Goal: Feedback & Contribution: Submit feedback/report problem

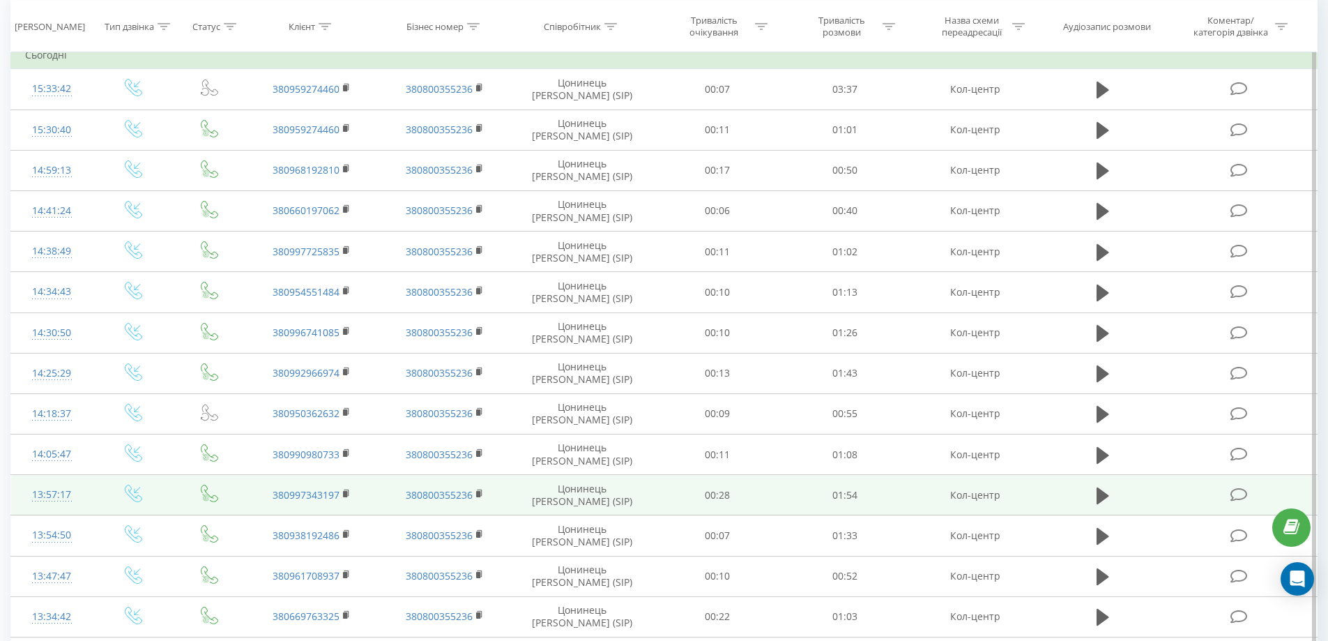
scroll to position [279, 0]
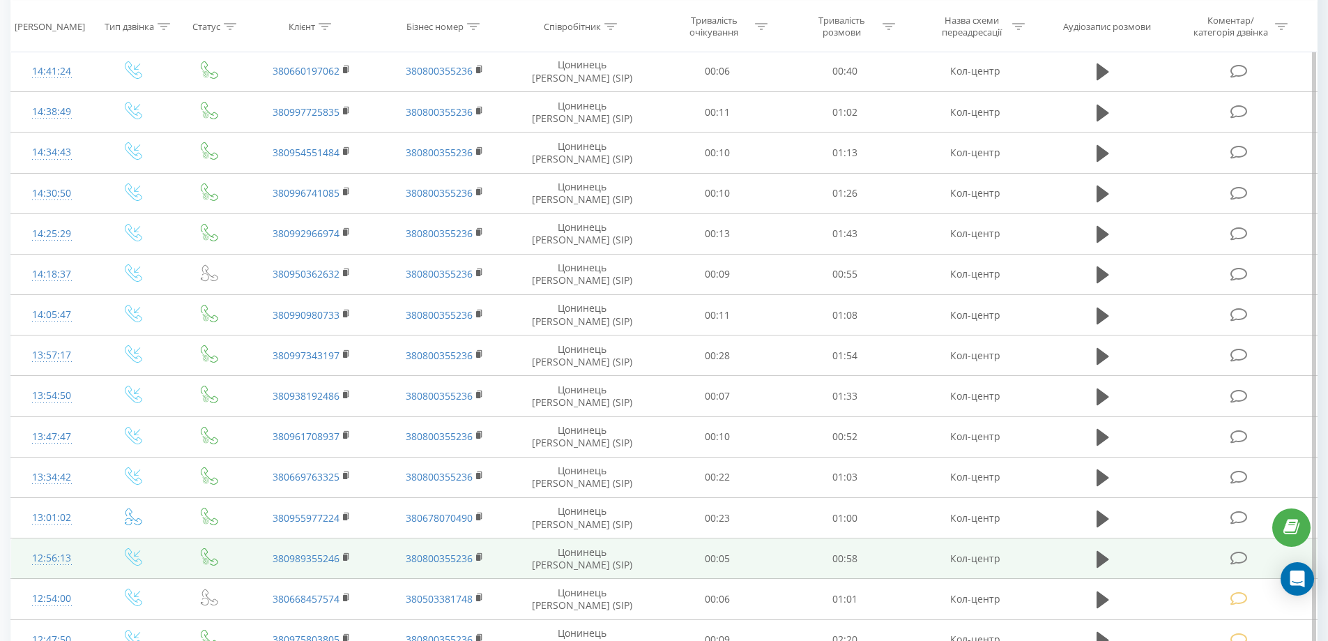
click at [54, 560] on div "12:56:13" at bounding box center [52, 558] width 54 height 27
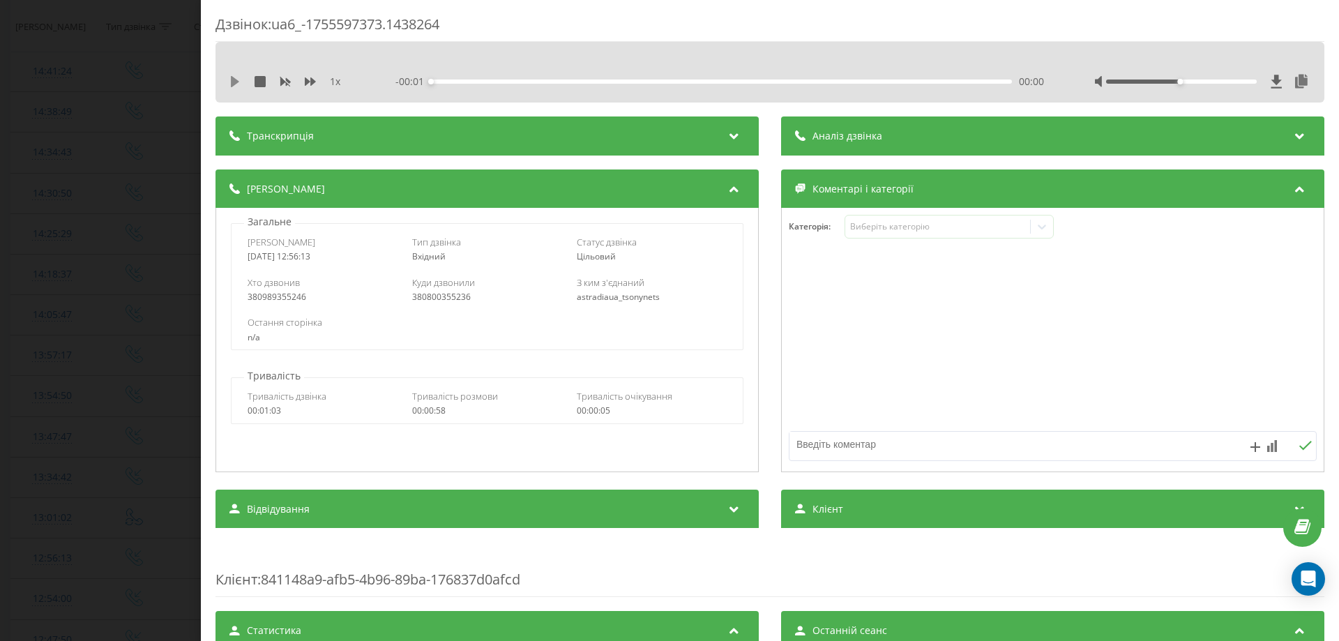
click at [237, 82] on icon at bounding box center [235, 81] width 8 height 11
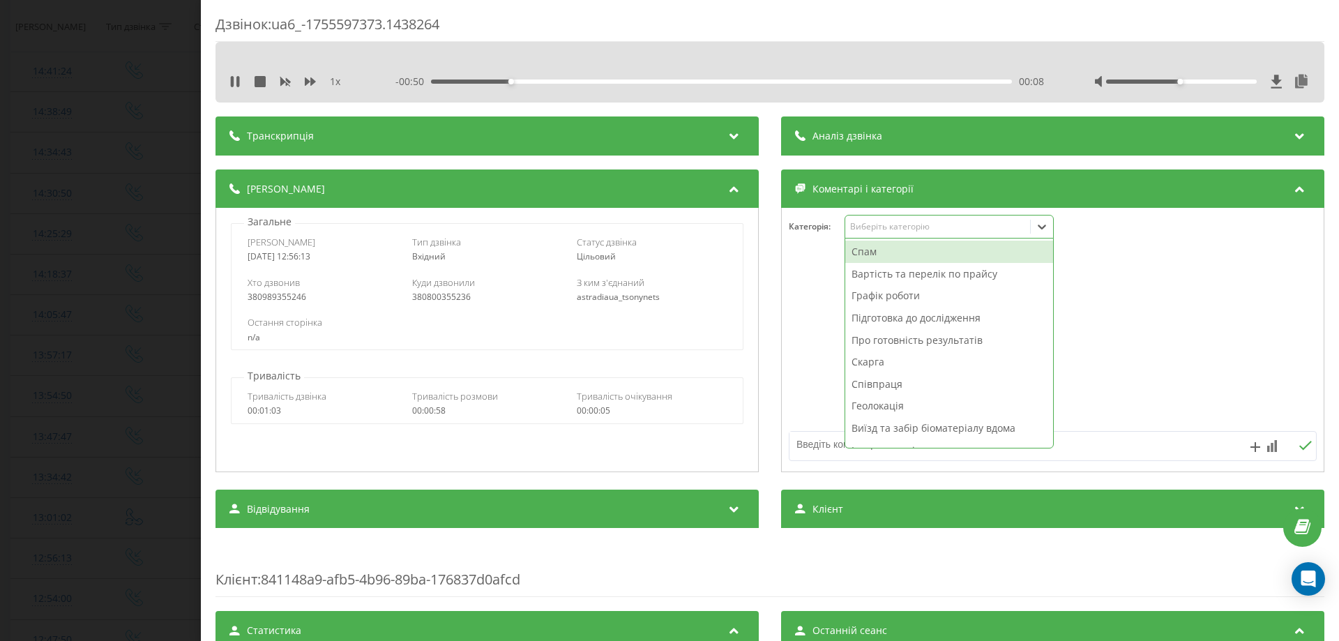
click at [860, 225] on div "Виберіть категорію" at bounding box center [937, 226] width 174 height 11
click at [882, 339] on div "Про готовність результатів" at bounding box center [949, 340] width 208 height 22
click at [822, 329] on div at bounding box center [1053, 340] width 542 height 167
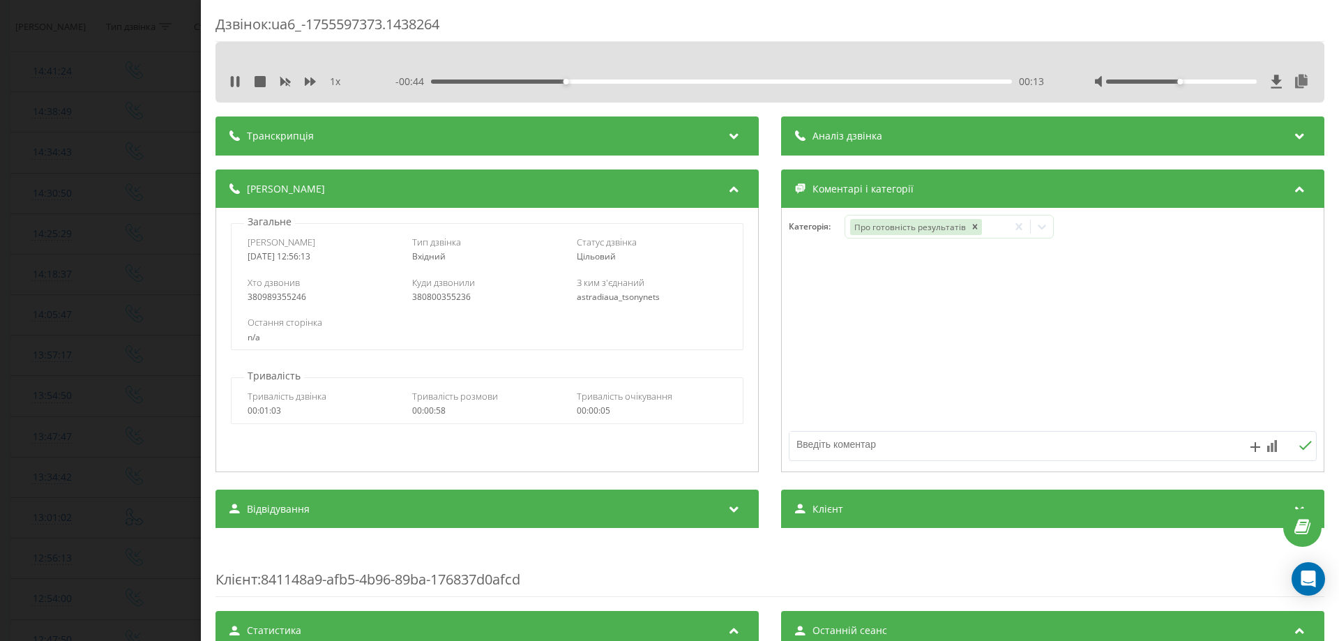
click at [9, 462] on div "Дзвінок : ua6_-1755597373.1438264 1 x - 00:44 00:13 00:13 Транскрипція Для AI-а…" at bounding box center [669, 320] width 1339 height 641
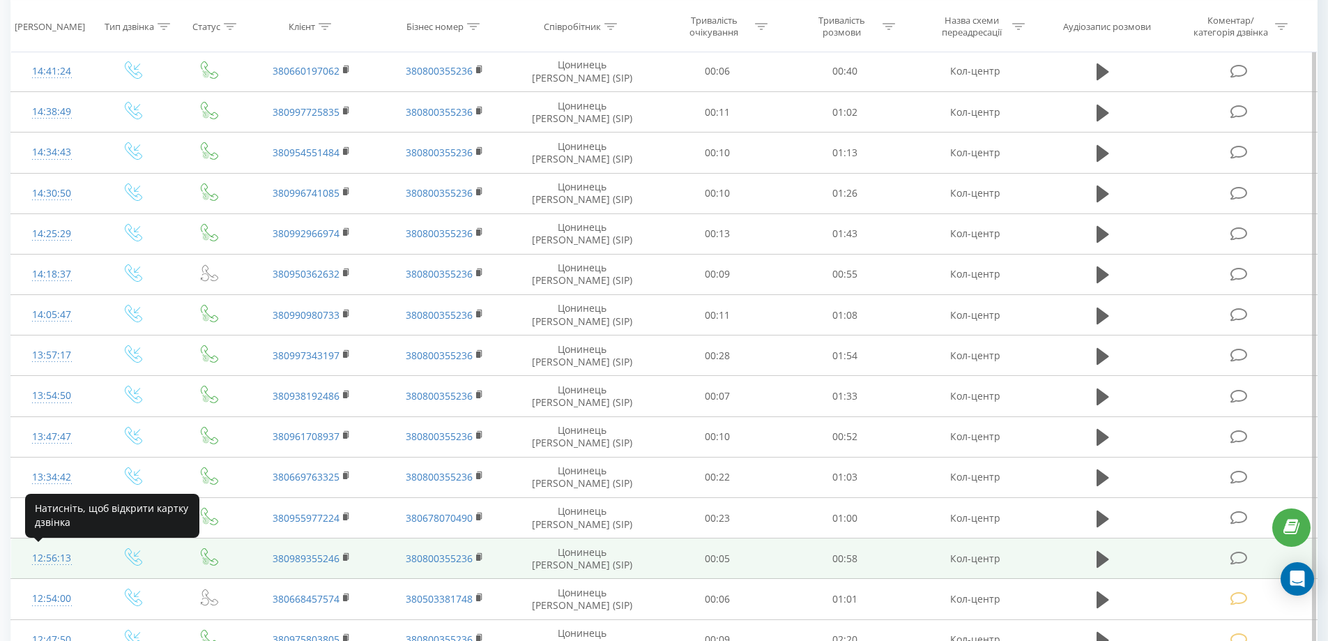
click at [70, 554] on div "12:56:13" at bounding box center [52, 558] width 54 height 27
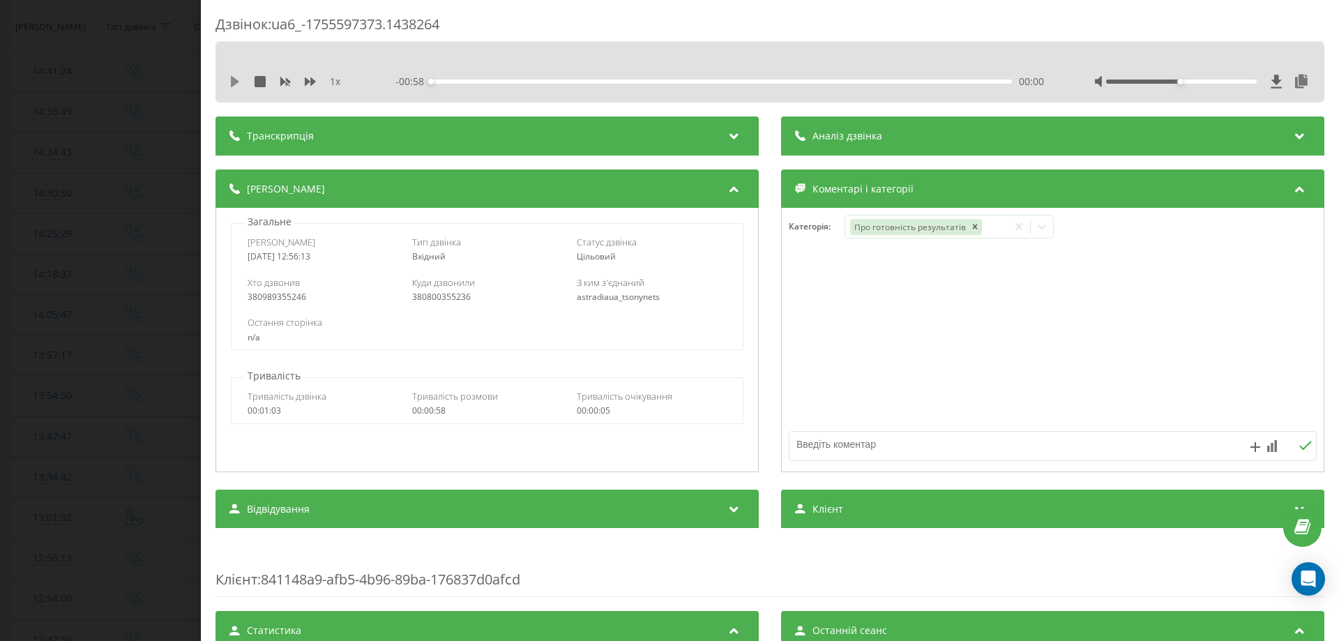
click at [232, 78] on icon at bounding box center [235, 81] width 8 height 11
click at [100, 349] on div "Дзвінок : ua6_-1755597373.1438264 1 x - 00:49 00:08 00:08 Транскрипція Для AI-а…" at bounding box center [669, 320] width 1339 height 641
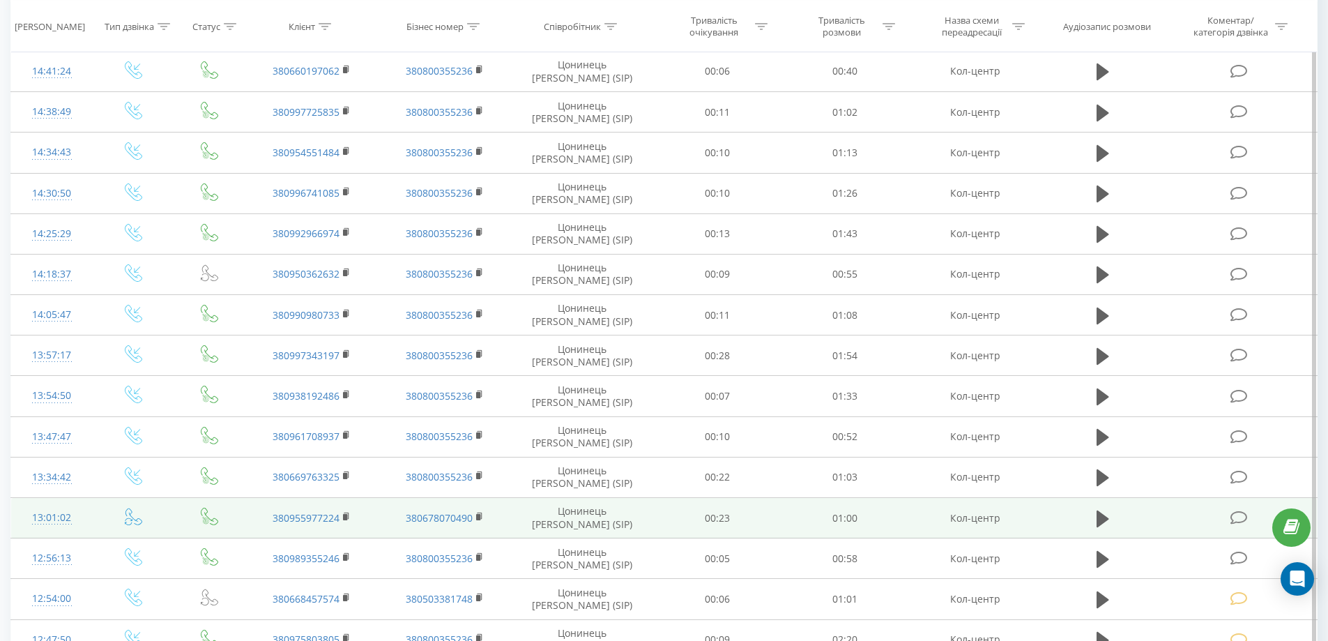
click at [29, 522] on div "13:01:02" at bounding box center [52, 517] width 54 height 27
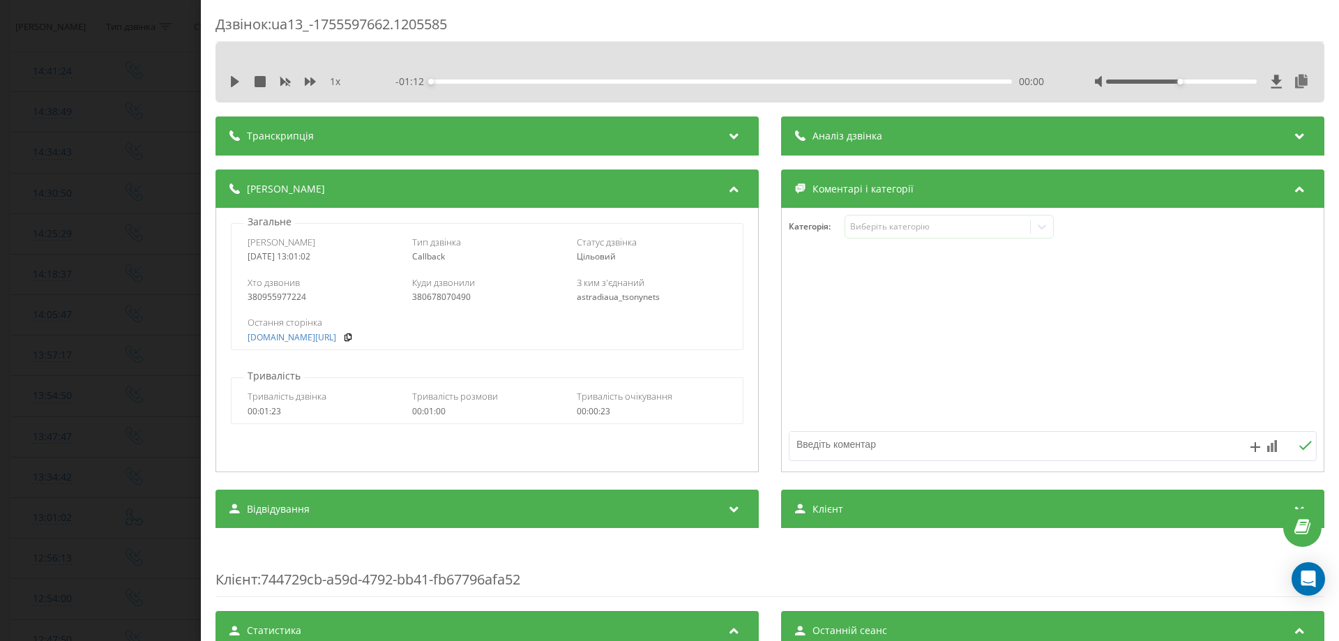
click at [233, 75] on div "1 x" at bounding box center [294, 82] width 130 height 14
click at [235, 81] on icon at bounding box center [235, 81] width 8 height 11
click at [873, 229] on div "Виберіть категорію" at bounding box center [937, 226] width 174 height 11
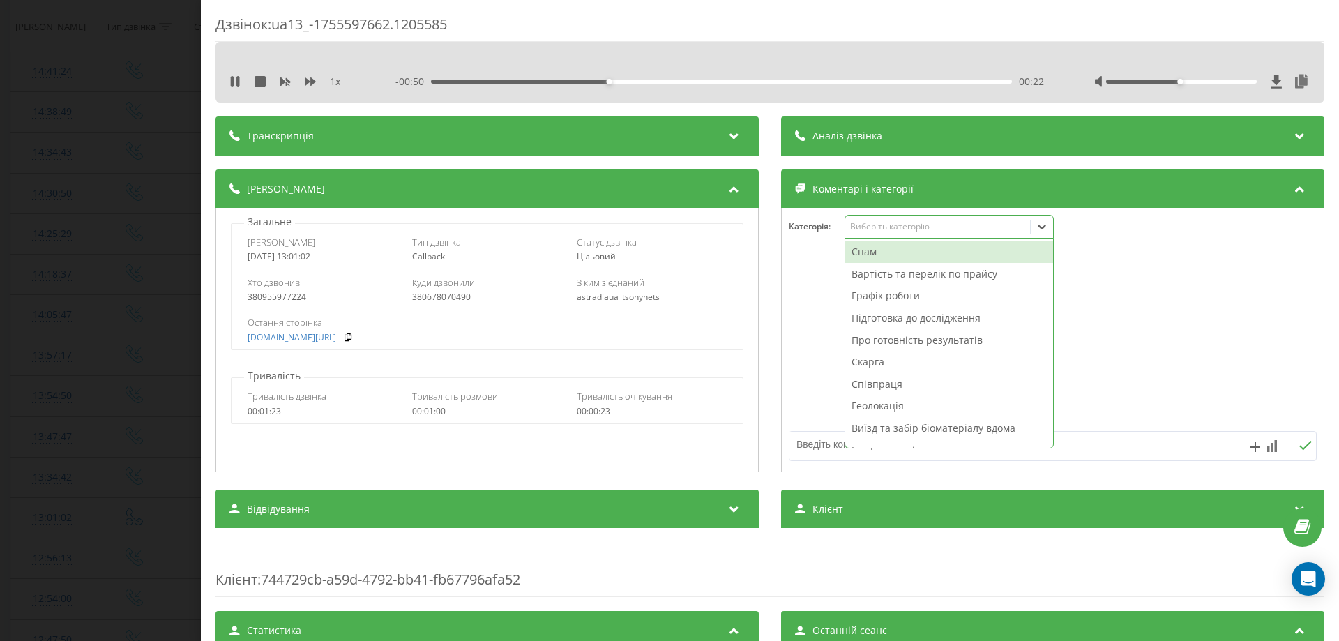
click at [867, 330] on div "Про готовність результатів" at bounding box center [949, 340] width 208 height 22
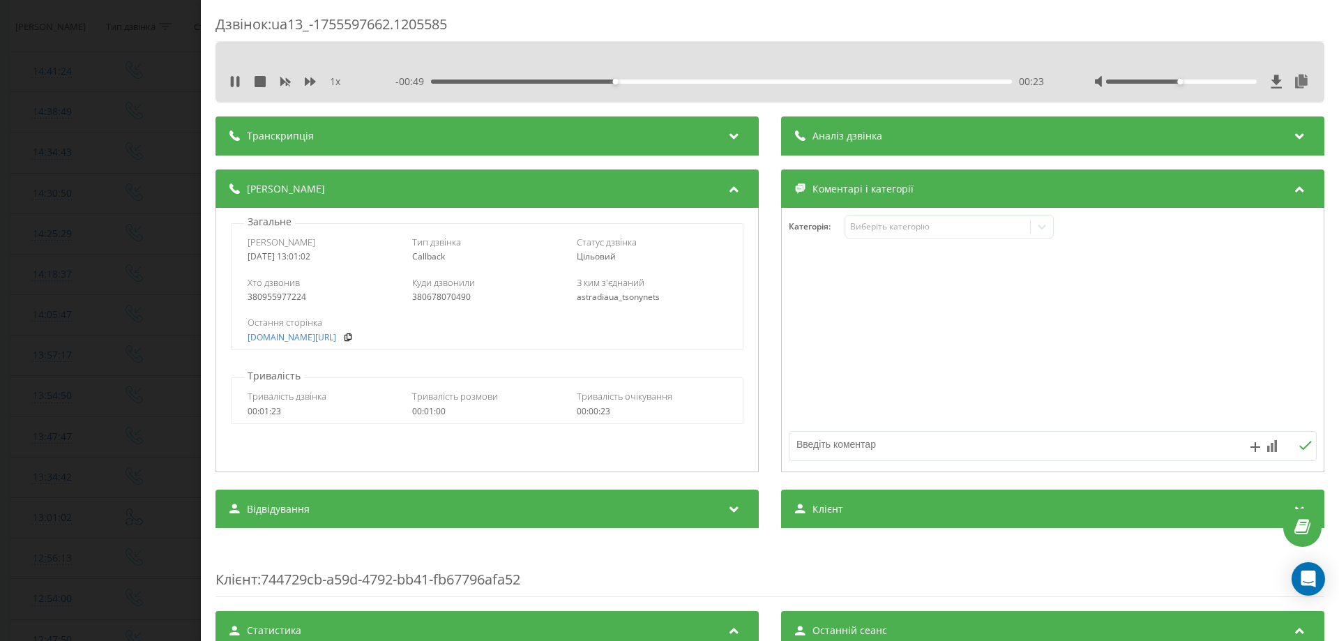
click at [826, 320] on div at bounding box center [1053, 340] width 542 height 167
click at [42, 473] on div "Дзвінок : ua13_-1755597662.1205585 1 x - 00:44 00:28 00:28 Транскрипція Для AI-…" at bounding box center [669, 320] width 1339 height 641
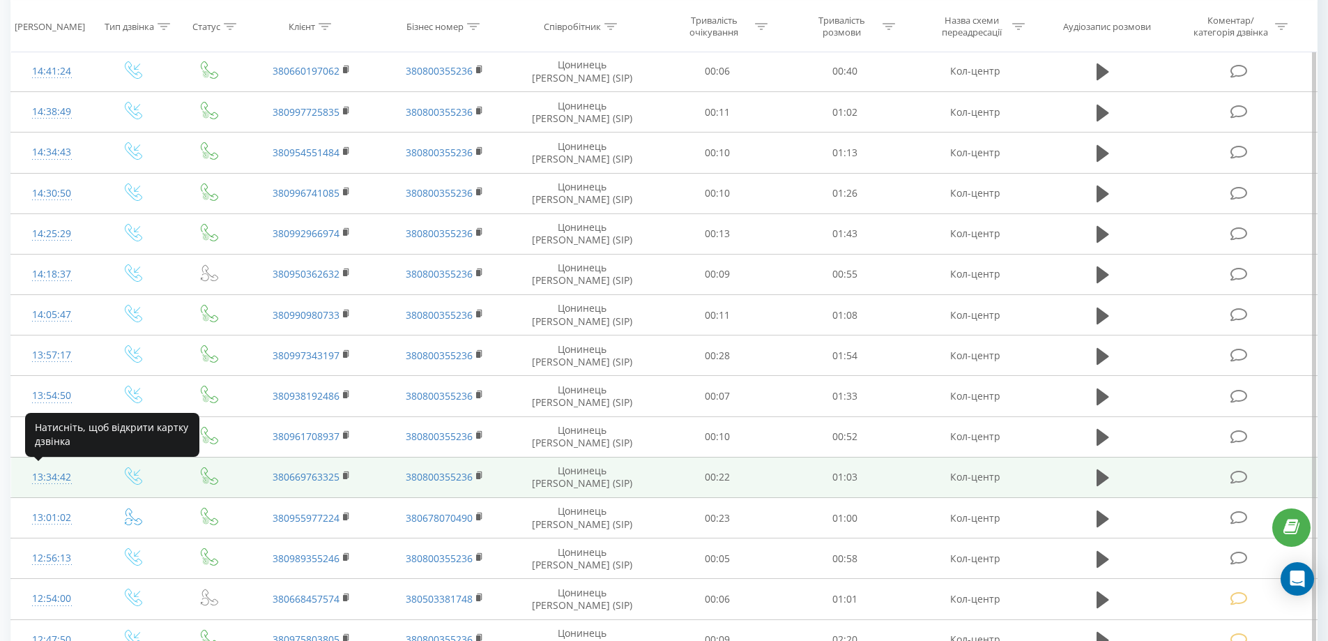
click at [44, 476] on div "13:34:42" at bounding box center [52, 477] width 54 height 27
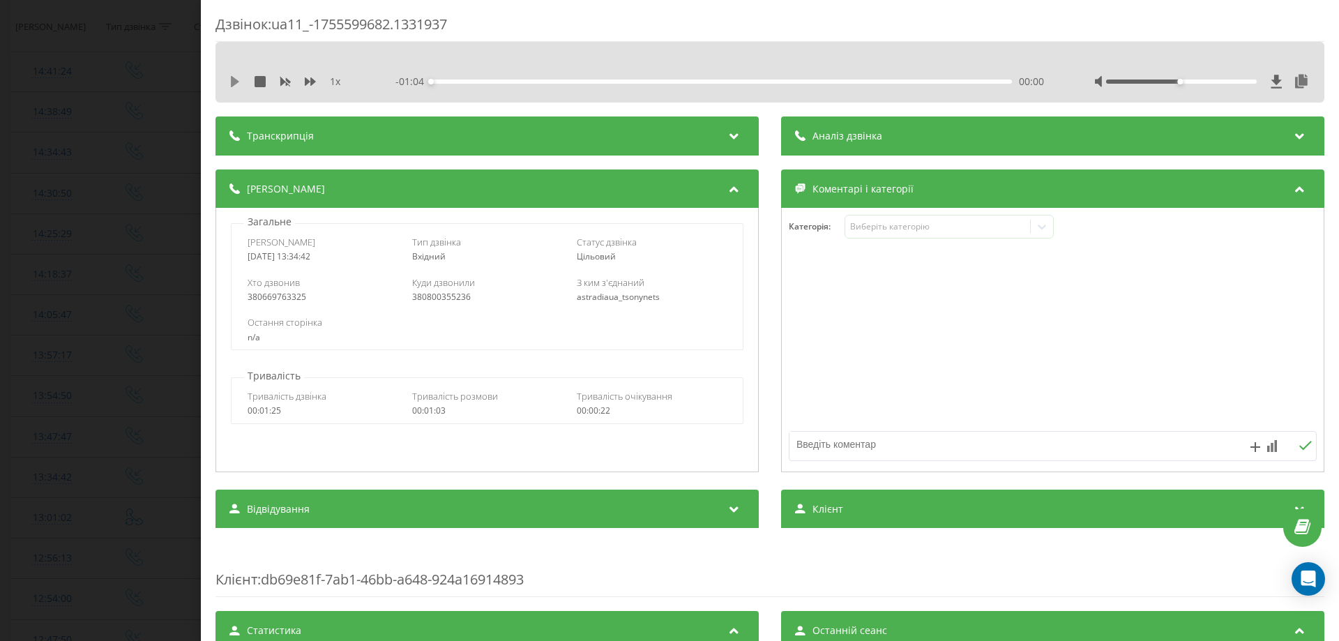
click at [235, 78] on icon at bounding box center [234, 81] width 11 height 11
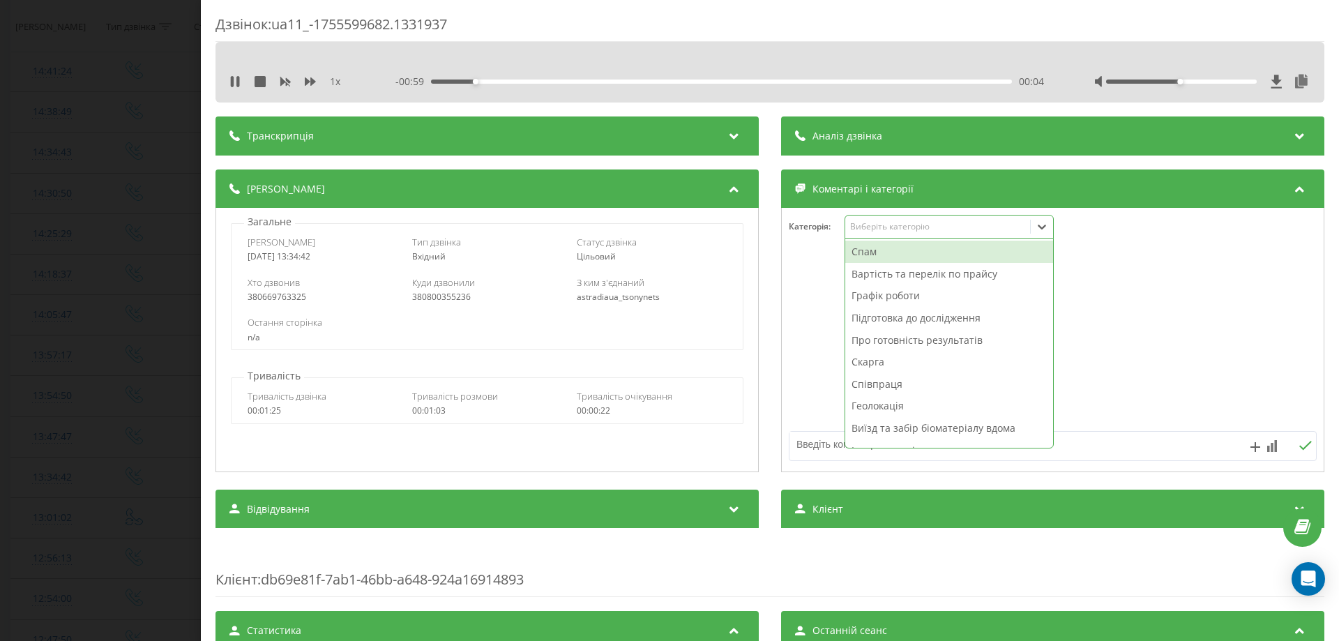
click at [876, 235] on div "Виберіть категорію" at bounding box center [948, 227] width 209 height 24
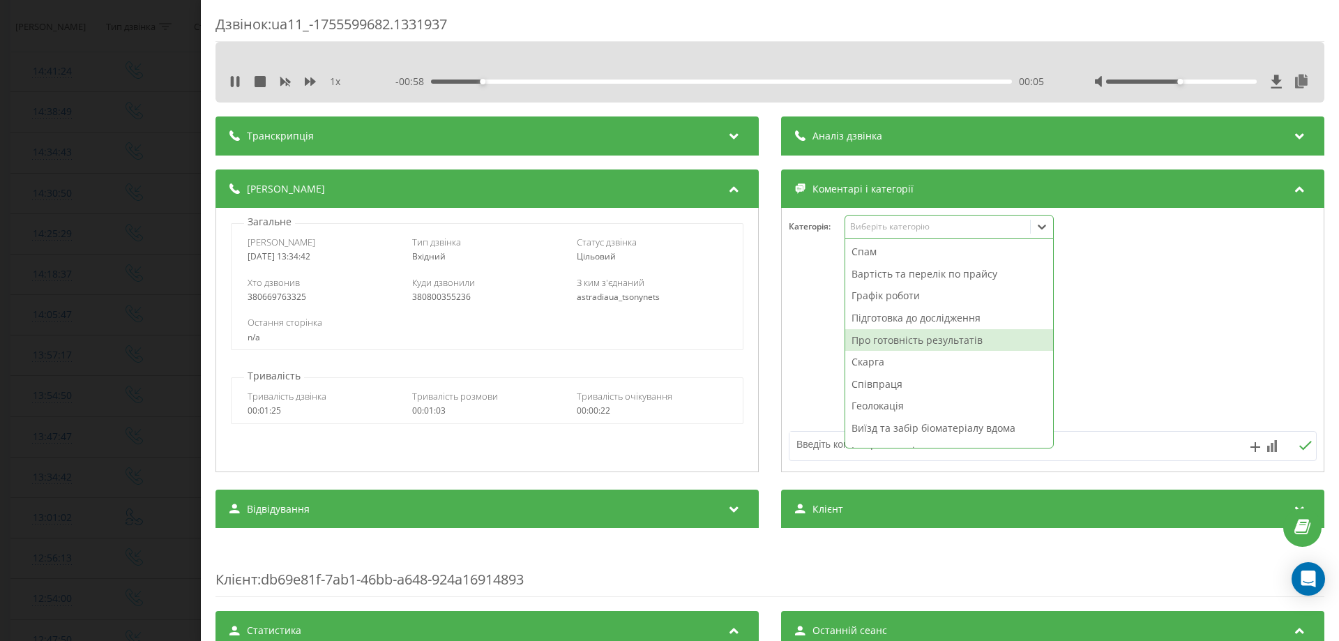
click at [902, 344] on div "Про готовність результатів" at bounding box center [949, 340] width 208 height 22
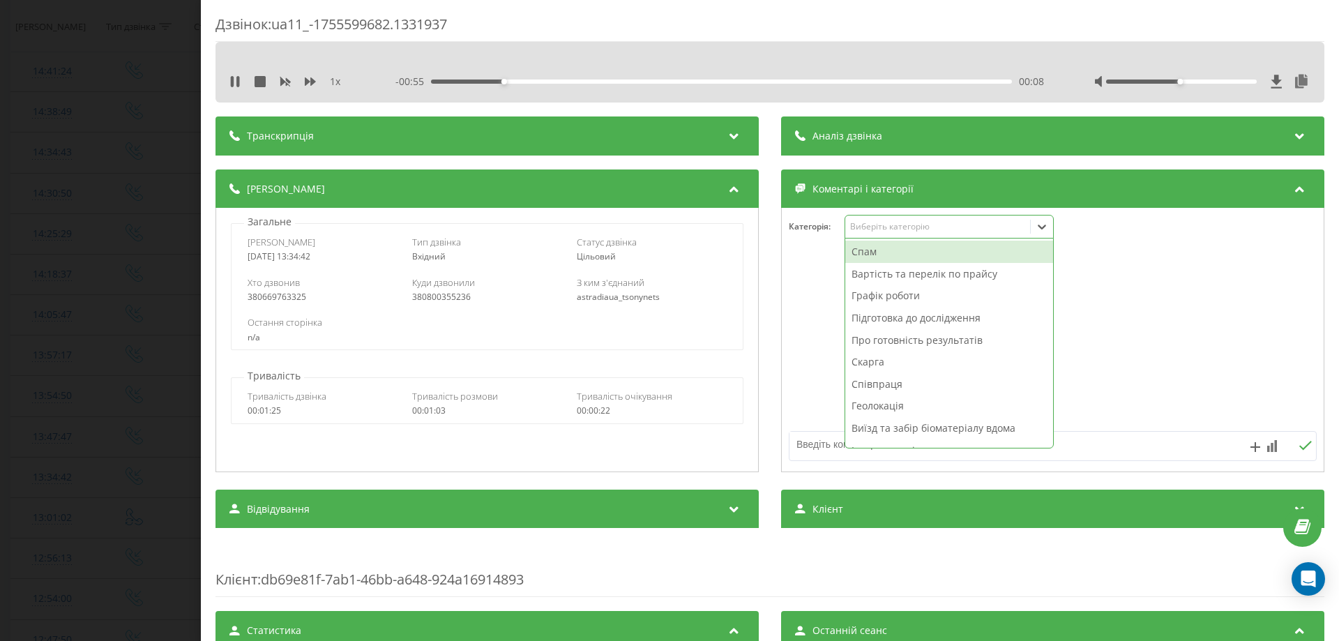
click at [830, 337] on div at bounding box center [1053, 340] width 542 height 167
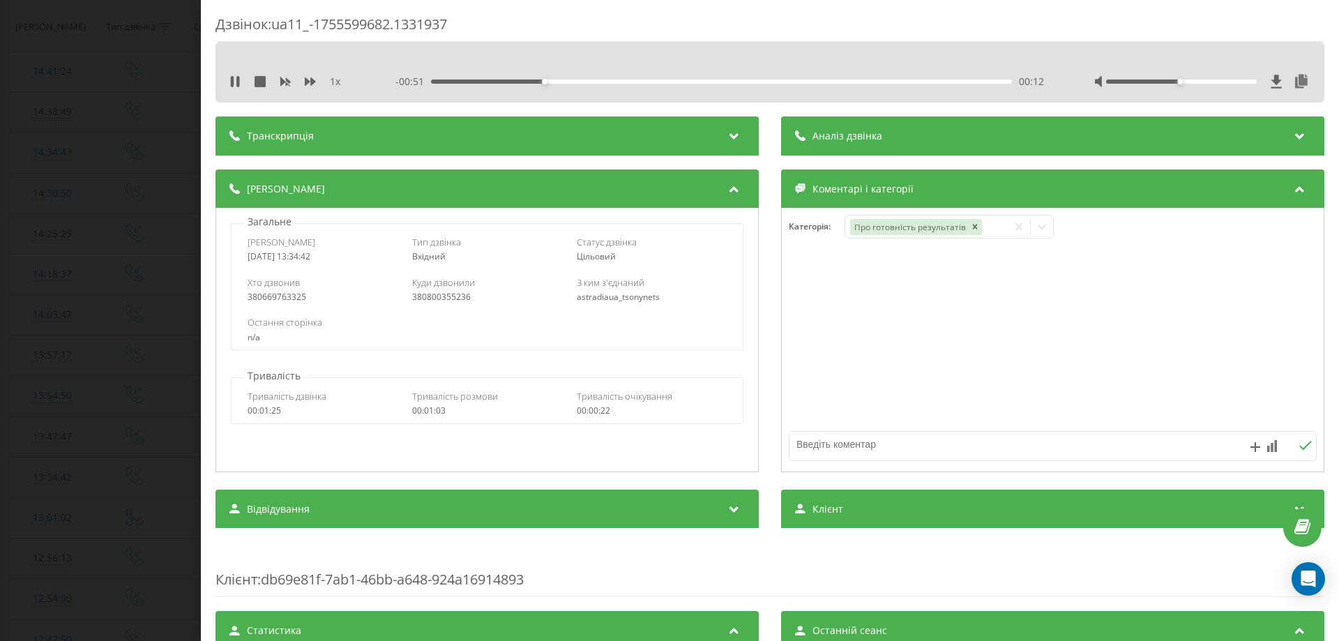
click at [49, 433] on div "Дзвінок : ua11_-1755599682.1331937 1 x - 00:51 00:12 00:12 Транскрипція Для AI-…" at bounding box center [669, 320] width 1339 height 641
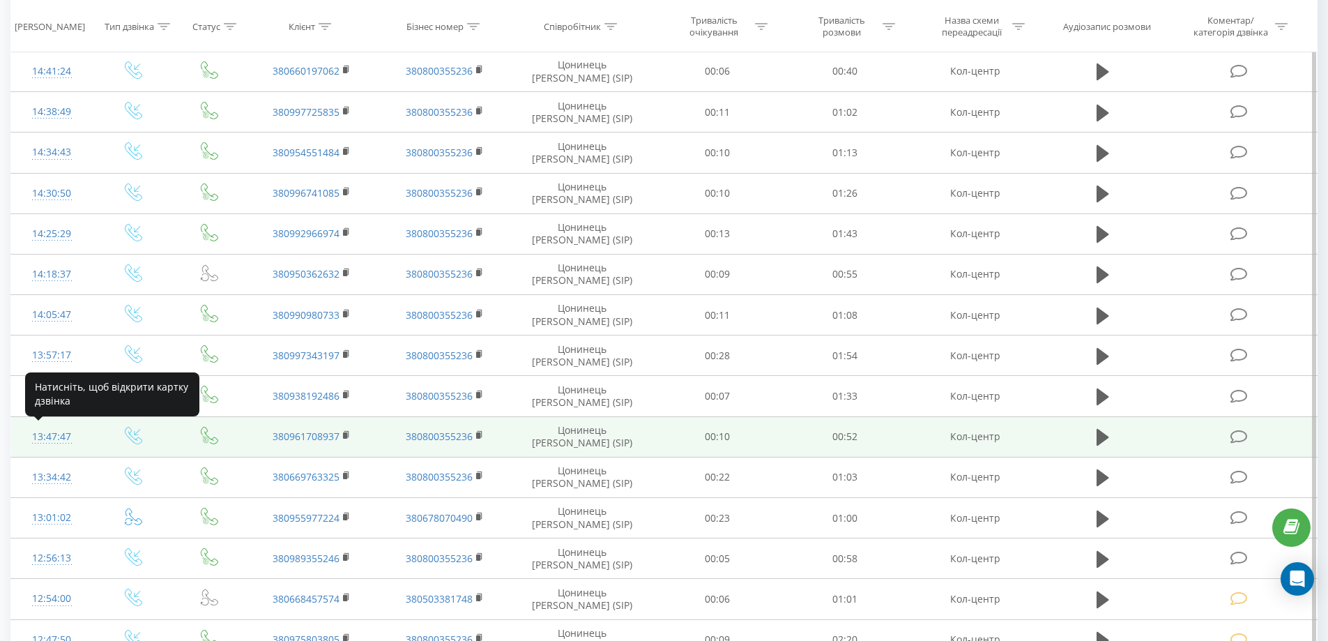
click at [52, 440] on div "13:47:47" at bounding box center [52, 436] width 54 height 27
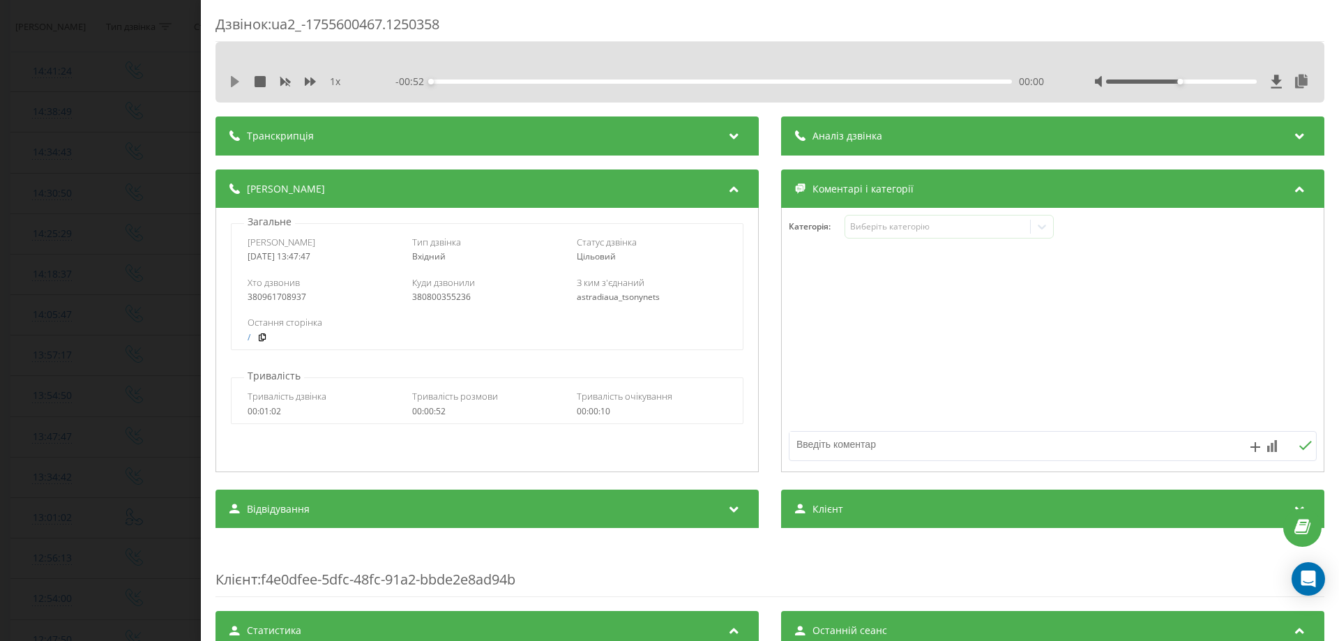
click at [235, 77] on icon at bounding box center [234, 81] width 11 height 11
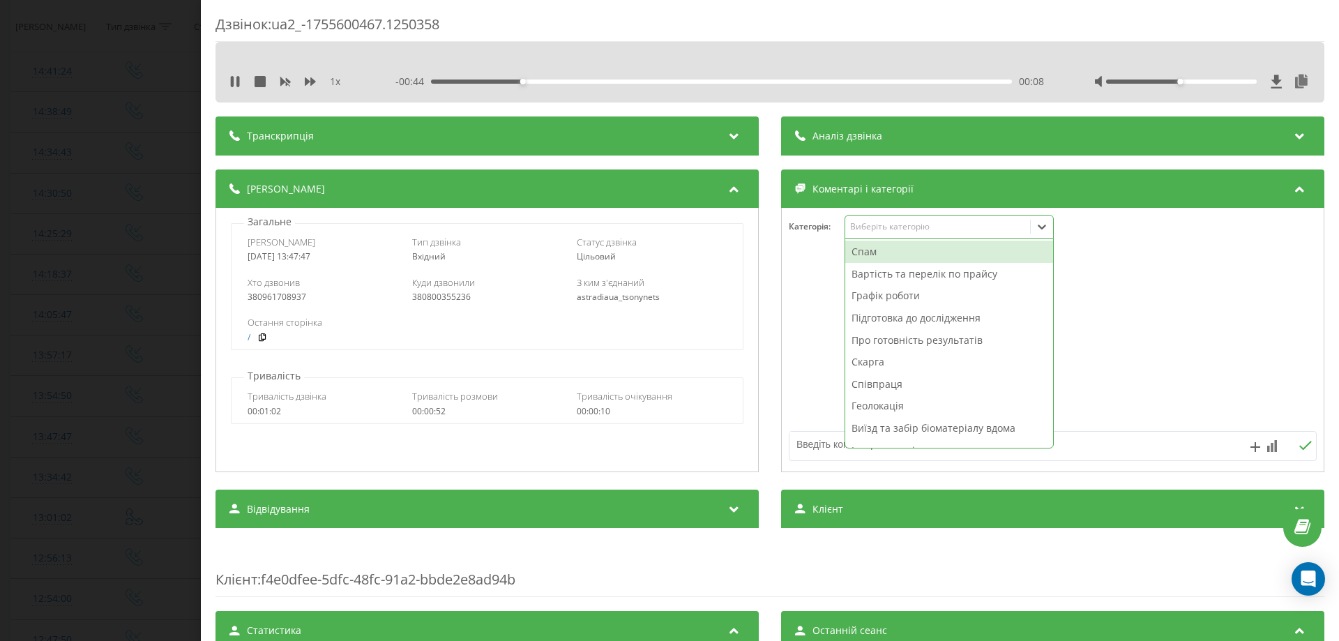
click at [860, 224] on div "Виберіть категорію" at bounding box center [937, 226] width 174 height 11
click at [880, 337] on div "Про готовність результатів" at bounding box center [949, 340] width 208 height 22
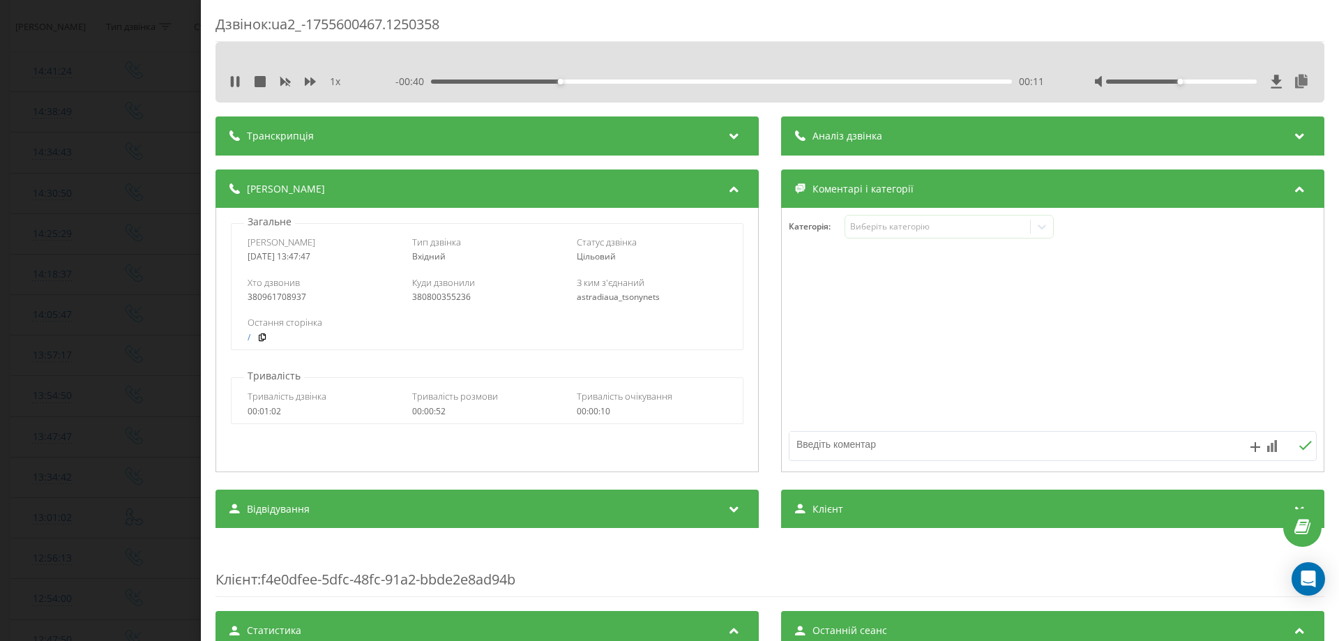
click at [823, 347] on div at bounding box center [1053, 340] width 542 height 167
click at [50, 393] on div "Дзвінок : ua2_-1755600467.1250358 1 x - 00:38 00:14 00:14 Транскрипція Для AI-а…" at bounding box center [669, 320] width 1339 height 641
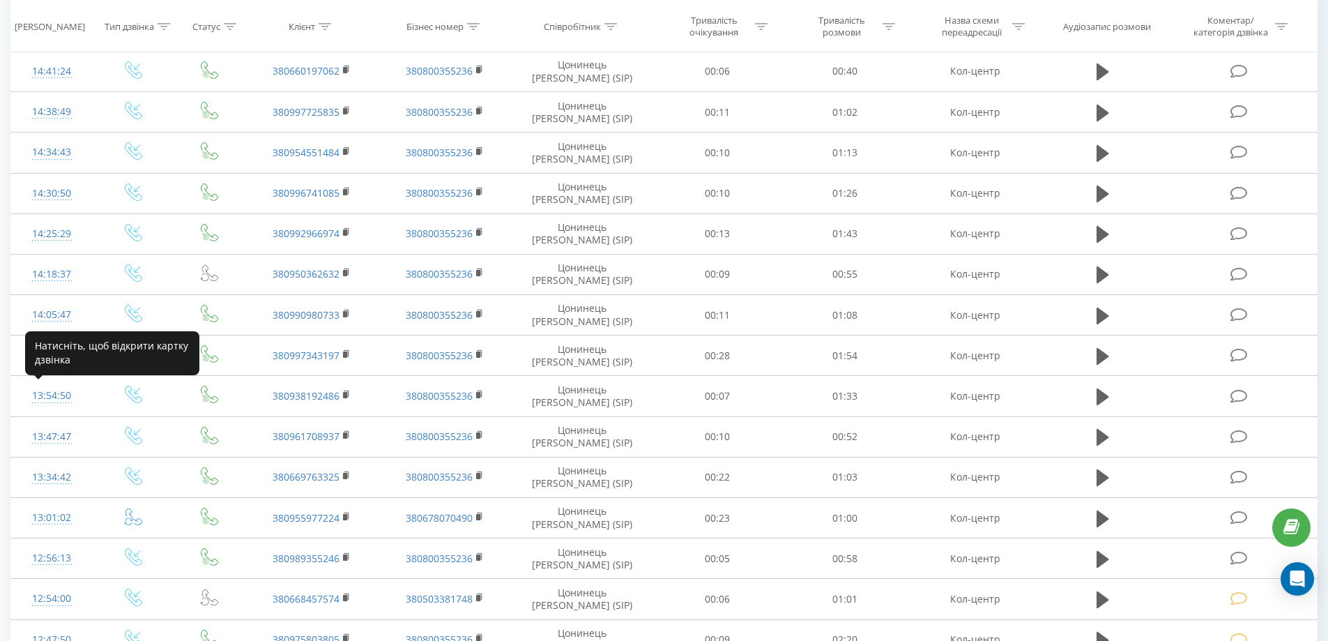
click at [50, 393] on div "13:54:50" at bounding box center [52, 395] width 54 height 27
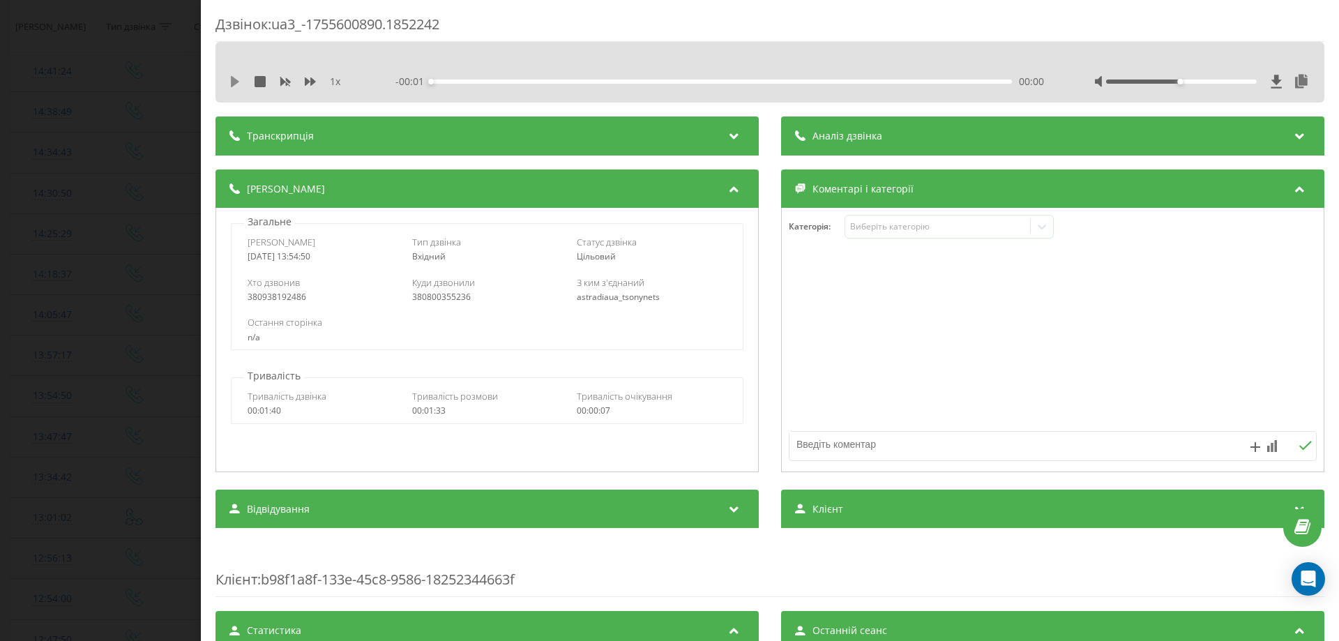
click at [232, 78] on icon at bounding box center [235, 81] width 8 height 11
click at [880, 234] on div "Виберіть категорію" at bounding box center [948, 227] width 209 height 24
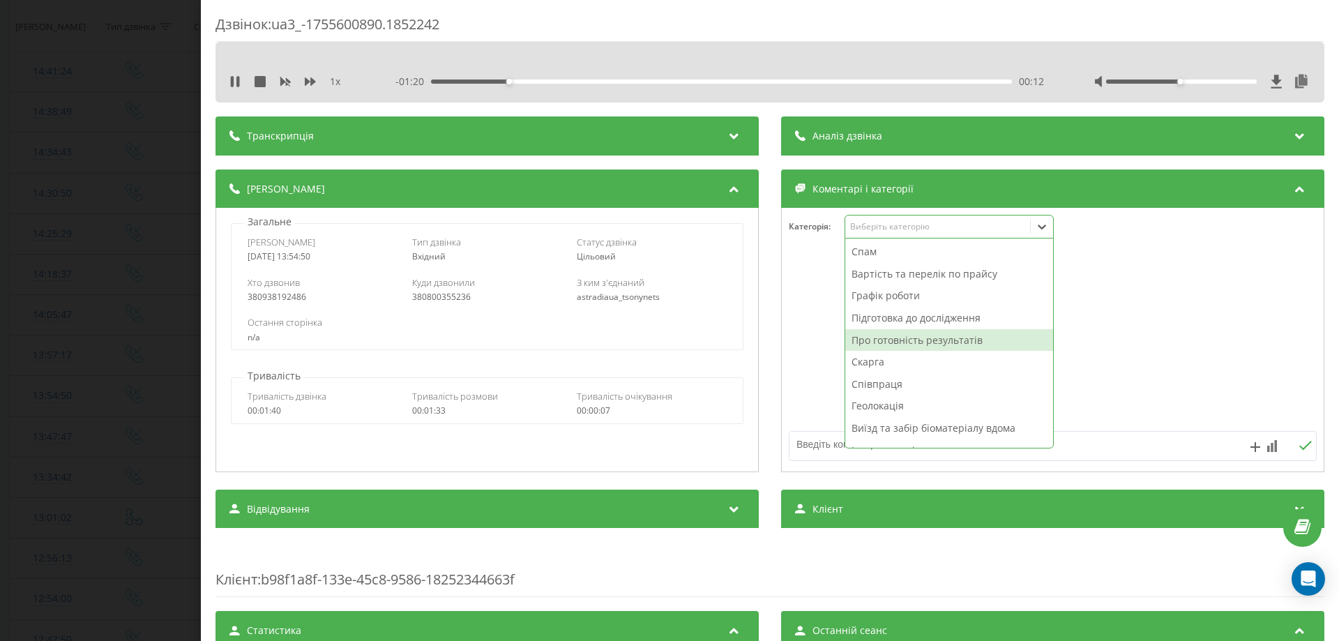
click at [880, 343] on div "Про готовність результатів" at bounding box center [949, 340] width 208 height 22
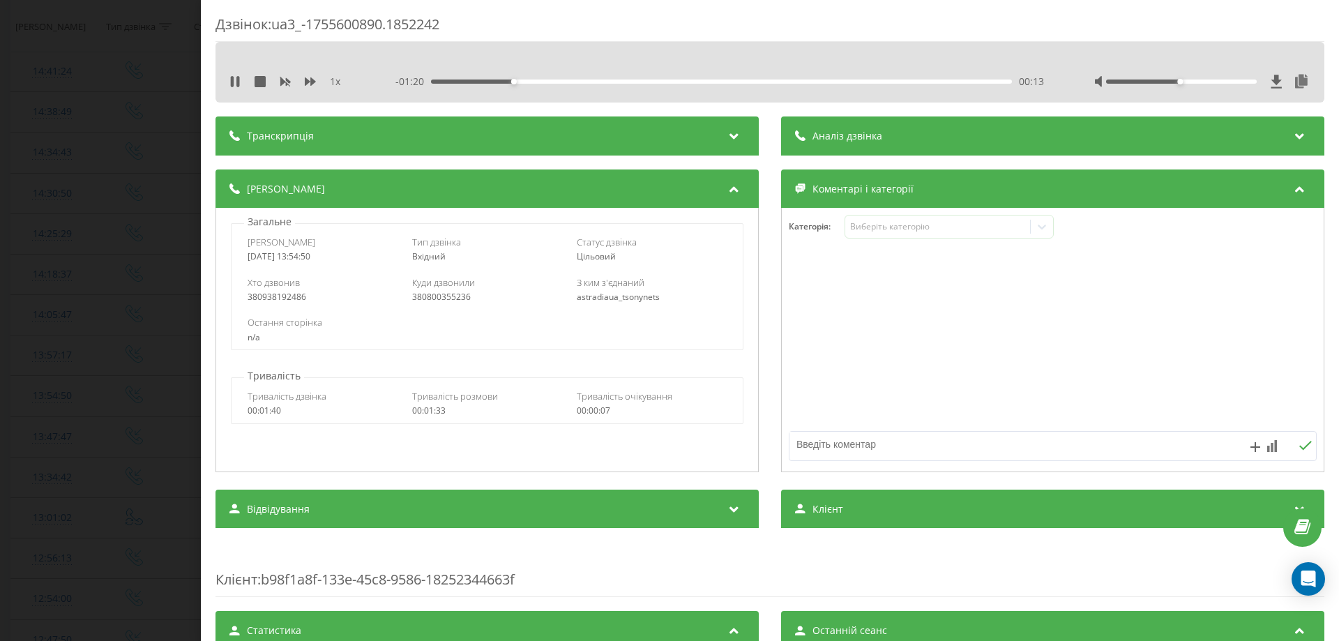
click at [812, 339] on div at bounding box center [1053, 340] width 542 height 167
click at [40, 344] on div "Дзвінок : ua3_-1755600890.1852242 1 x - 01:15 00:18 00:18 Транскрипція Для AI-а…" at bounding box center [669, 320] width 1339 height 641
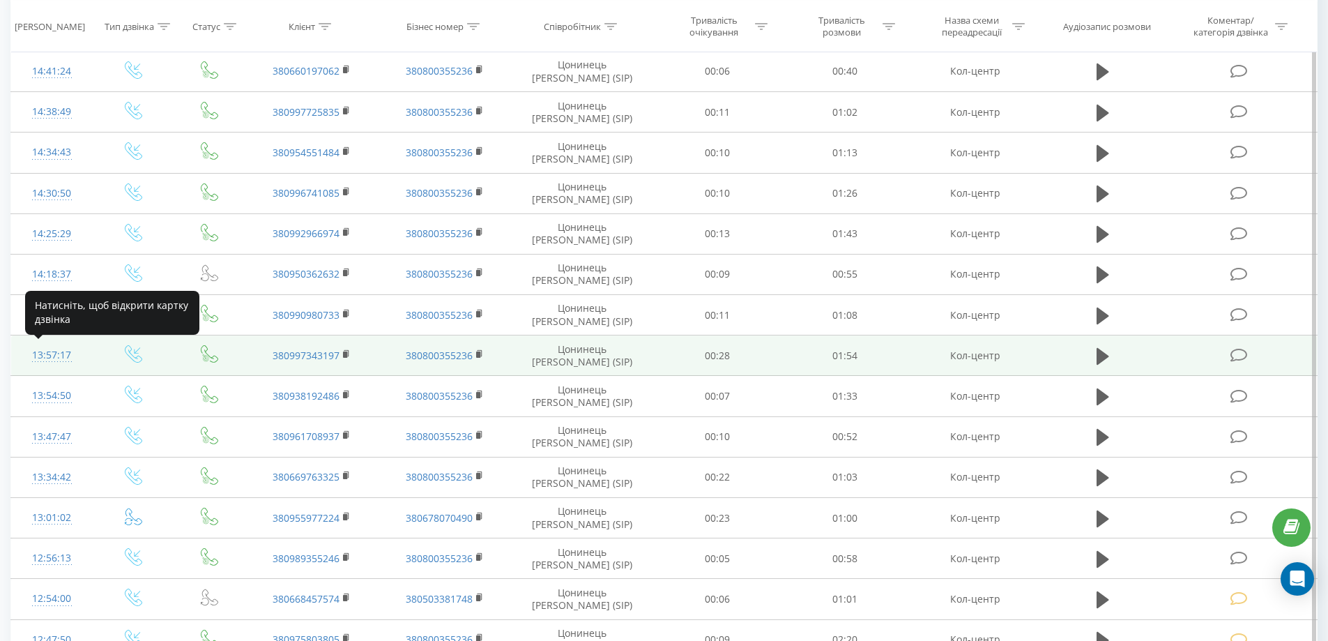
click at [49, 354] on div "13:57:17" at bounding box center [52, 355] width 54 height 27
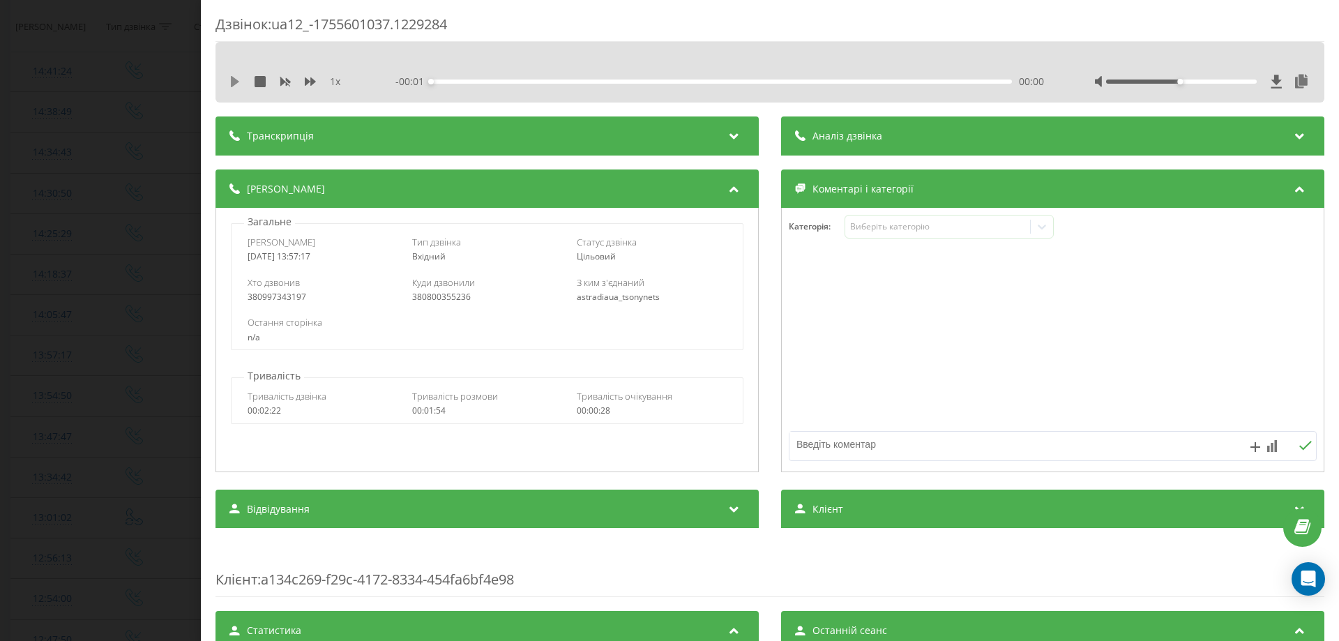
click at [236, 80] on icon at bounding box center [235, 81] width 8 height 11
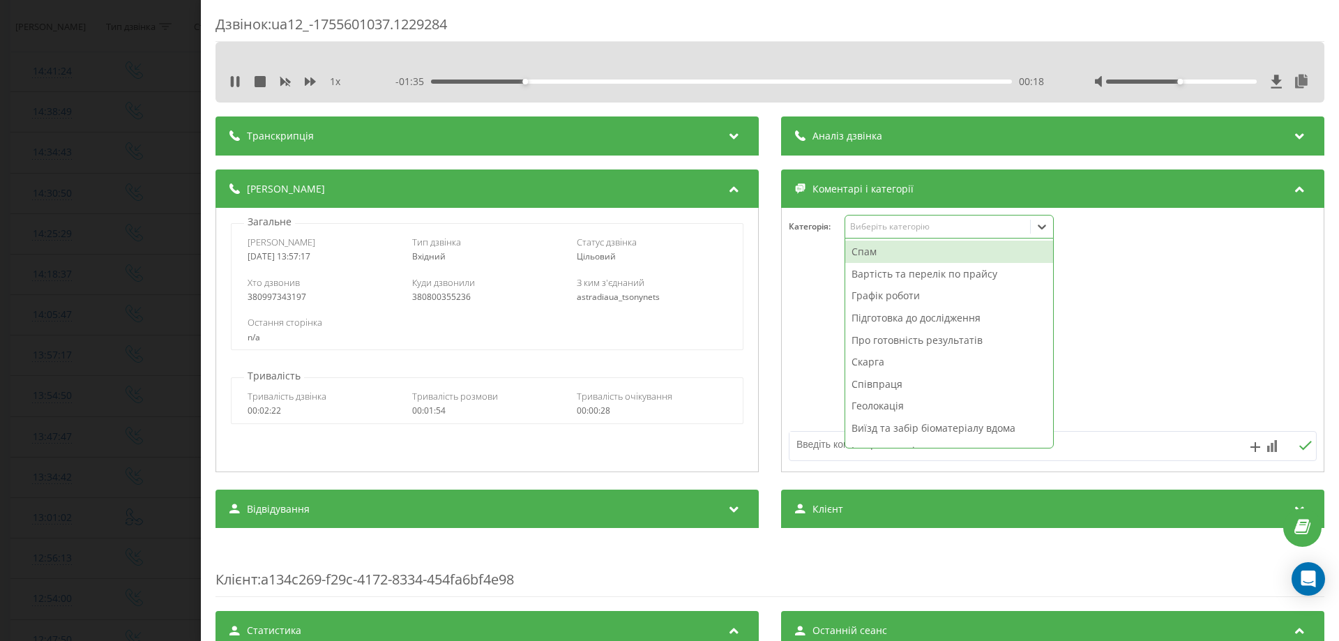
click at [881, 230] on div "Виберіть категорію" at bounding box center [937, 226] width 174 height 11
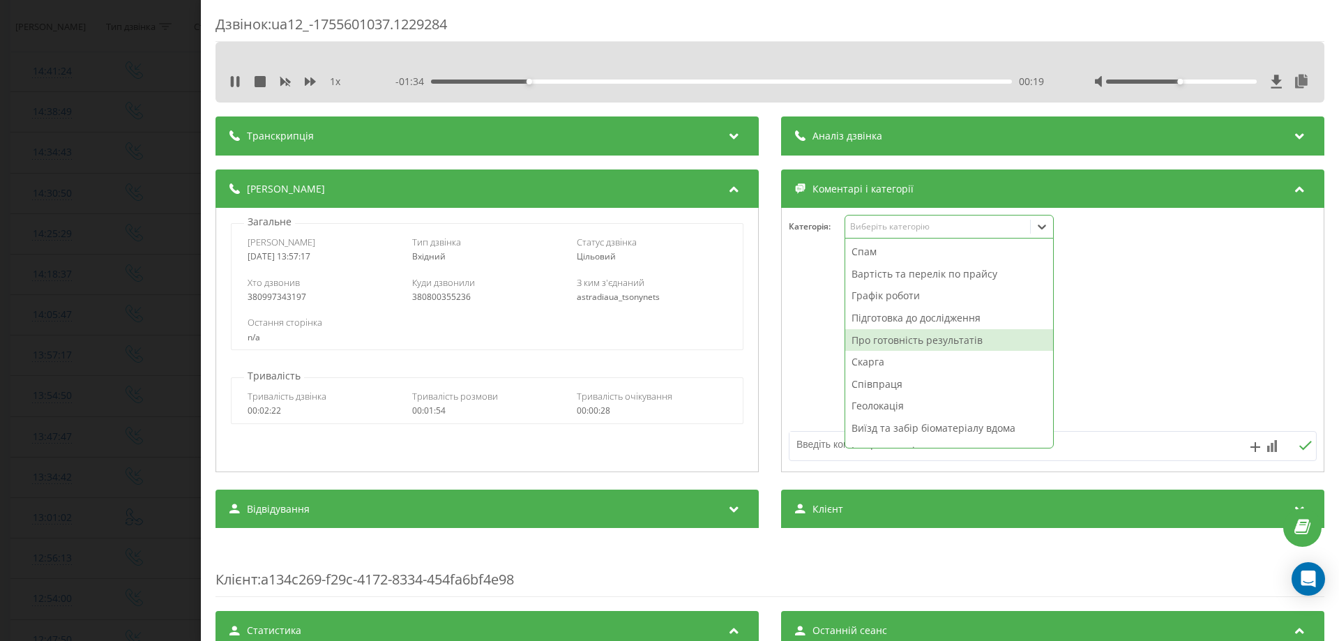
click at [886, 340] on div "Про готовність результатів" at bounding box center [949, 340] width 208 height 22
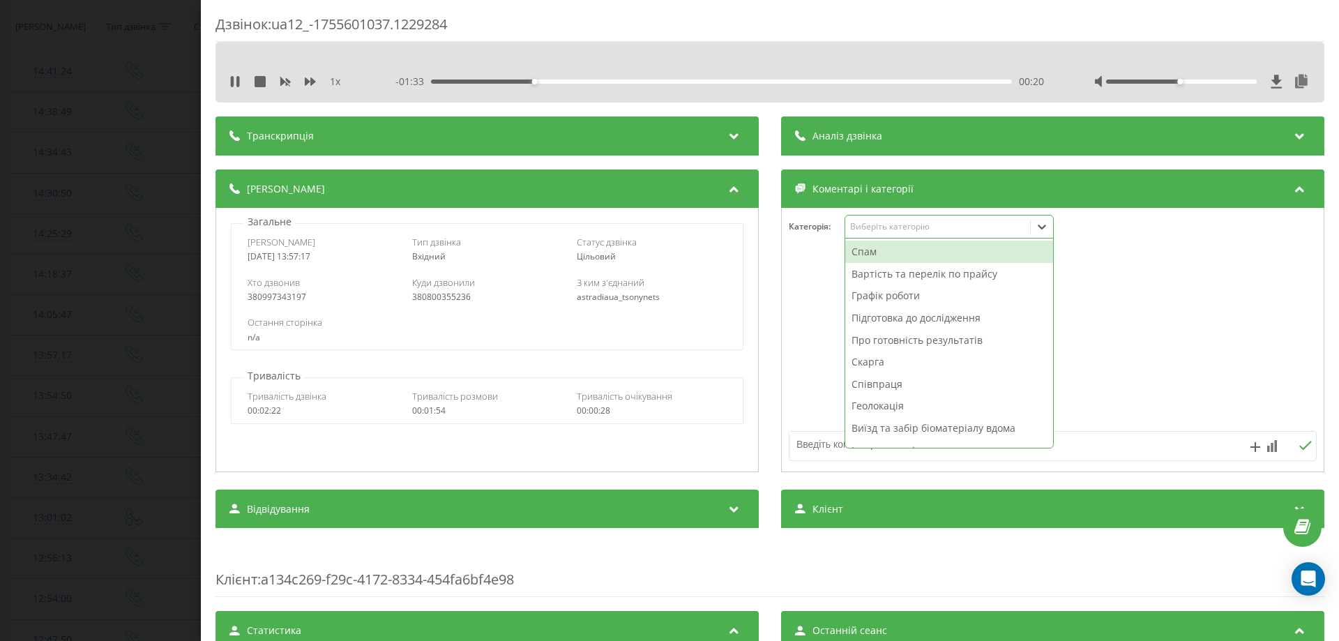
click at [817, 337] on div at bounding box center [1053, 340] width 542 height 167
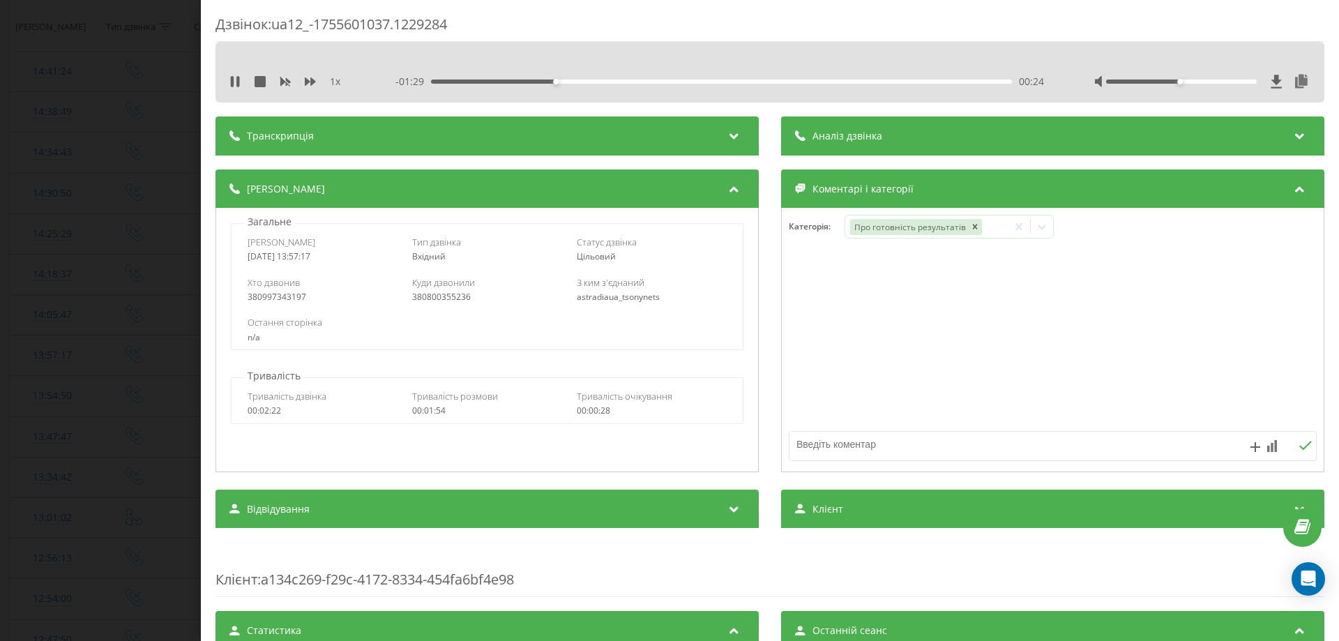
click at [48, 319] on div "Дзвінок : ua12_-1755601037.1229284 1 x - 01:29 00:24 00:24 Транскрипція Для AI-…" at bounding box center [669, 320] width 1339 height 641
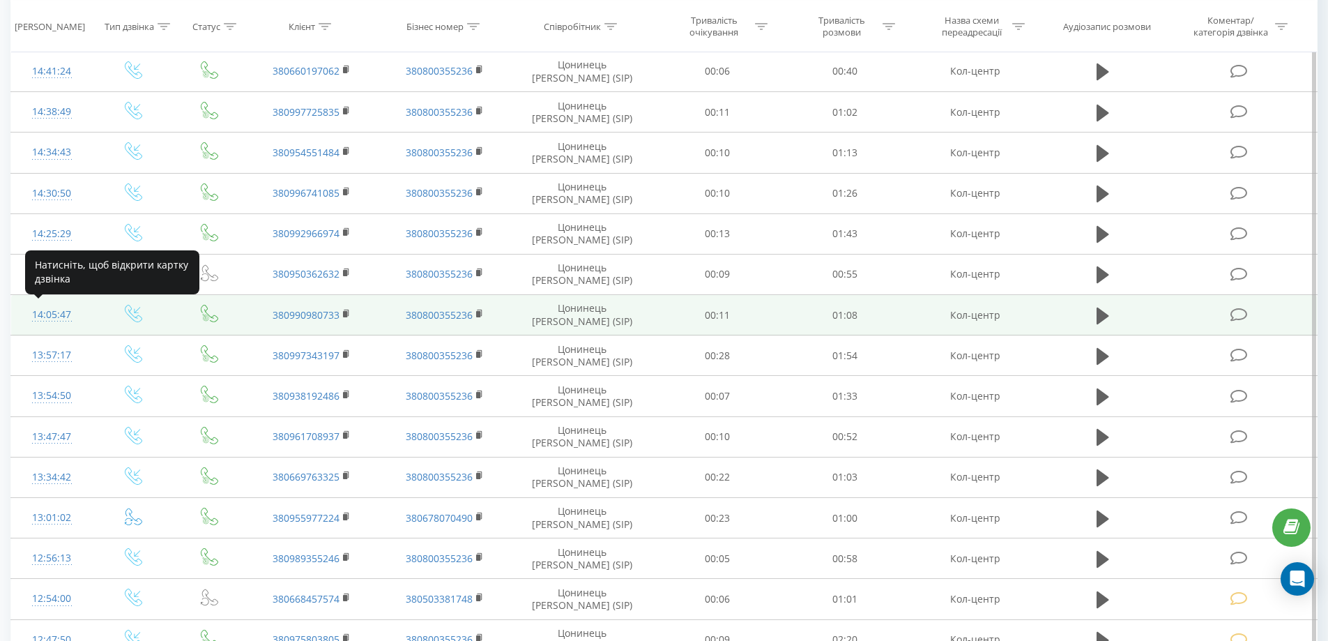
click at [49, 317] on div "14:05:47" at bounding box center [52, 314] width 54 height 27
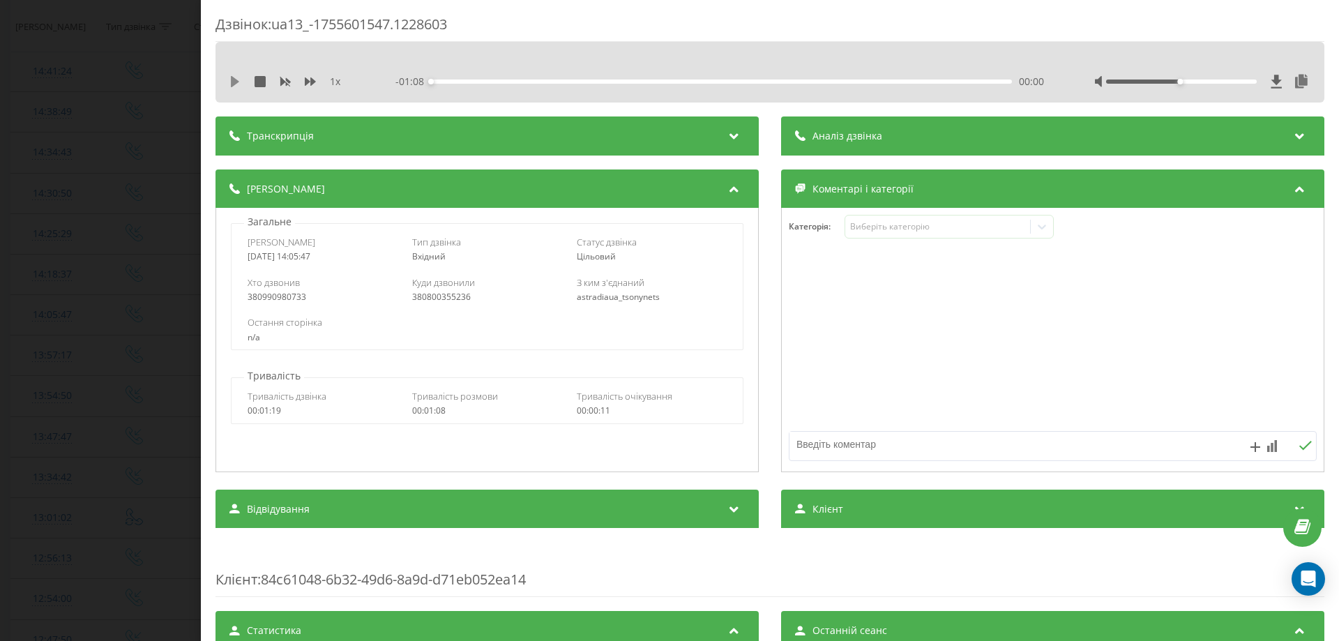
click at [240, 83] on icon at bounding box center [234, 81] width 11 height 11
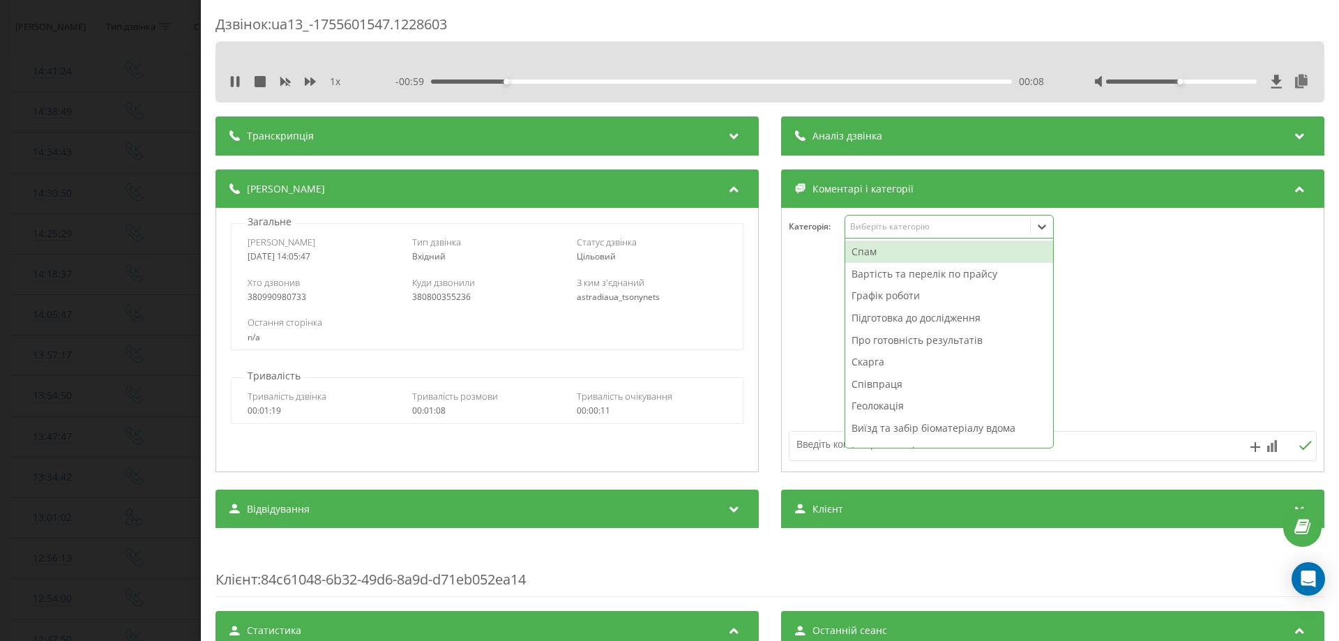
click at [863, 229] on div "Виберіть категорію" at bounding box center [937, 226] width 174 height 11
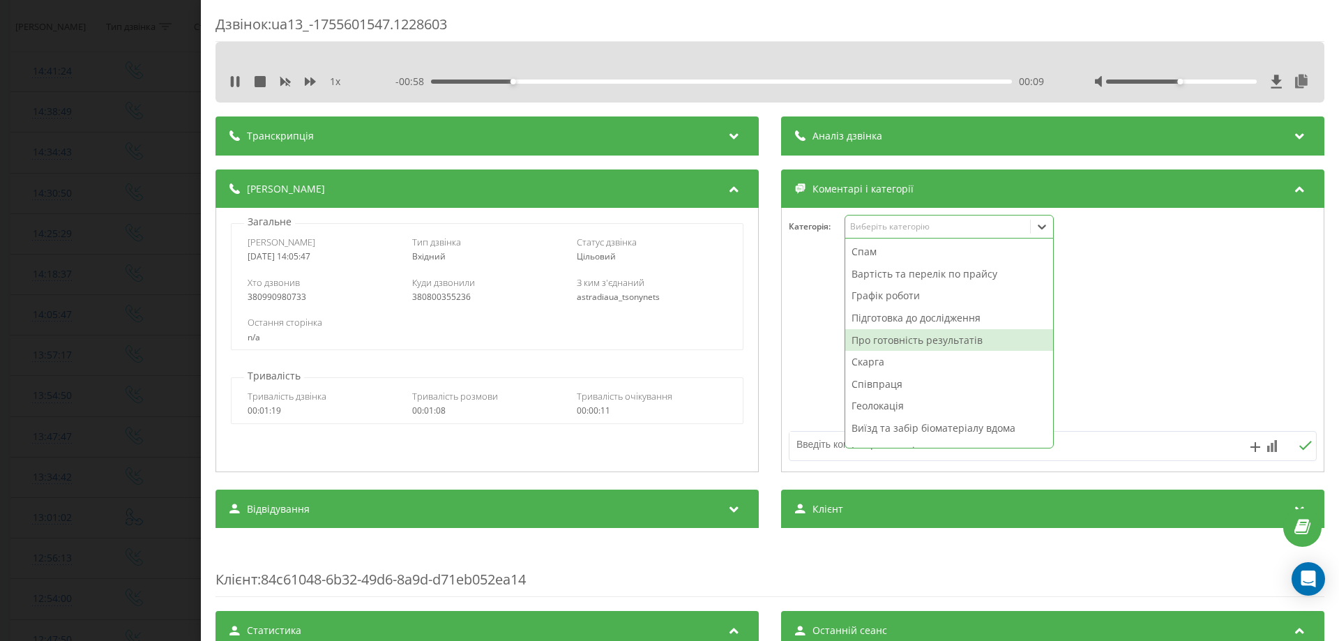
click at [857, 334] on div "Про готовність результатів" at bounding box center [949, 340] width 208 height 22
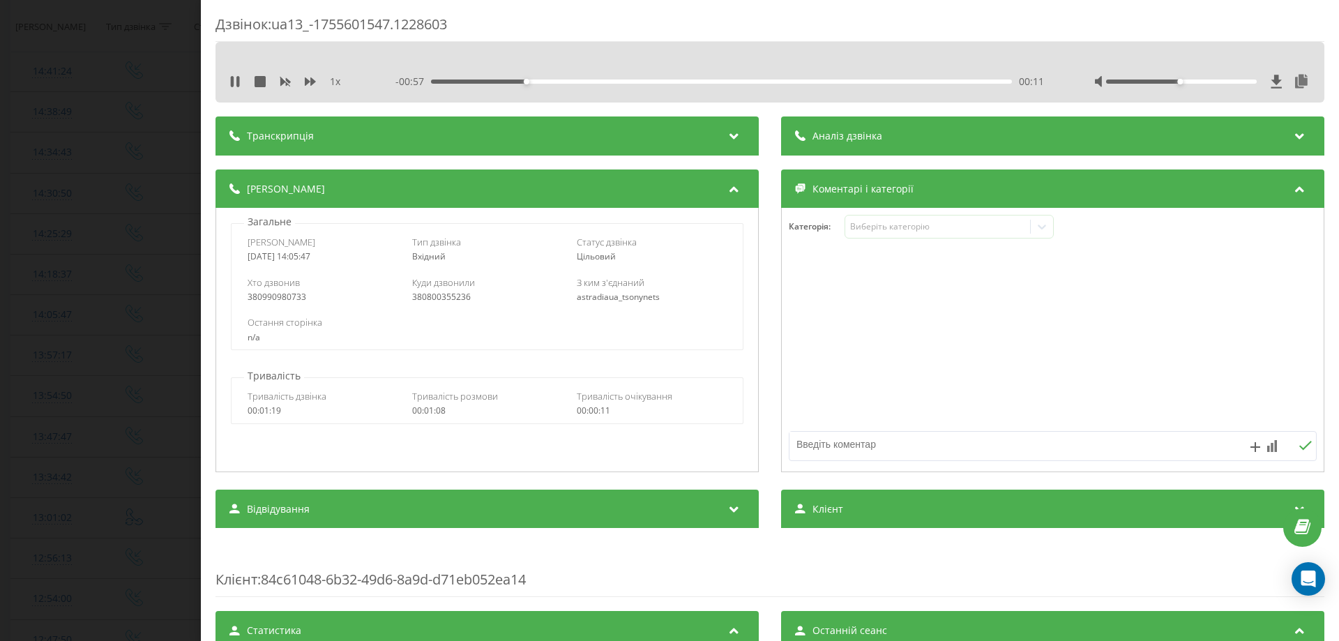
click at [825, 347] on div at bounding box center [1053, 340] width 542 height 167
click at [29, 273] on div "Дзвінок : ua13_-1755601547.1228603 1 x - 00:53 00:15 00:15 Транскрипція Для AI-…" at bounding box center [669, 320] width 1339 height 641
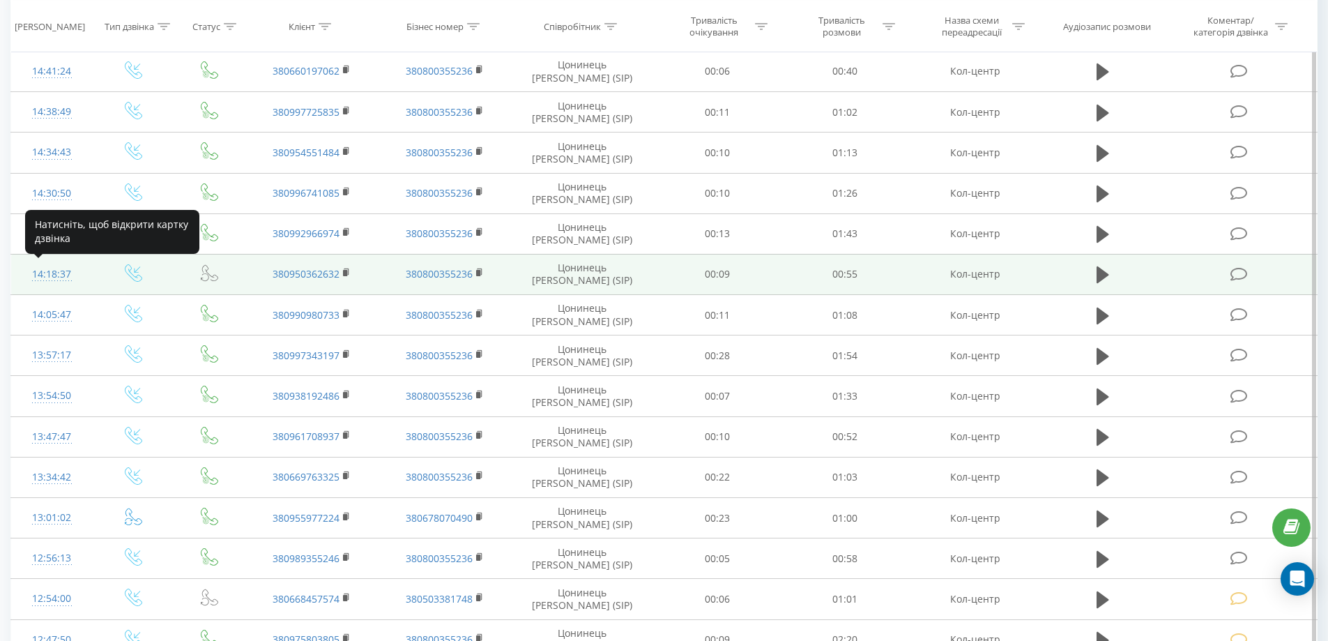
click at [48, 275] on div "14:18:37" at bounding box center [52, 274] width 54 height 27
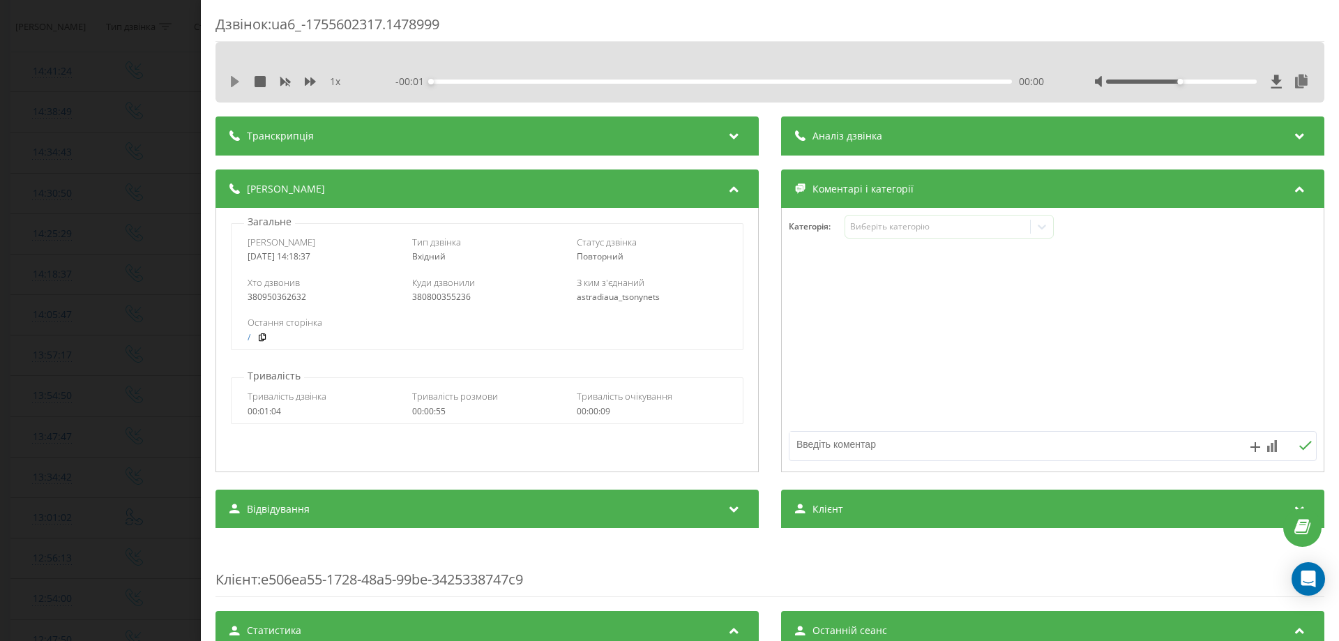
click at [234, 79] on icon at bounding box center [235, 81] width 8 height 11
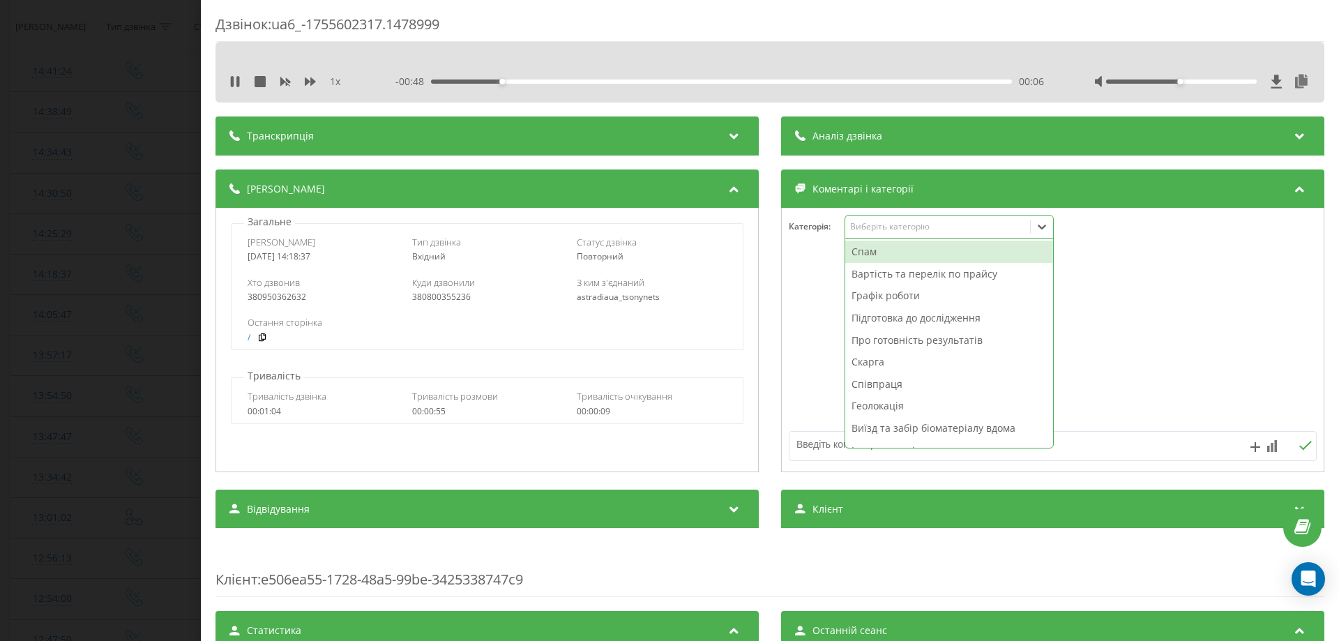
click at [879, 237] on div "Виберіть категорію" at bounding box center [948, 227] width 209 height 24
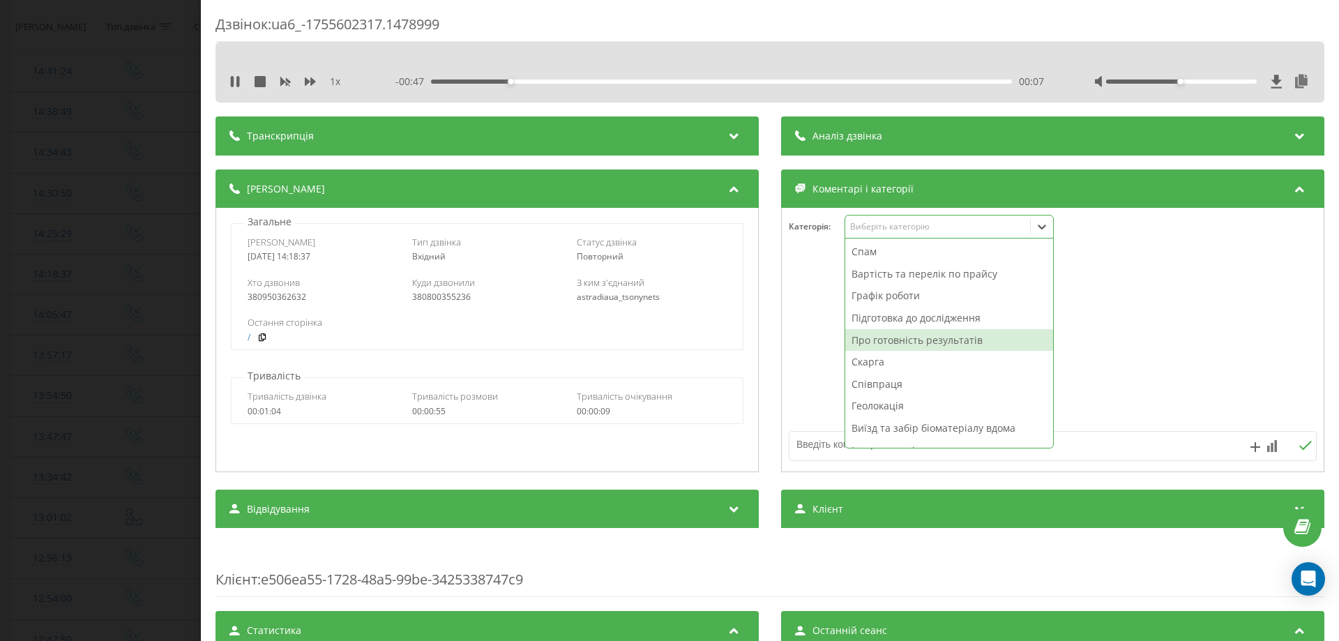
click at [877, 340] on div "Про готовність результатів" at bounding box center [949, 340] width 208 height 22
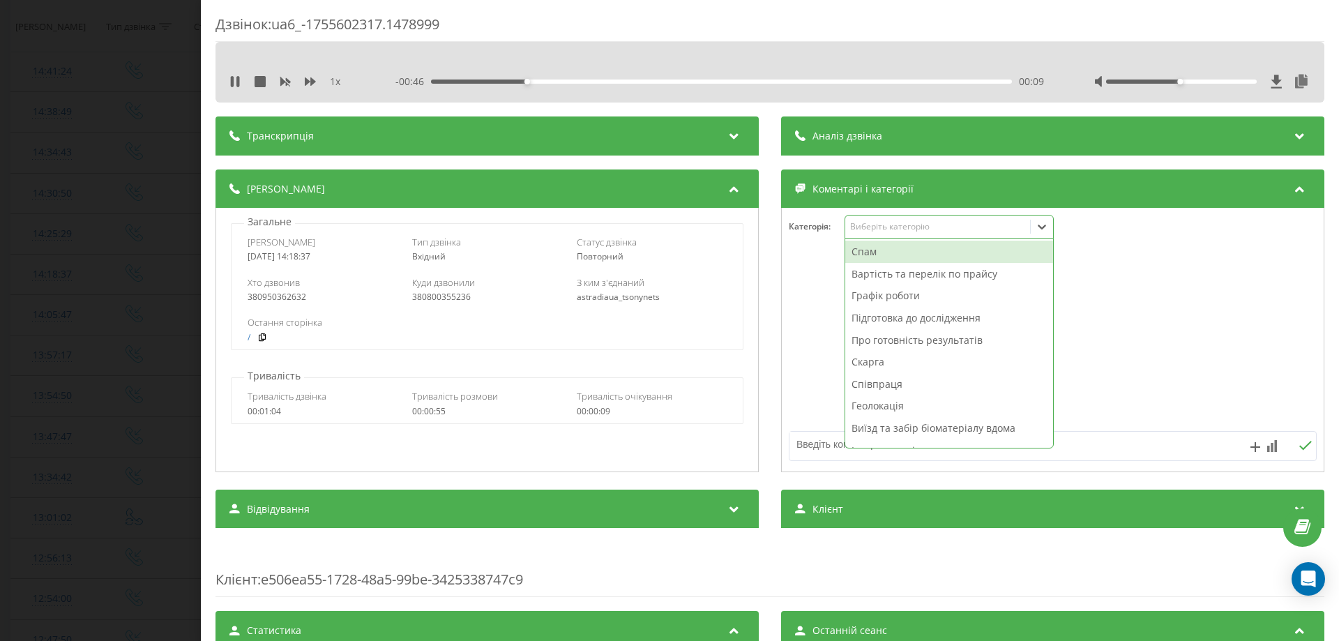
click at [820, 349] on div at bounding box center [1053, 340] width 542 height 167
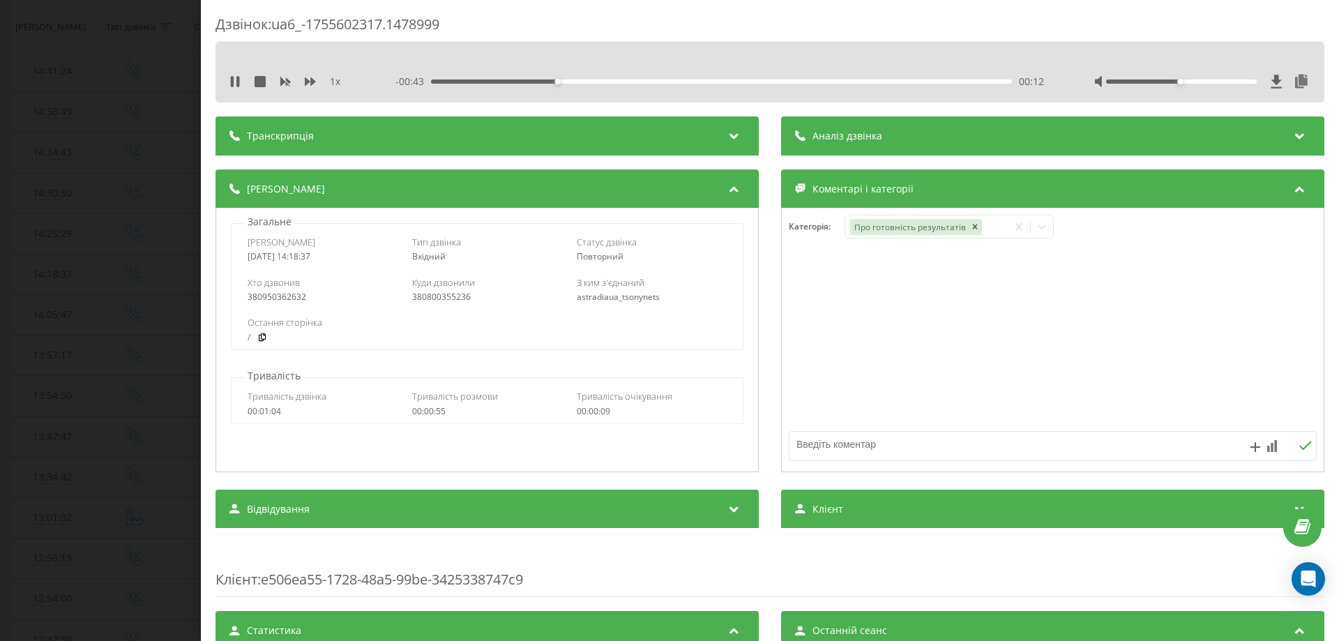
click at [37, 227] on div "Дзвінок : ua6_-1755602317.1478999 1 x - 00:43 00:12 00:12 Транскрипція Для AI-а…" at bounding box center [669, 320] width 1339 height 641
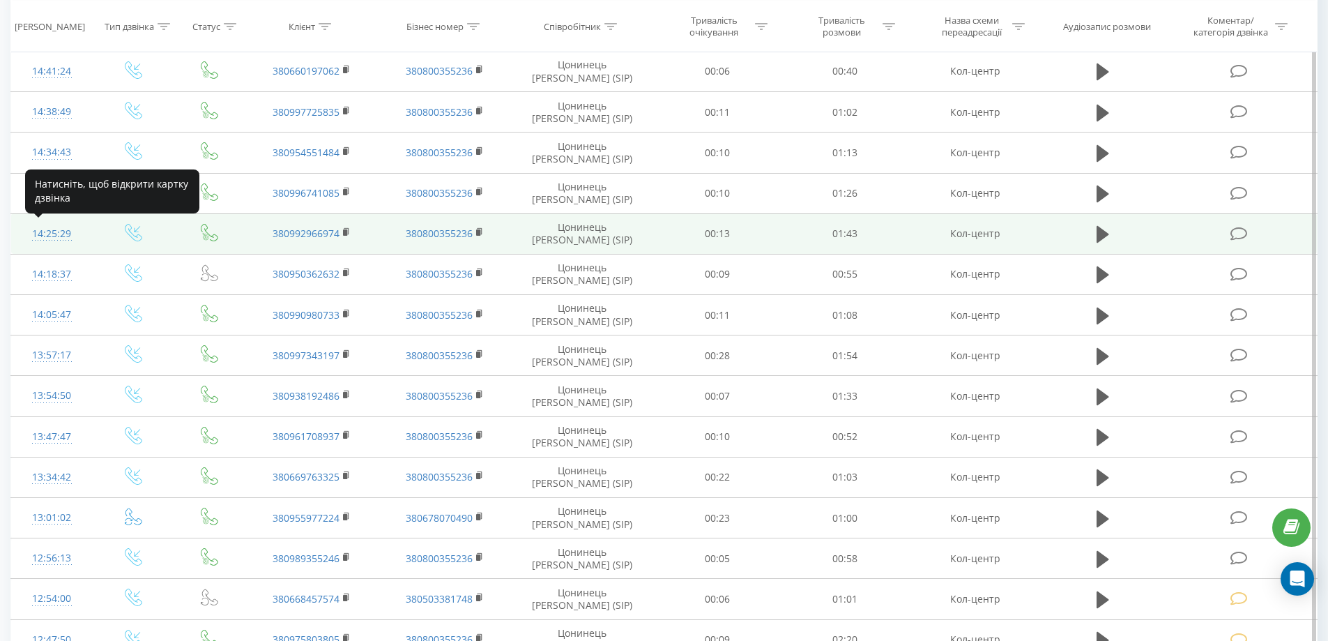
click at [38, 228] on div "14:25:29" at bounding box center [52, 233] width 54 height 27
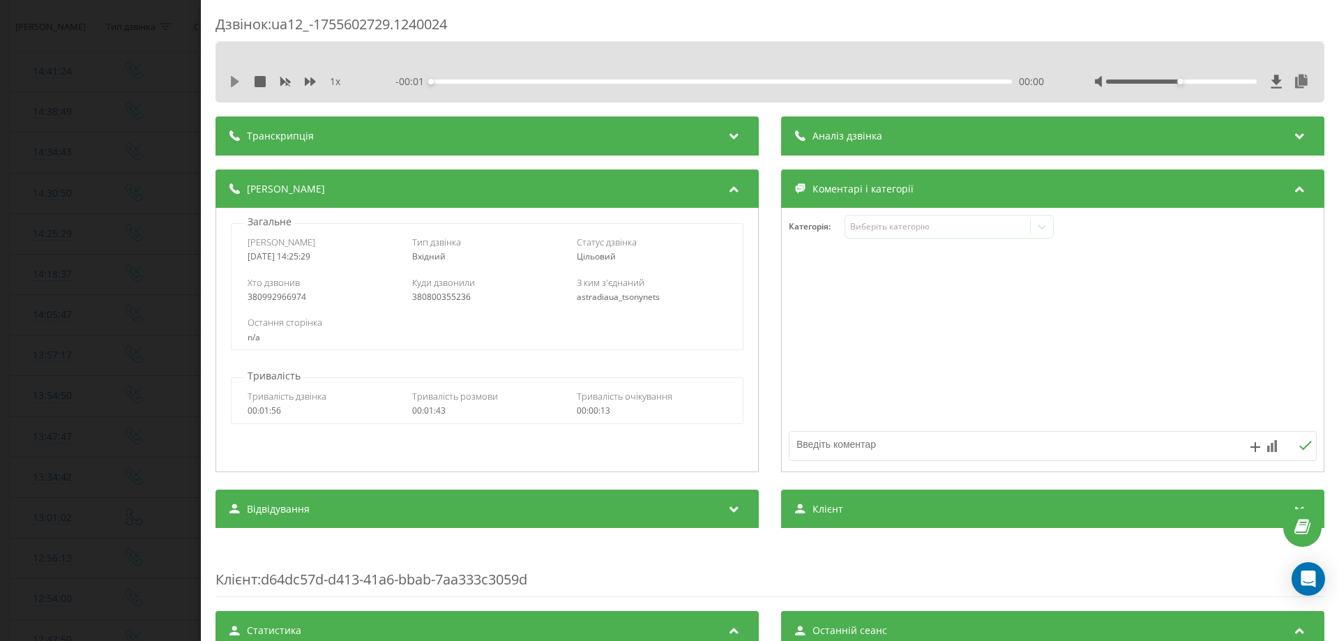
click at [234, 77] on icon at bounding box center [234, 81] width 11 height 11
click at [883, 230] on div "Виберіть категорію" at bounding box center [937, 226] width 174 height 11
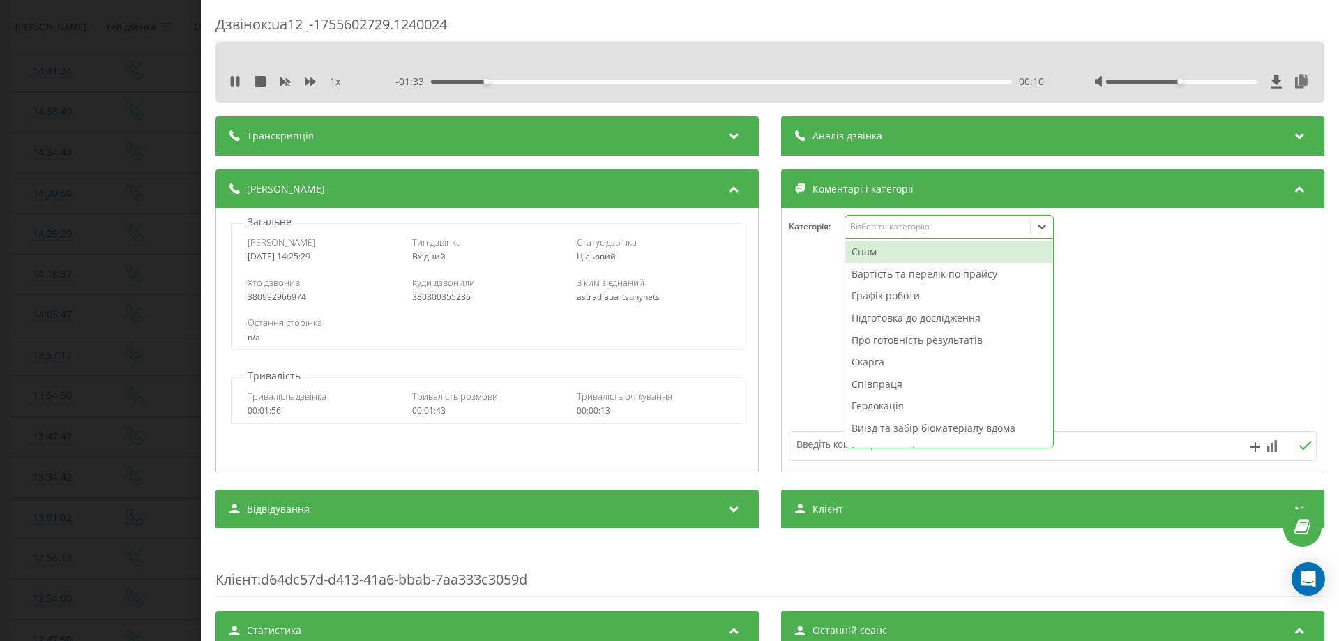
click at [886, 280] on div "Вартість та перелік по прайсу" at bounding box center [949, 274] width 208 height 22
click at [814, 306] on div at bounding box center [1053, 340] width 542 height 167
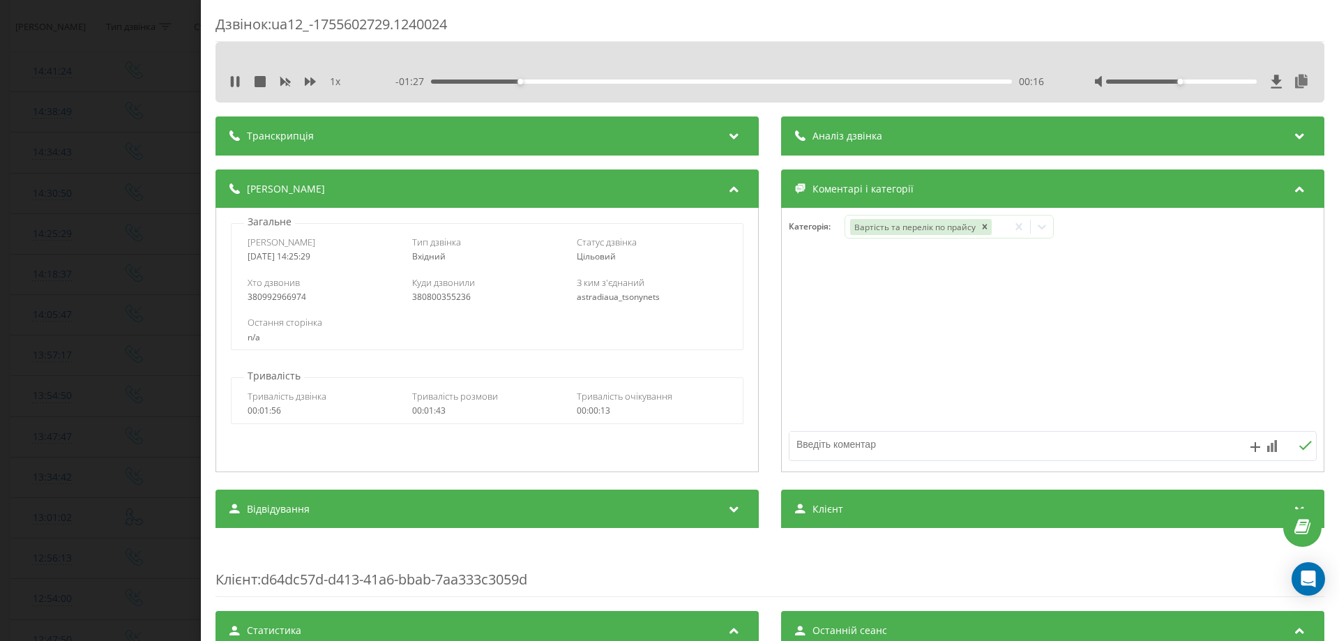
click at [47, 197] on div "Дзвінок : ua12_-1755602729.1240024 1 x - 01:27 00:16 00:16 Транскрипція Для AI-…" at bounding box center [669, 320] width 1339 height 641
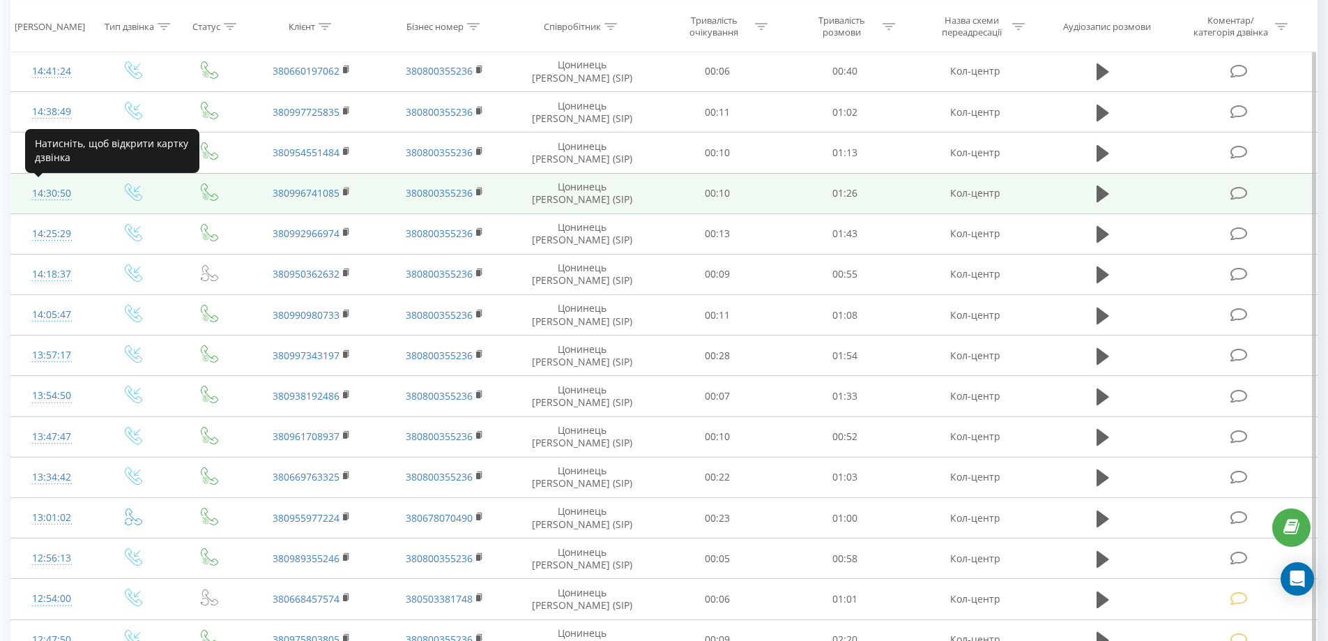
click at [51, 192] on div "14:30:50" at bounding box center [52, 193] width 54 height 27
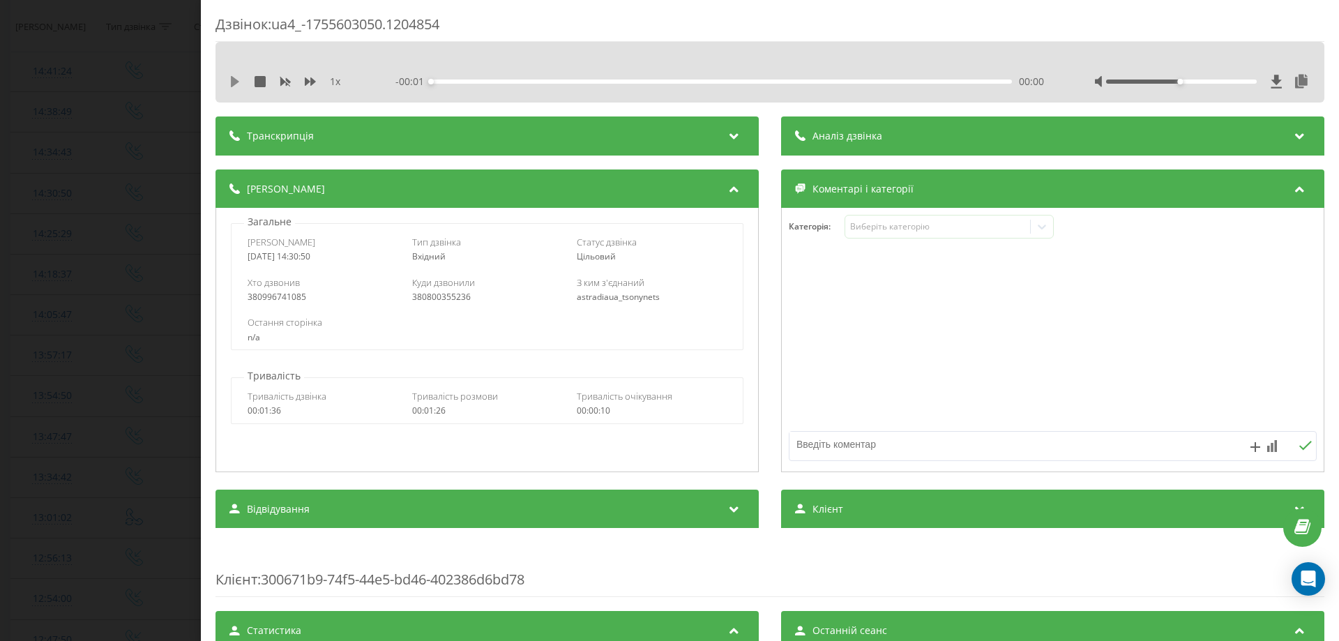
click at [232, 81] on icon at bounding box center [235, 81] width 8 height 11
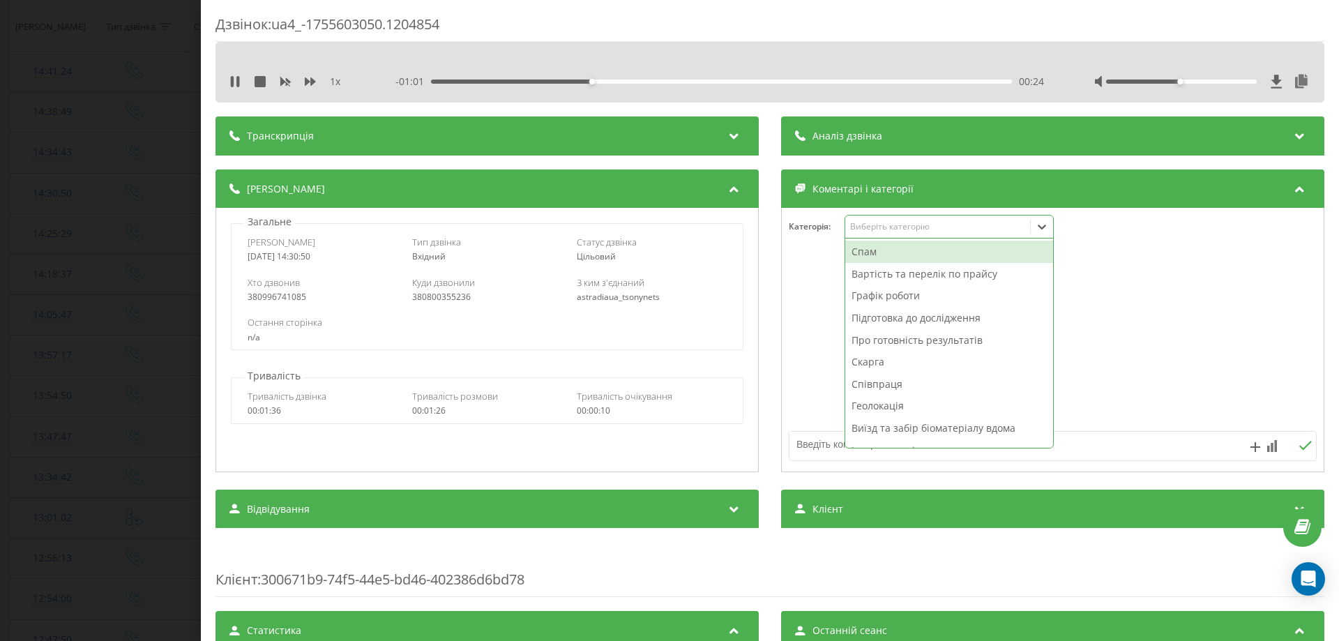
click at [863, 227] on div "Виберіть категорію" at bounding box center [937, 226] width 174 height 11
click at [883, 342] on div "Про готовність результатів" at bounding box center [949, 340] width 208 height 22
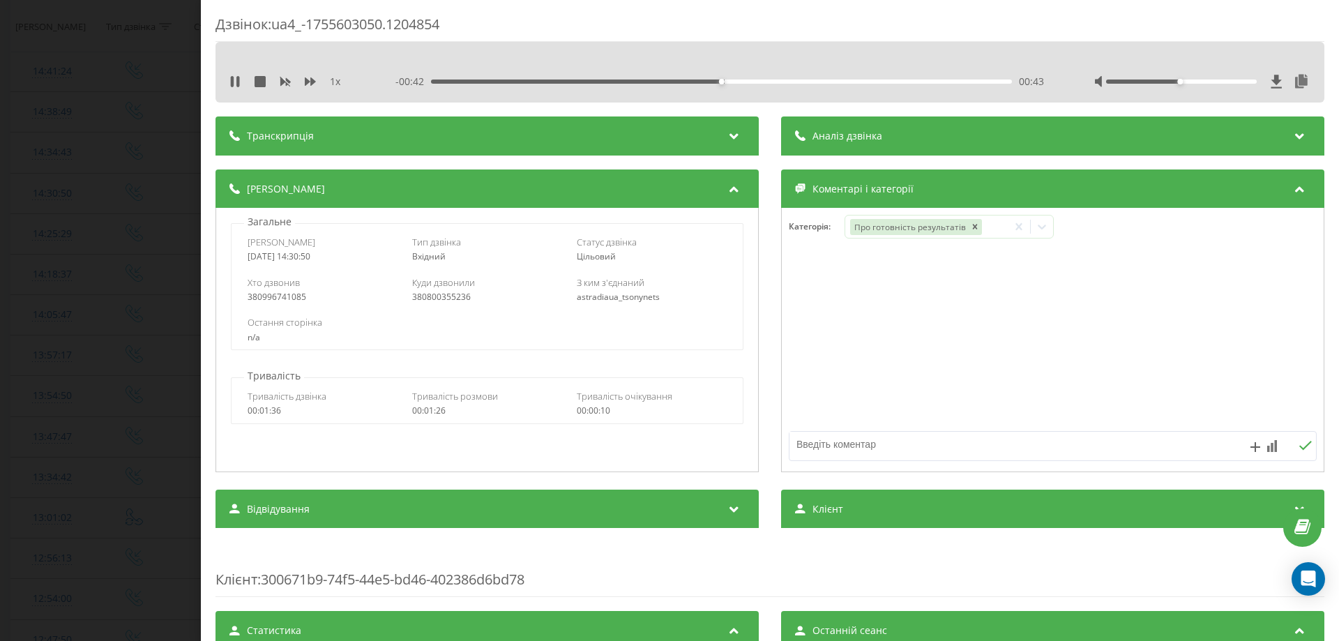
click at [227, 84] on div "1 x - 00:42 00:43 00:43" at bounding box center [770, 81] width 1088 height 21
click at [233, 82] on icon at bounding box center [232, 81] width 3 height 11
click at [233, 82] on icon at bounding box center [235, 81] width 8 height 11
click at [45, 159] on div "Дзвінок : ua4_-1755603050.1204854 1 x - 00:31 00:54 00:54 Транскрипція Для AI-а…" at bounding box center [669, 320] width 1339 height 641
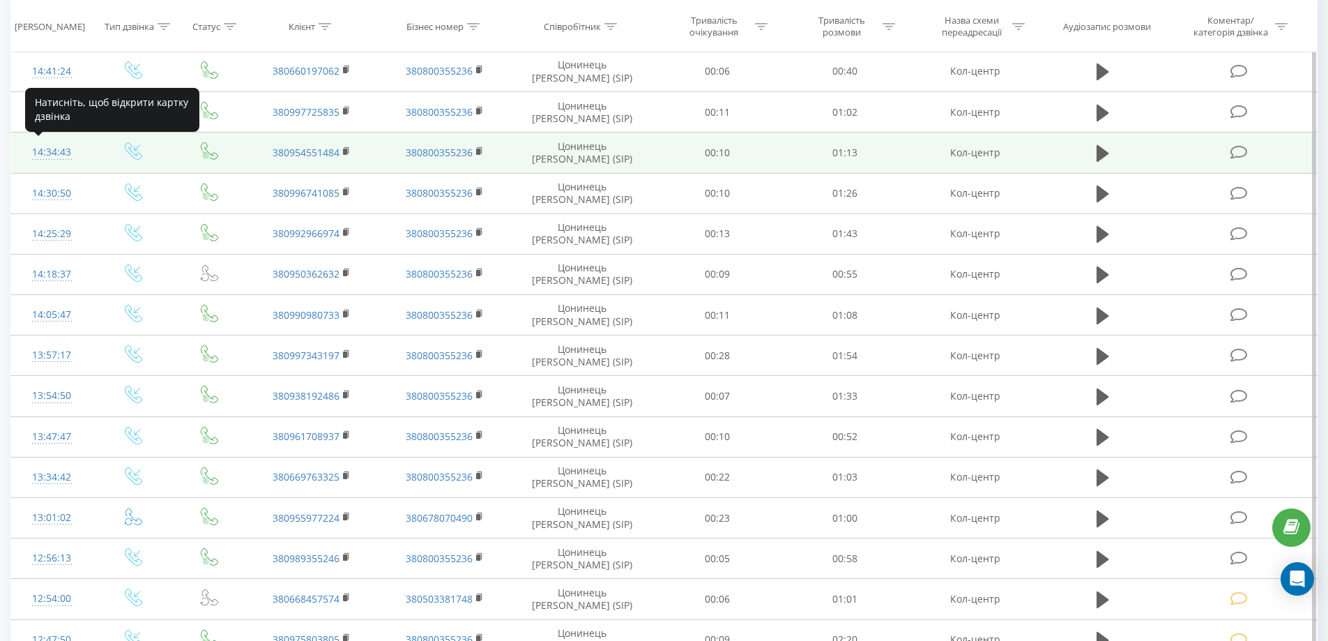
click at [47, 156] on div "14:34:43" at bounding box center [52, 152] width 54 height 27
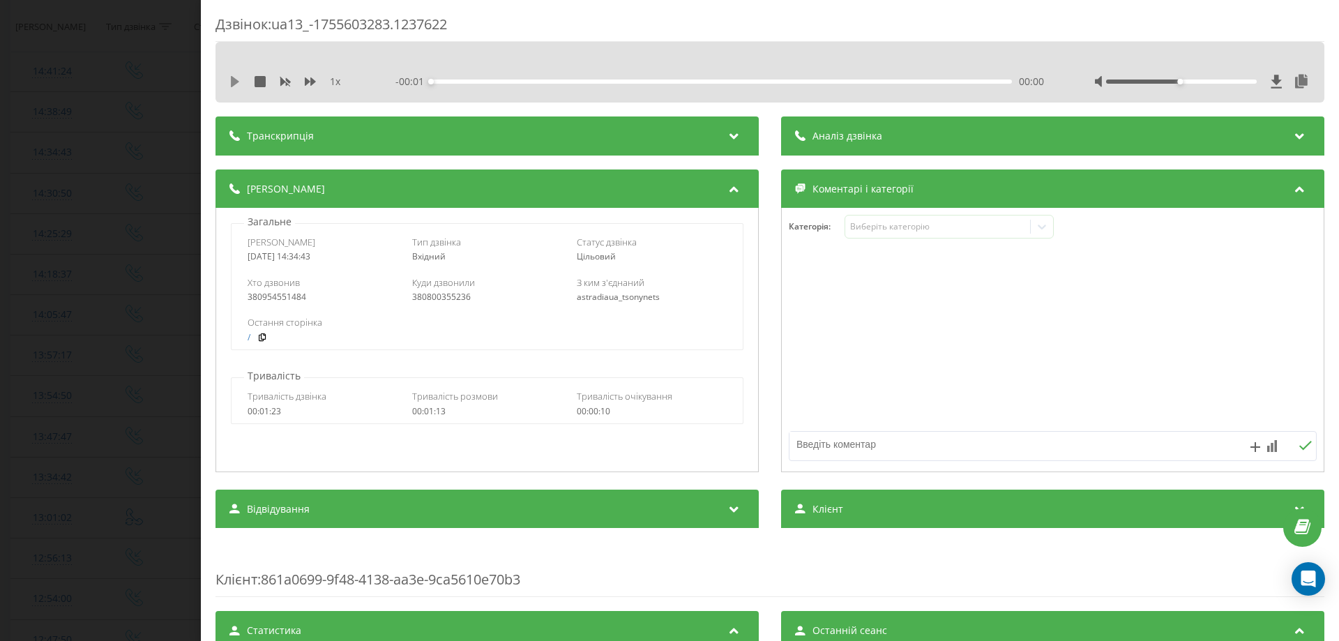
click at [236, 78] on icon at bounding box center [234, 81] width 11 height 11
click at [0, 168] on div "Дзвінок : ua13_-1755603283.1237622 1 x - 00:49 00:23 00:23 Транскрипція Для AI-…" at bounding box center [669, 320] width 1339 height 641
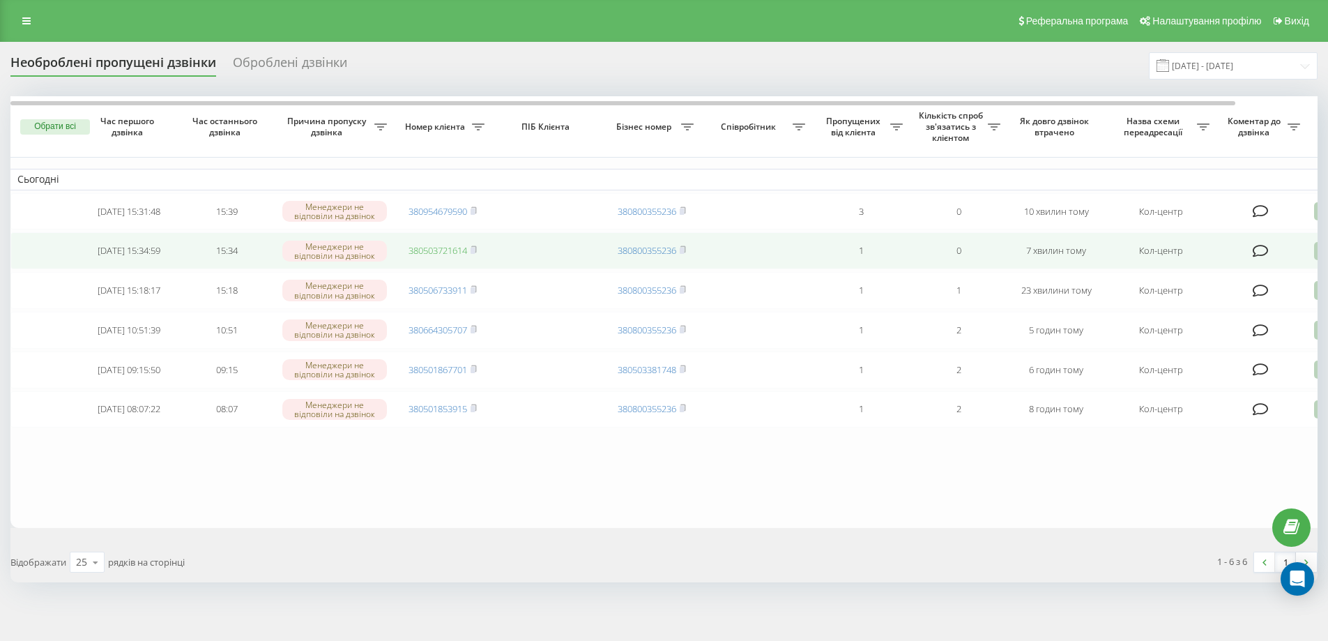
click at [427, 249] on link "380503721614" at bounding box center [438, 250] width 59 height 13
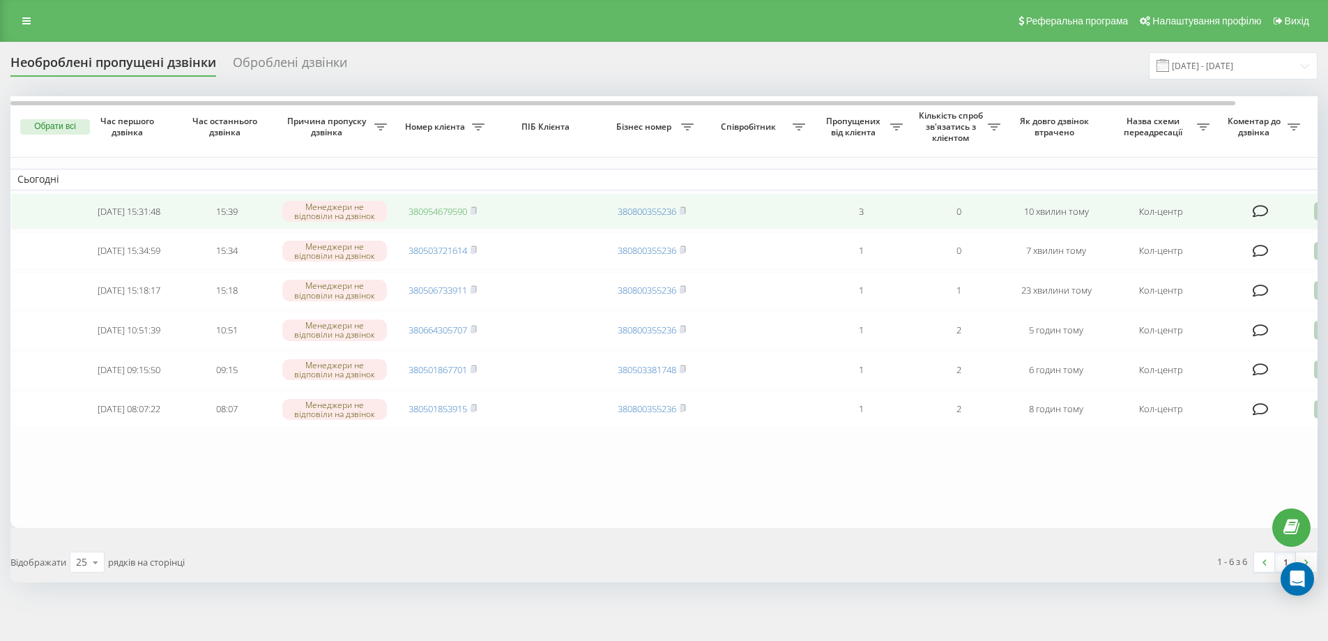
click at [443, 206] on link "380954679590" at bounding box center [438, 211] width 59 height 13
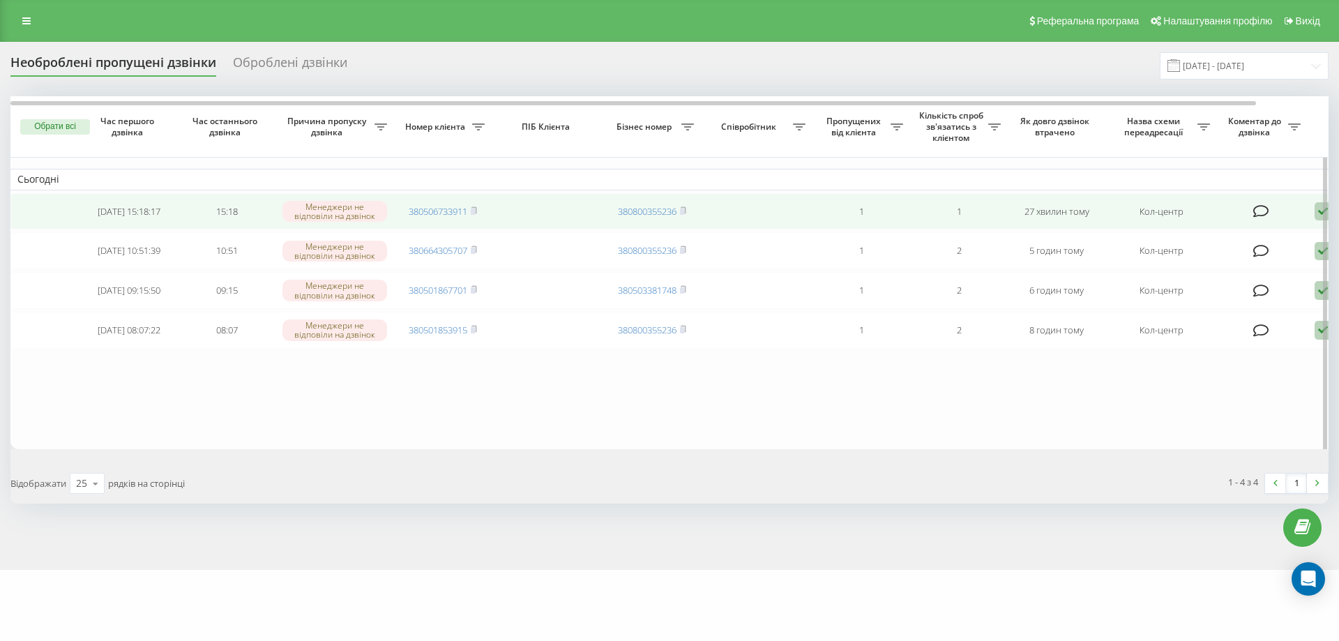
click at [419, 220] on td "380506733911" at bounding box center [443, 211] width 98 height 37
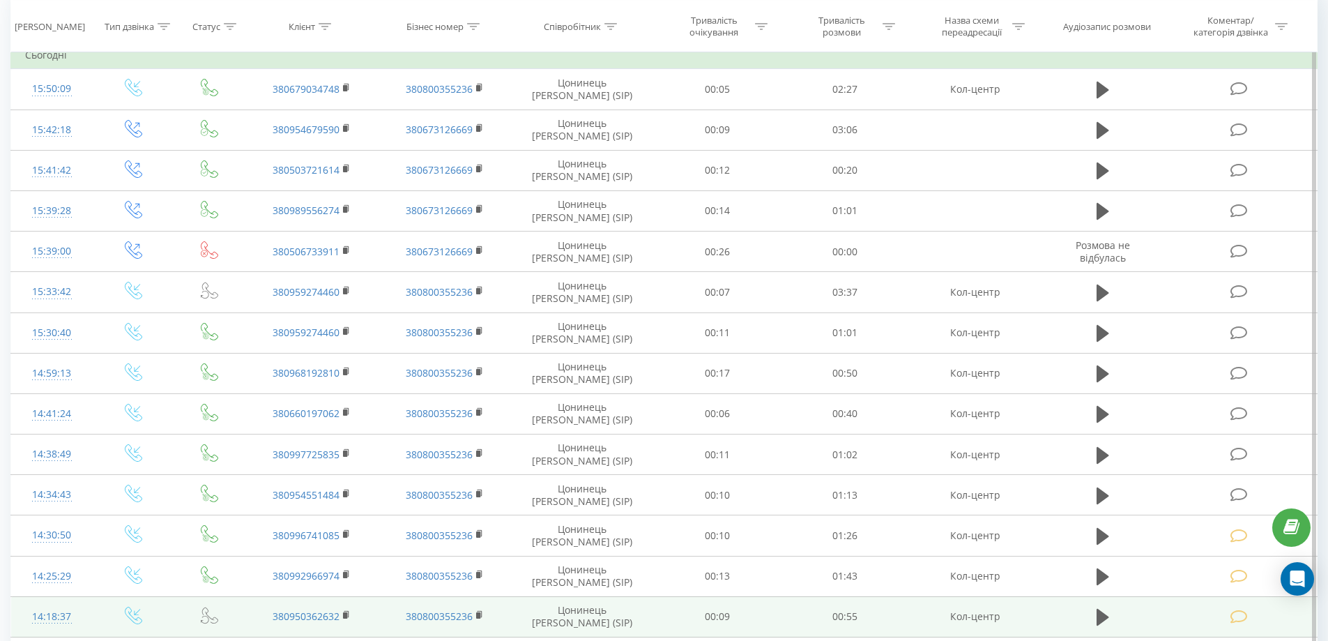
scroll to position [279, 0]
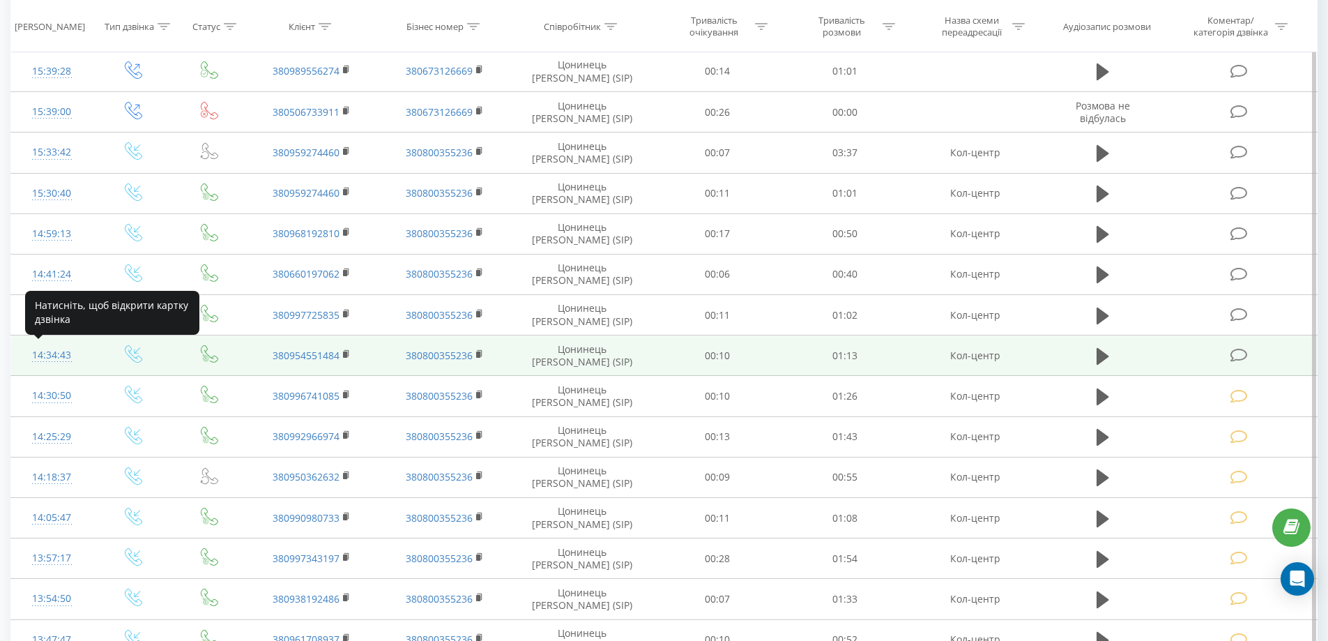
click at [31, 354] on div "14:34:43" at bounding box center [52, 355] width 54 height 27
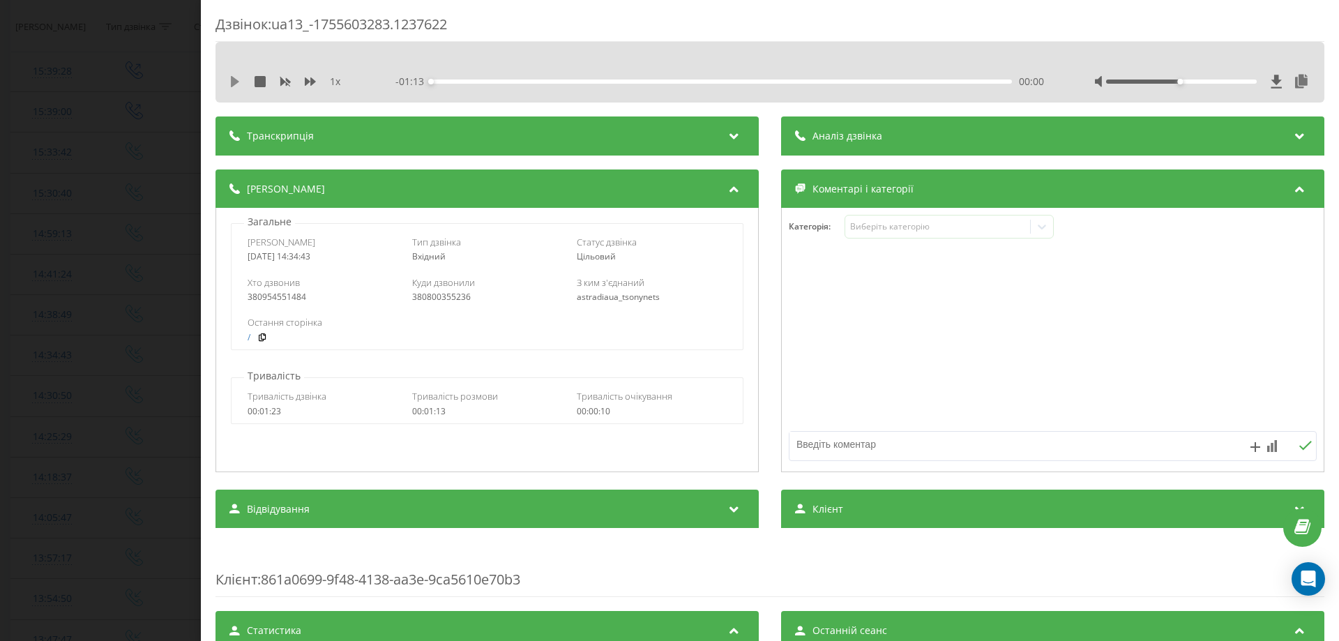
click at [238, 80] on icon at bounding box center [234, 81] width 11 height 11
click at [236, 75] on div "1 x" at bounding box center [294, 82] width 130 height 14
click at [234, 82] on icon at bounding box center [234, 81] width 11 height 11
click at [847, 236] on div "Виберіть категорію" at bounding box center [948, 227] width 209 height 24
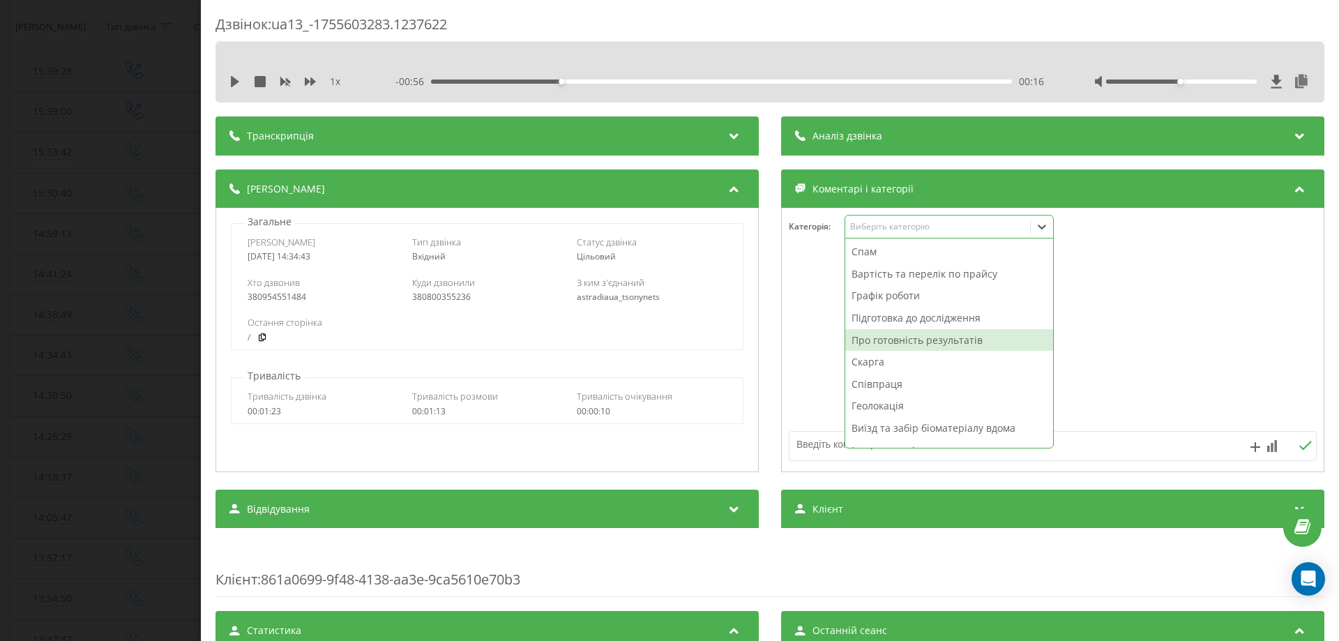
click at [860, 346] on div "Про готовність результатів" at bounding box center [949, 340] width 208 height 22
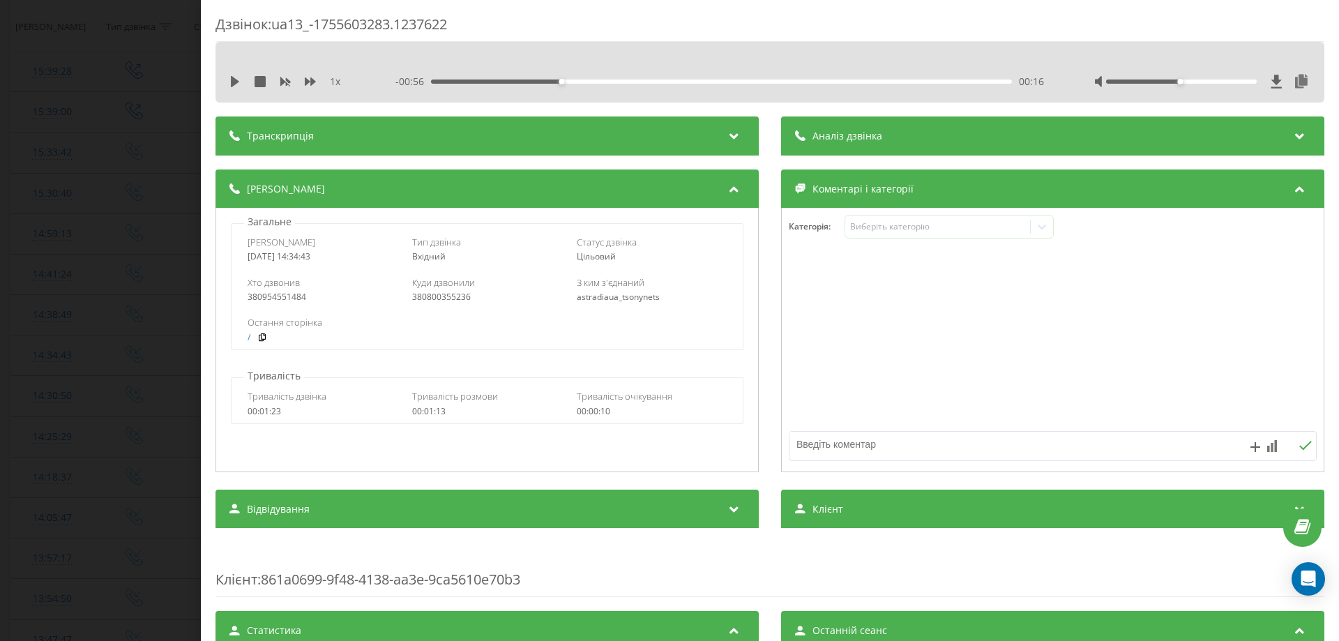
click at [819, 333] on div at bounding box center [1053, 340] width 542 height 167
click at [50, 316] on div "Дзвінок : ua13_-1755603283.1237622 1 x - 00:56 00:16 00:16 Транскрипція Для AI-…" at bounding box center [669, 320] width 1339 height 641
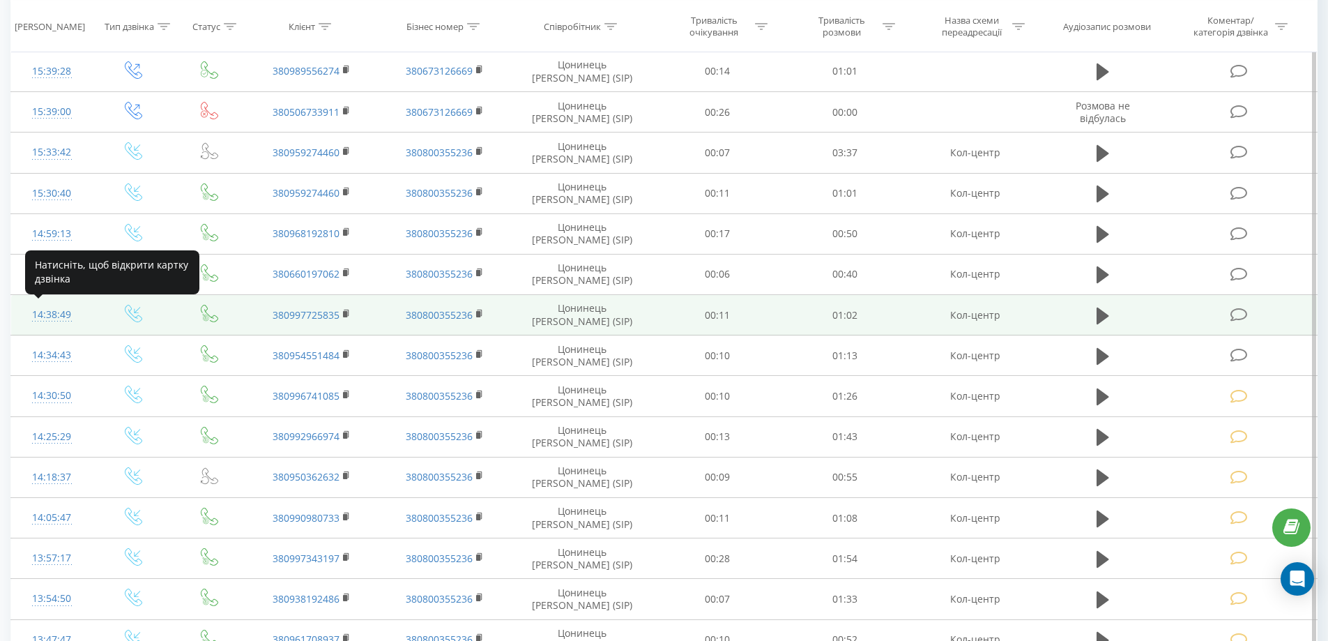
click at [54, 314] on div "14:38:49" at bounding box center [52, 314] width 54 height 27
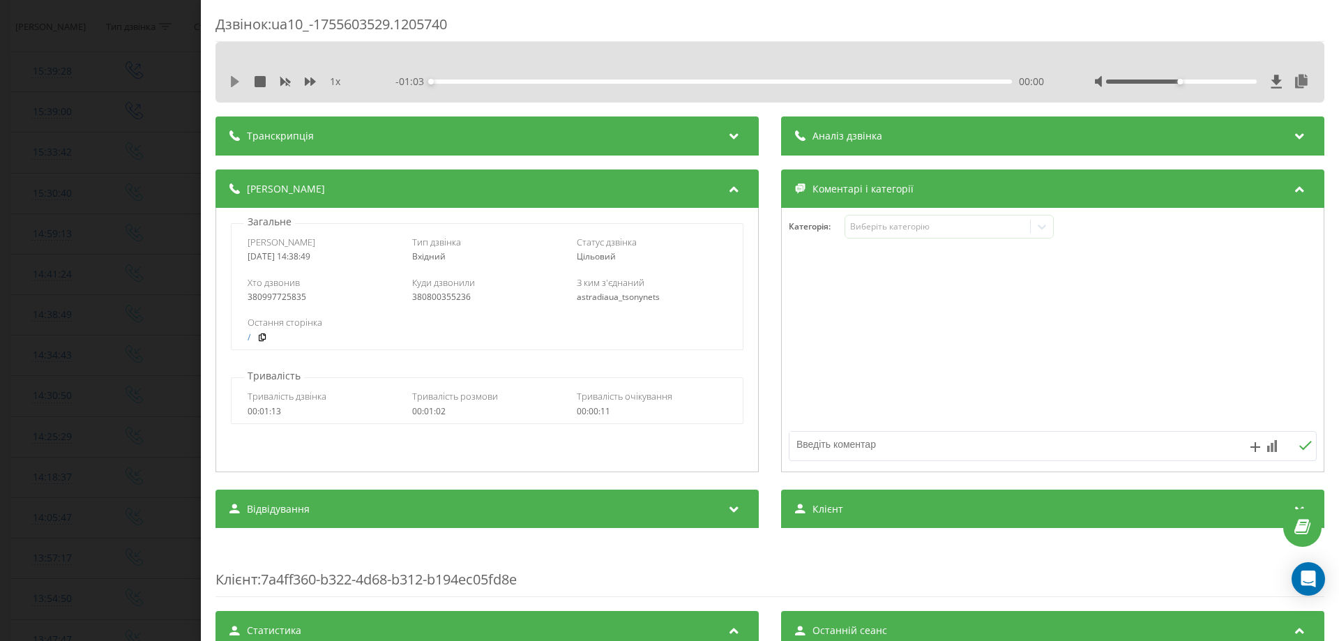
click at [239, 82] on icon at bounding box center [234, 81] width 11 height 11
click at [876, 221] on div "Виберіть категорію" at bounding box center [937, 226] width 174 height 11
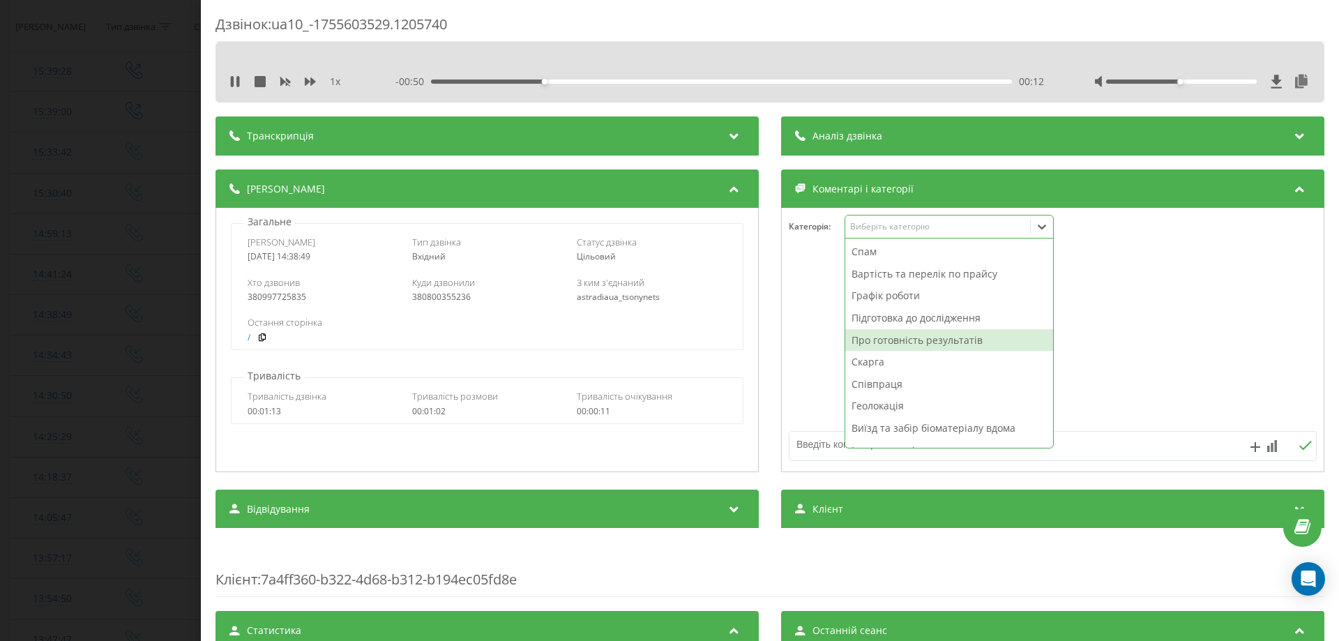
click at [885, 339] on div "Про готовність результатів" at bounding box center [949, 340] width 208 height 22
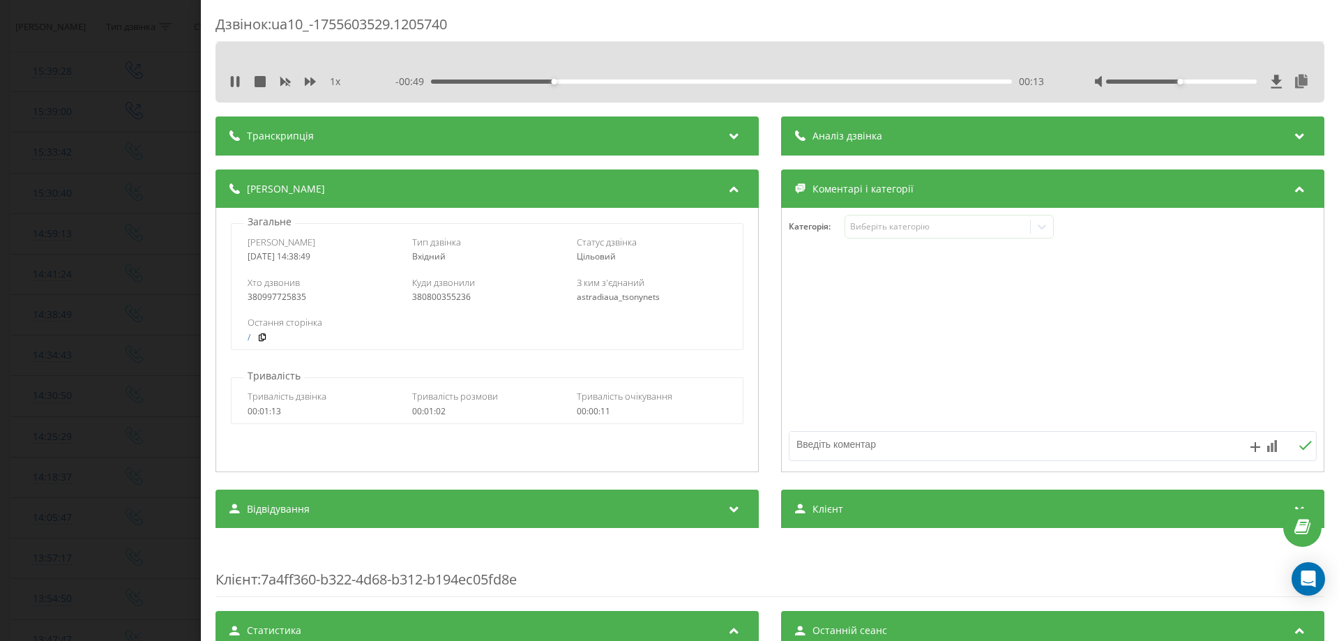
click at [827, 339] on div at bounding box center [1053, 340] width 542 height 167
click at [34, 266] on div "Дзвінок : ua10_-1755603529.1205740 1 x - 00:46 00:16 00:16 Транскрипція Для AI-…" at bounding box center [669, 320] width 1339 height 641
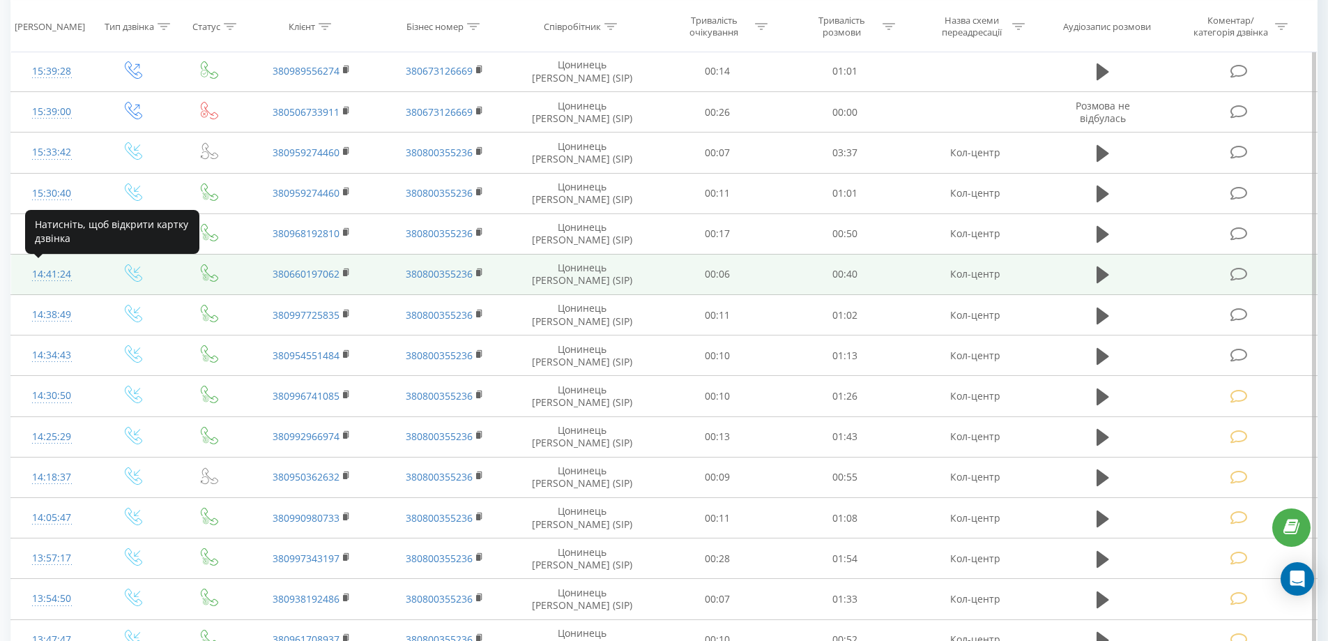
click at [42, 271] on div "14:41:24" at bounding box center [52, 274] width 54 height 27
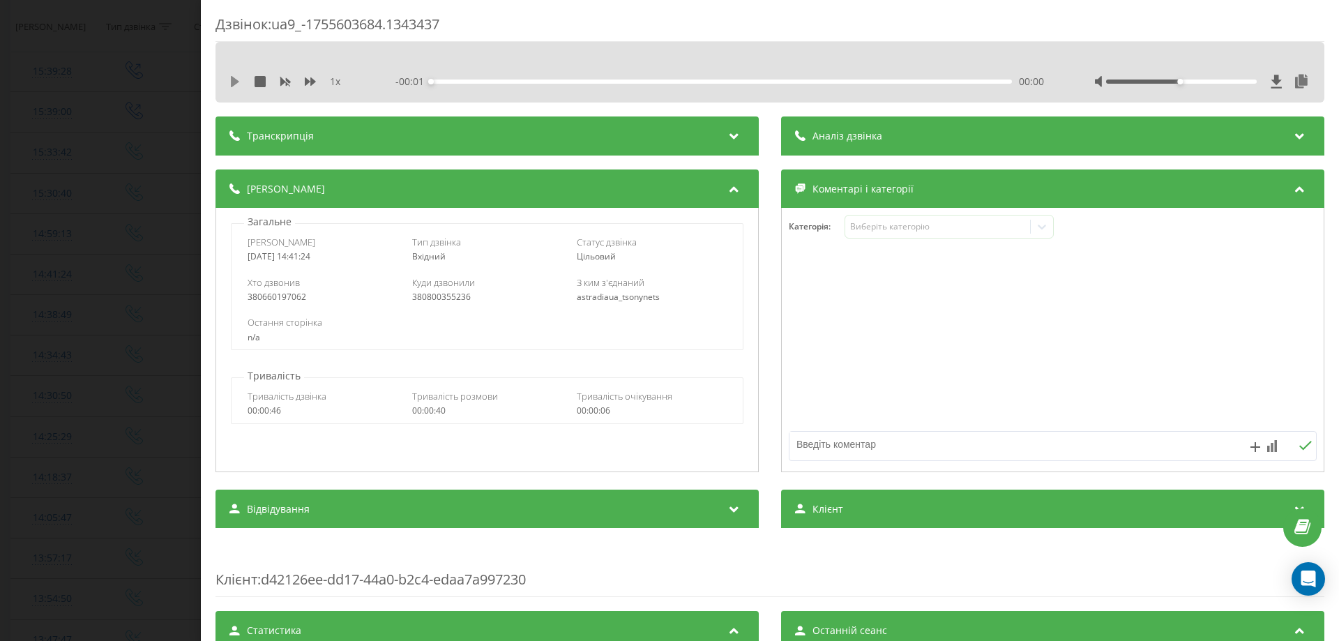
click at [236, 82] on icon at bounding box center [235, 81] width 8 height 11
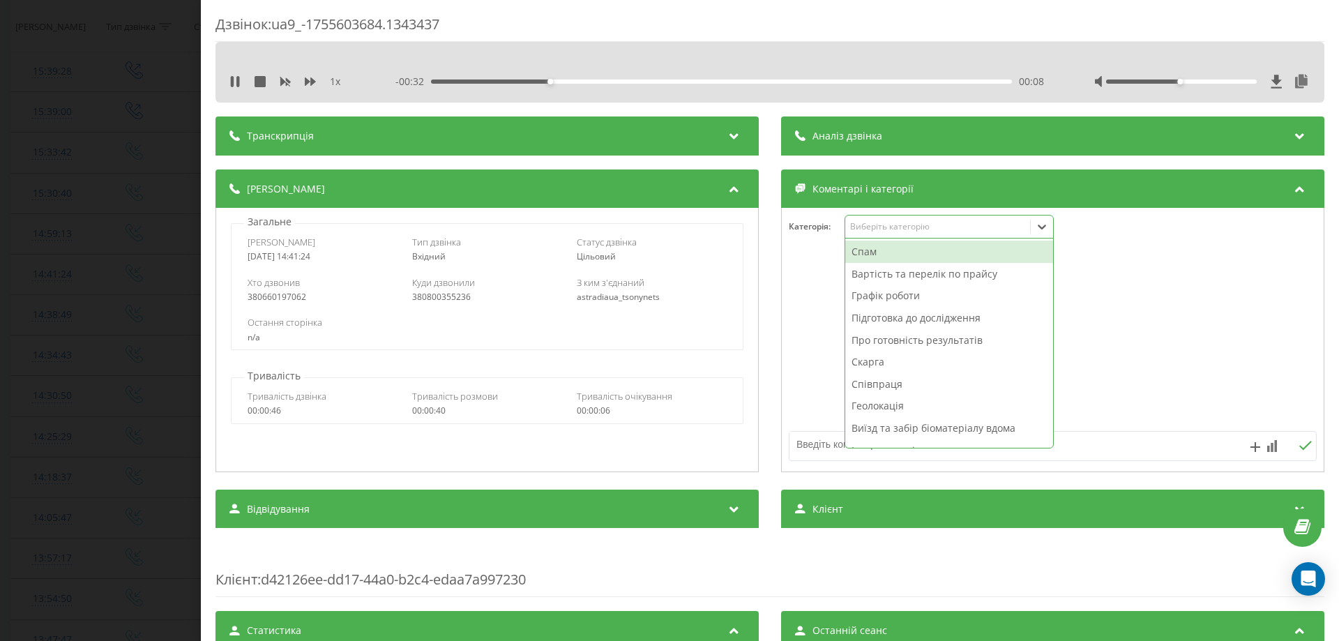
click at [870, 226] on div "Виберіть категорію" at bounding box center [937, 226] width 174 height 11
click at [883, 340] on div "Про готовність результатів" at bounding box center [949, 340] width 208 height 22
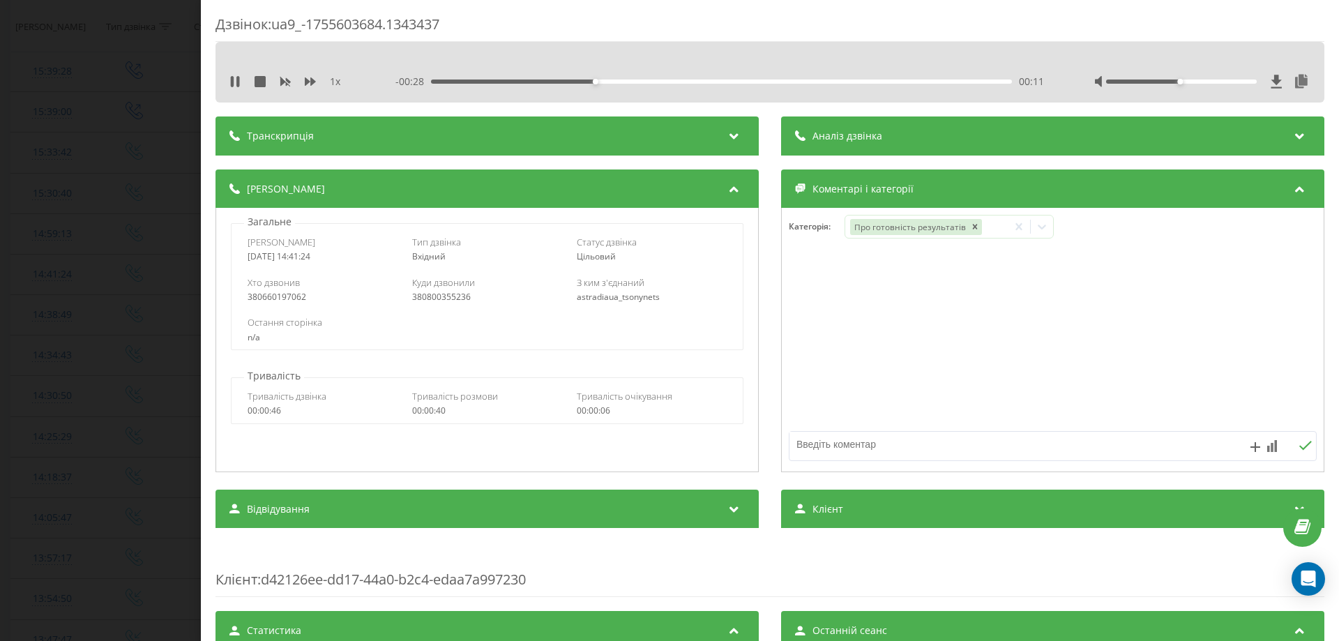
click at [820, 327] on div at bounding box center [1053, 340] width 542 height 167
click at [52, 235] on div "Дзвінок : ua9_-1755603684.1343437 1 x - 00:26 00:13 00:13 Транскрипція Для AI-а…" at bounding box center [669, 320] width 1339 height 641
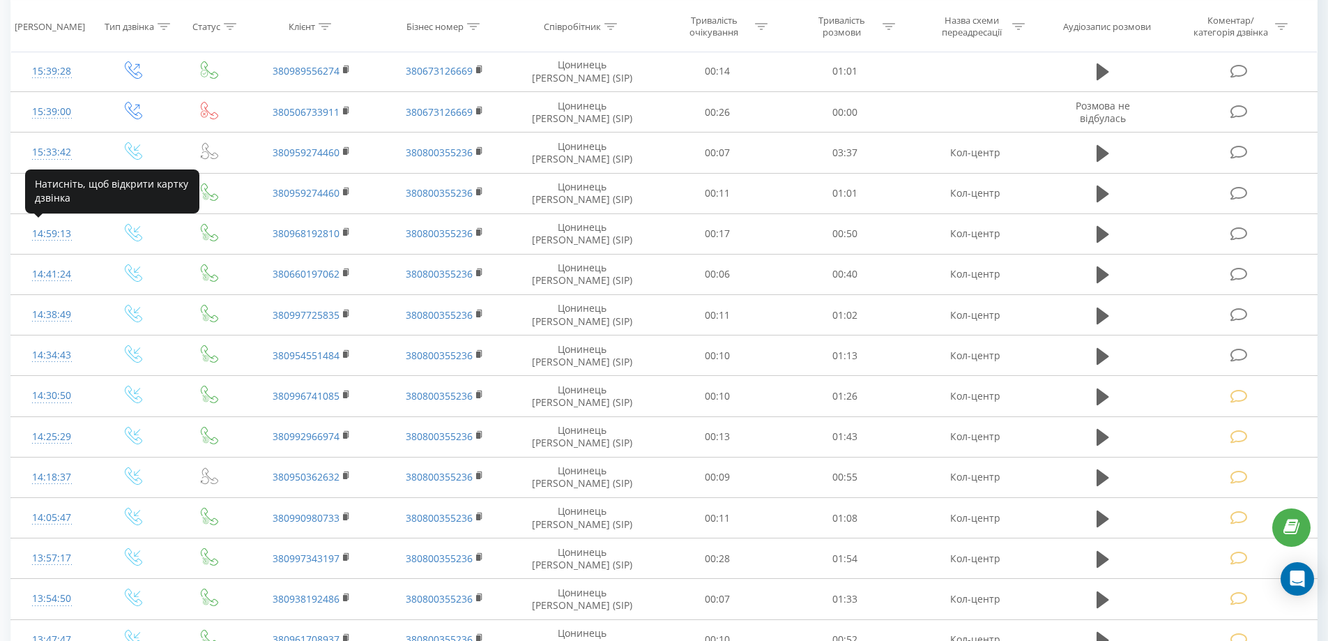
click at [52, 235] on div "14:59:13" at bounding box center [52, 233] width 54 height 27
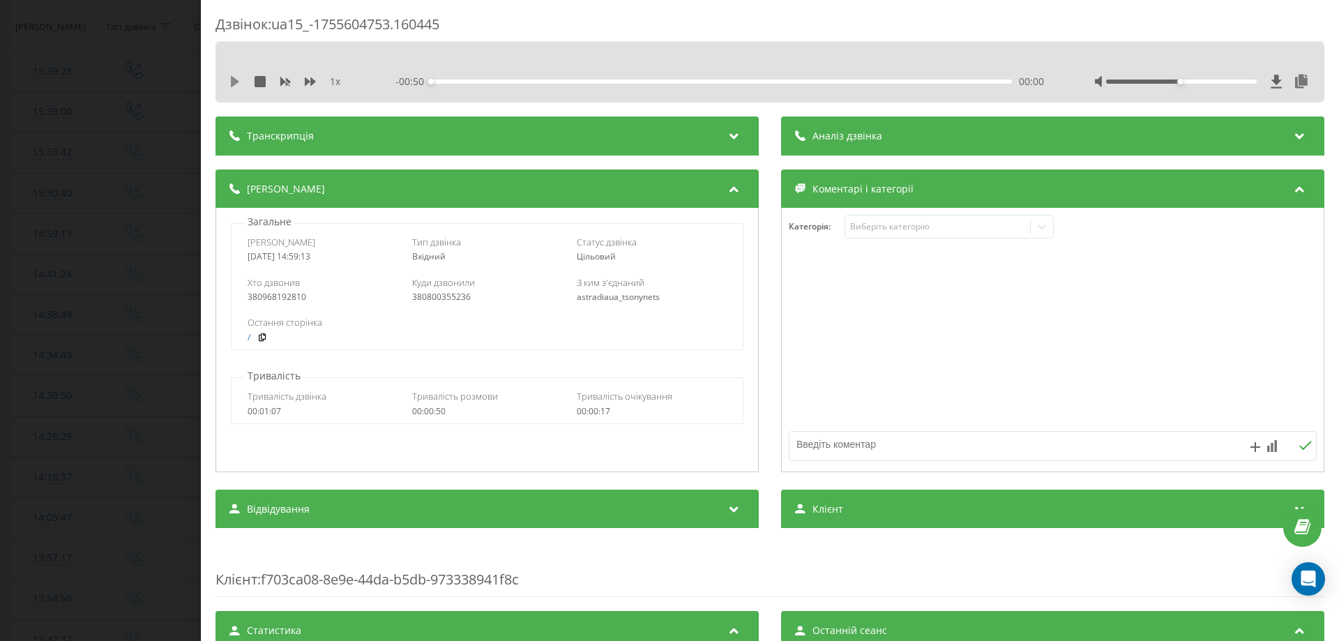
click at [234, 80] on icon at bounding box center [235, 81] width 8 height 11
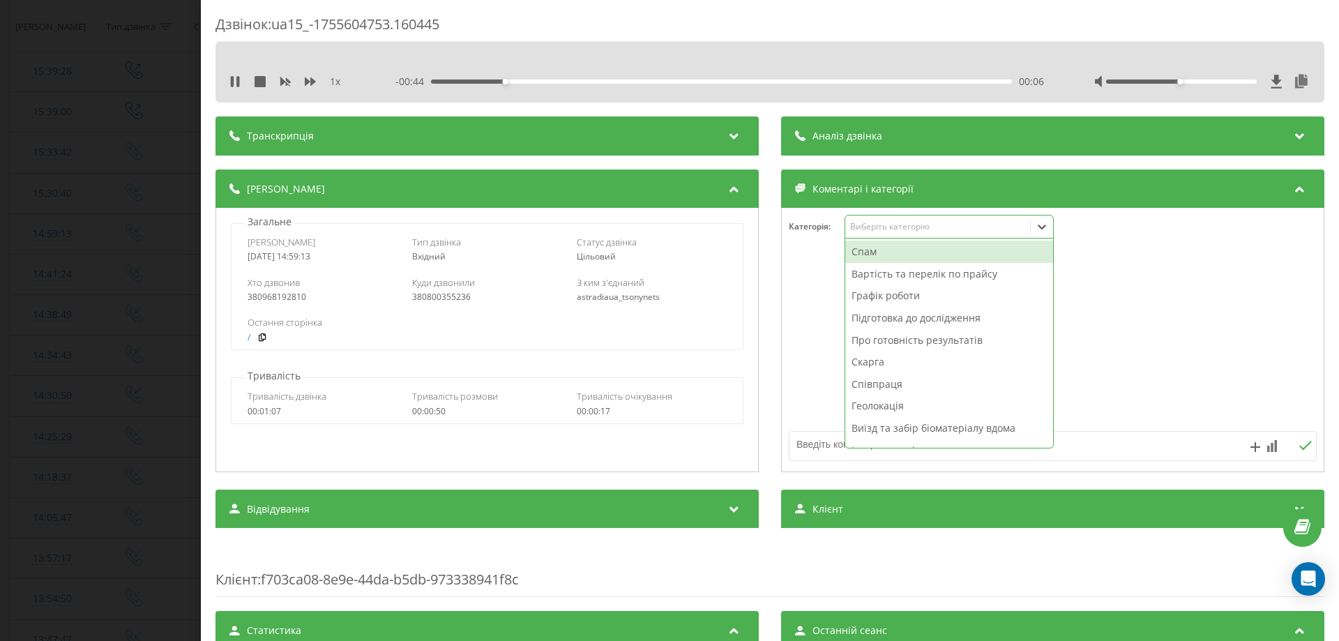
click at [856, 225] on div "Виберіть категорію" at bounding box center [937, 226] width 174 height 11
click at [893, 337] on div "Про готовність результатів" at bounding box center [949, 340] width 208 height 22
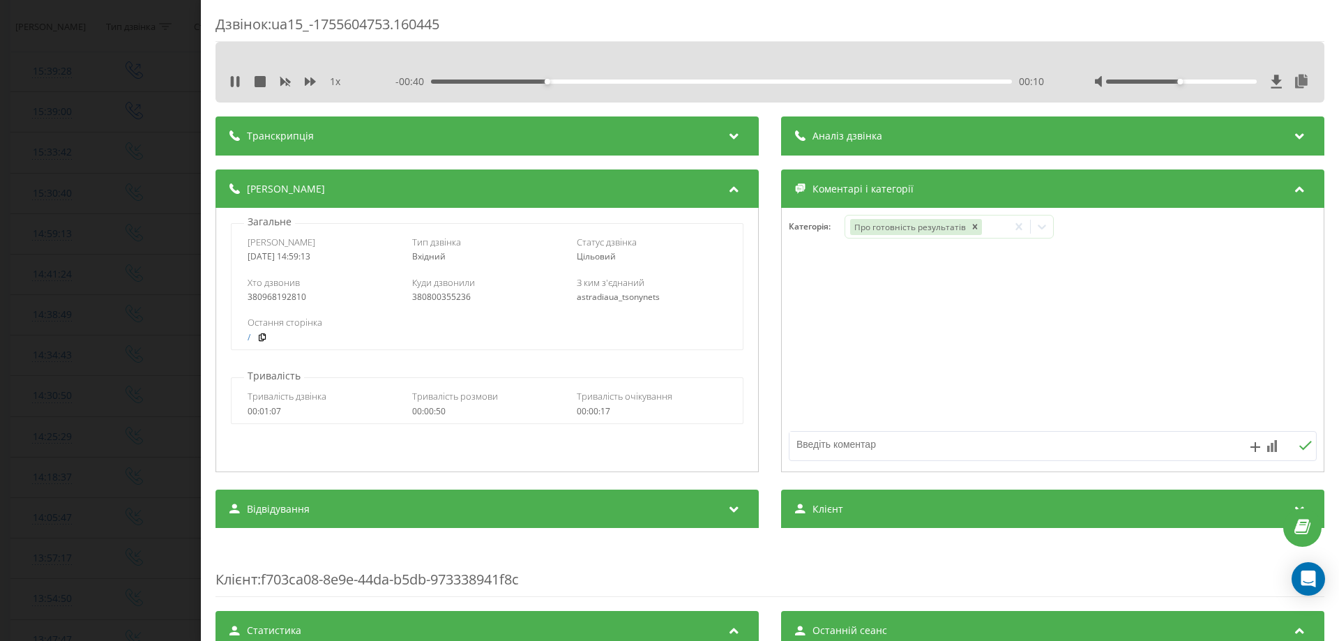
click at [824, 337] on div at bounding box center [1053, 340] width 542 height 167
click at [57, 192] on div "Дзвінок : ua15_-1755604753.160445 1 x - 00:37 00:12 00:12 Транскрипція Для AI-а…" at bounding box center [669, 320] width 1339 height 641
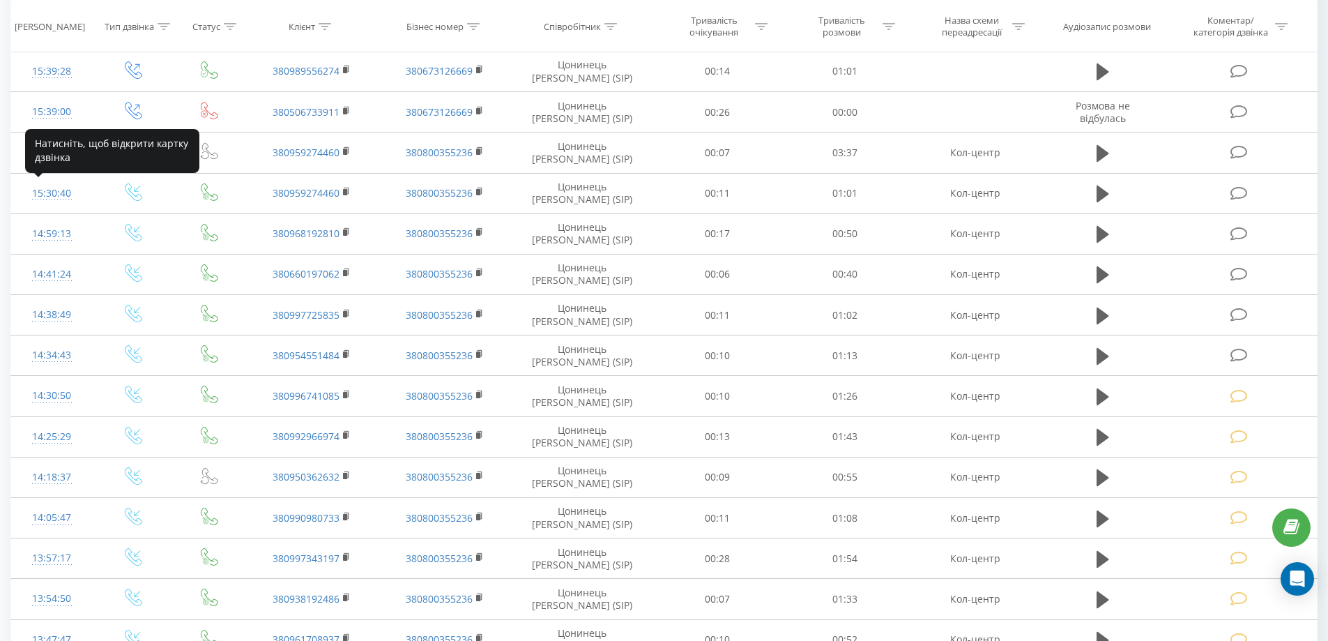
click at [57, 192] on div "15:30:40" at bounding box center [52, 193] width 54 height 27
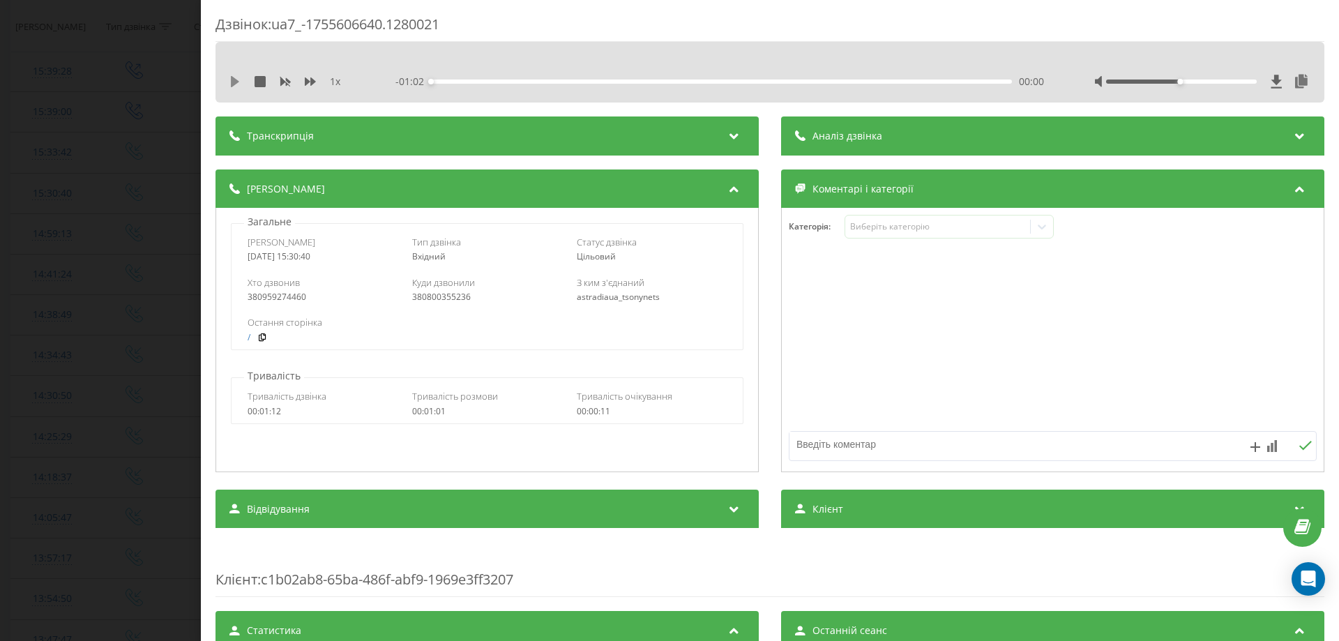
click at [232, 77] on icon at bounding box center [235, 81] width 8 height 11
click at [856, 222] on div "Виберіть категорію" at bounding box center [937, 226] width 174 height 11
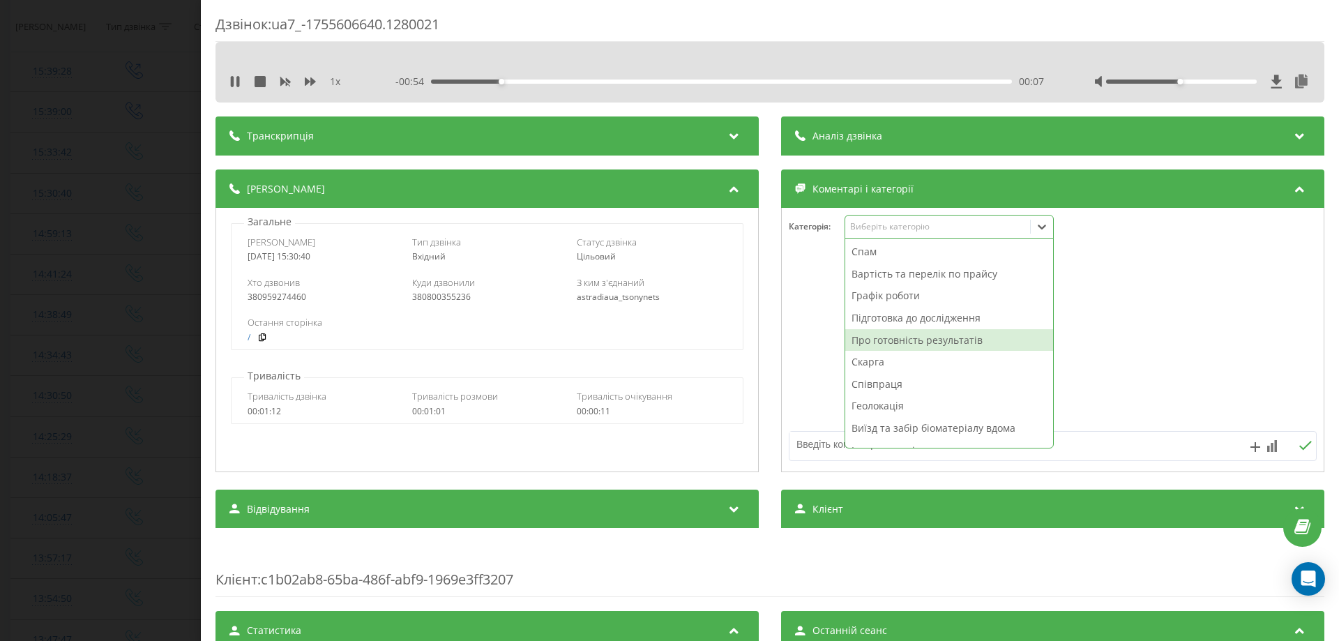
click at [883, 337] on div "Про готовність результатів" at bounding box center [949, 340] width 208 height 22
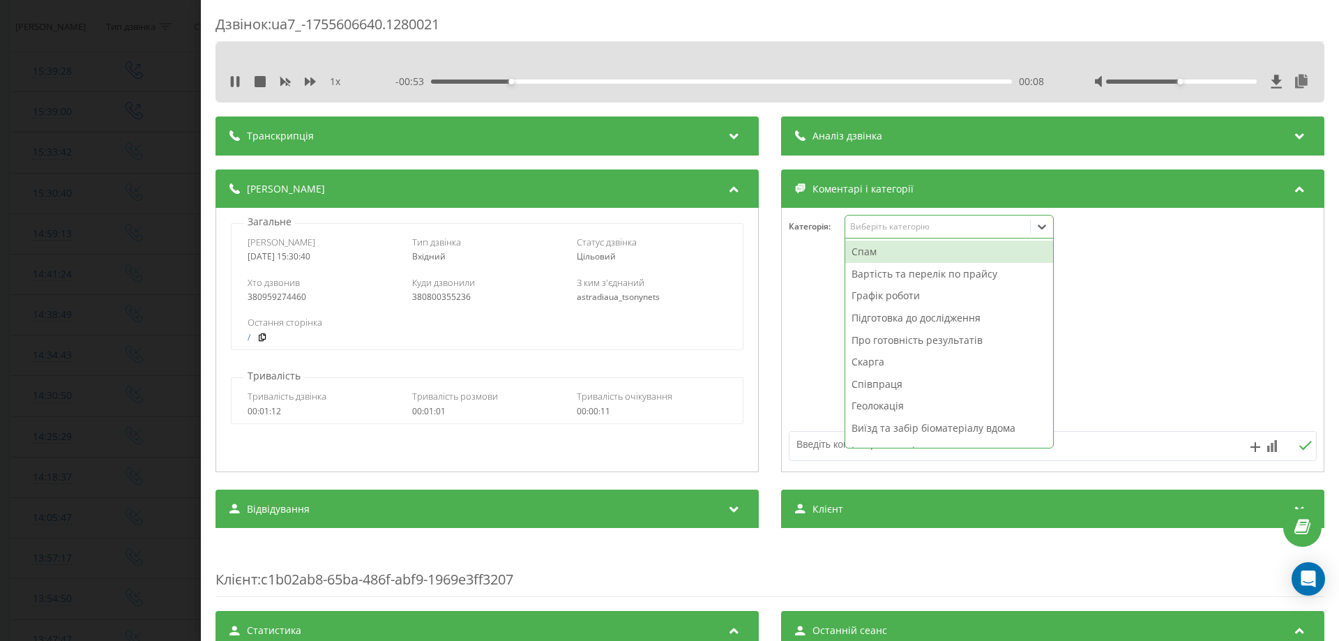
click at [827, 334] on div at bounding box center [1053, 340] width 542 height 167
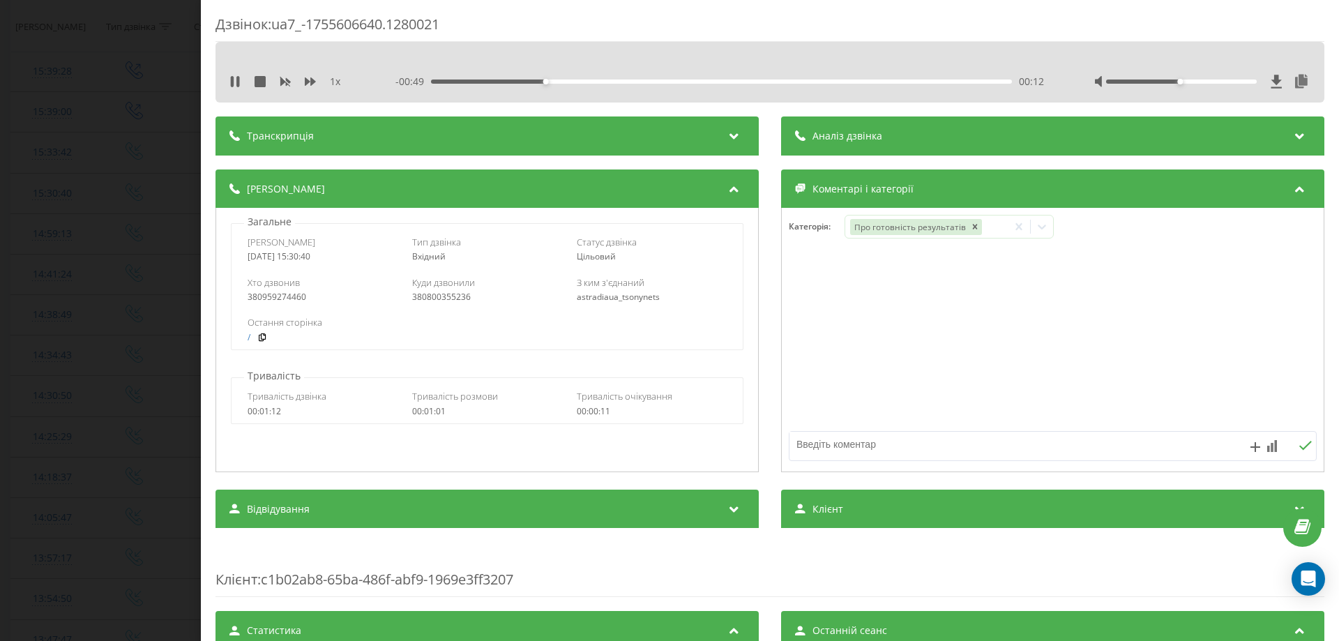
click at [64, 146] on div "Дзвінок : ua7_-1755606640.1280021 1 x - 00:49 00:12 00:12 Транскрипція Для AI-а…" at bounding box center [669, 320] width 1339 height 641
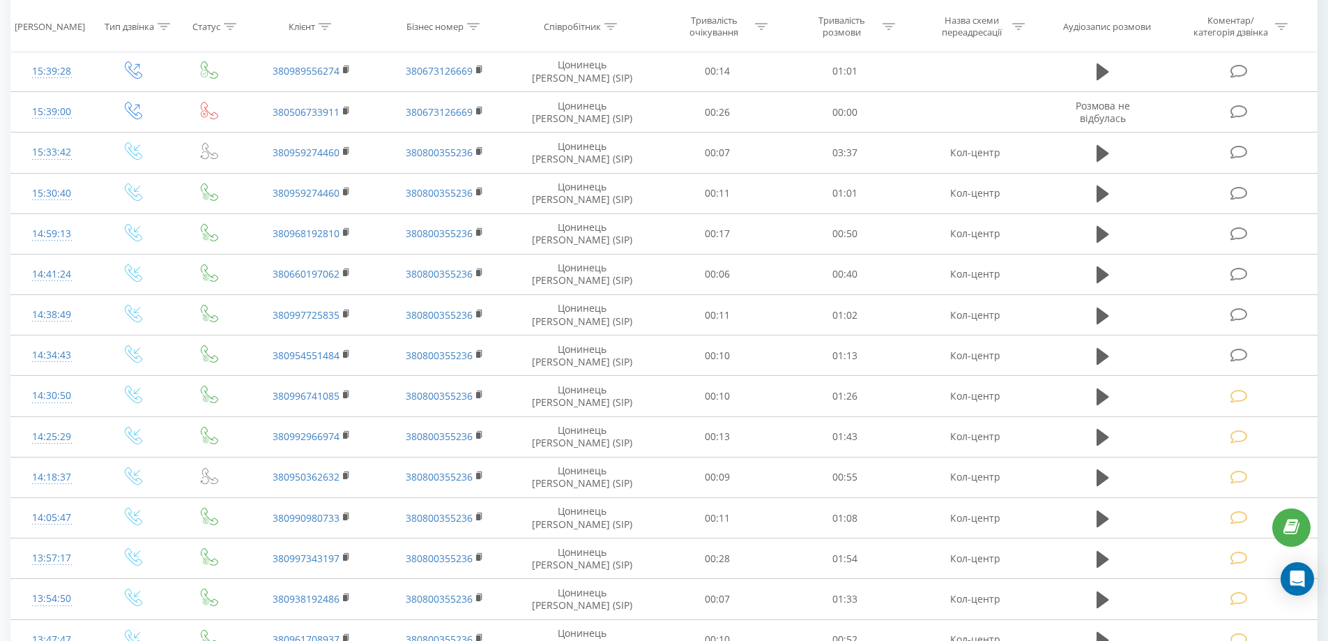
scroll to position [209, 0]
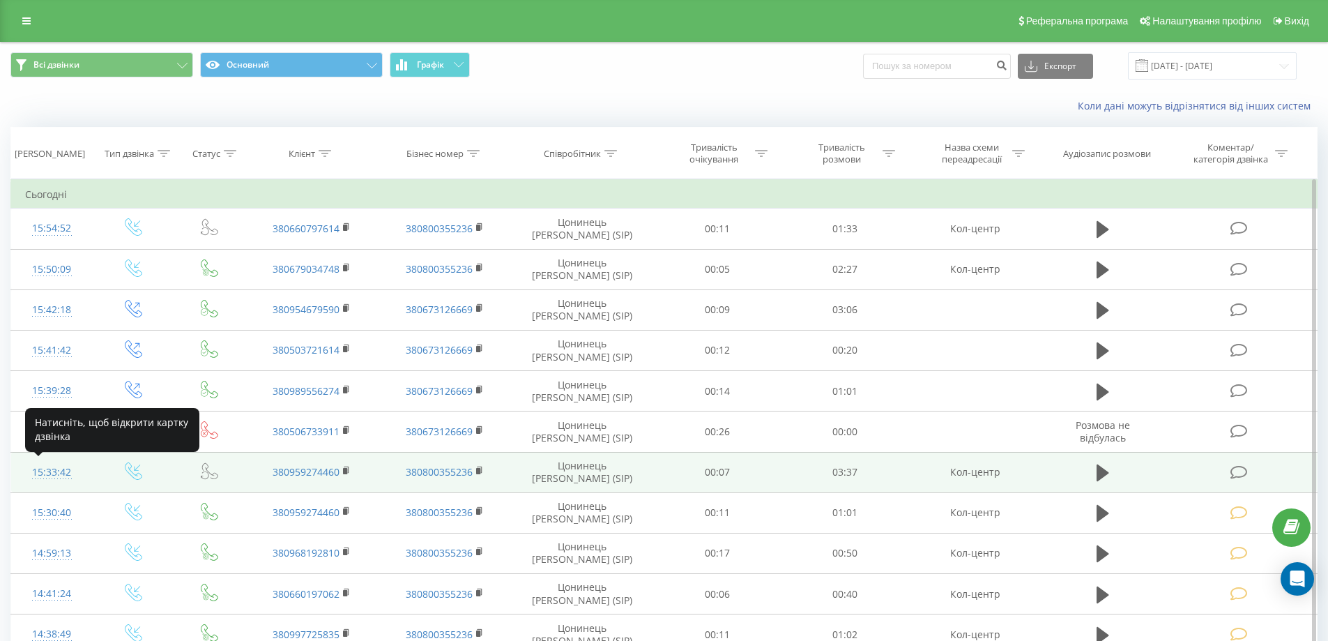
click at [34, 471] on div "15:33:42" at bounding box center [52, 472] width 54 height 27
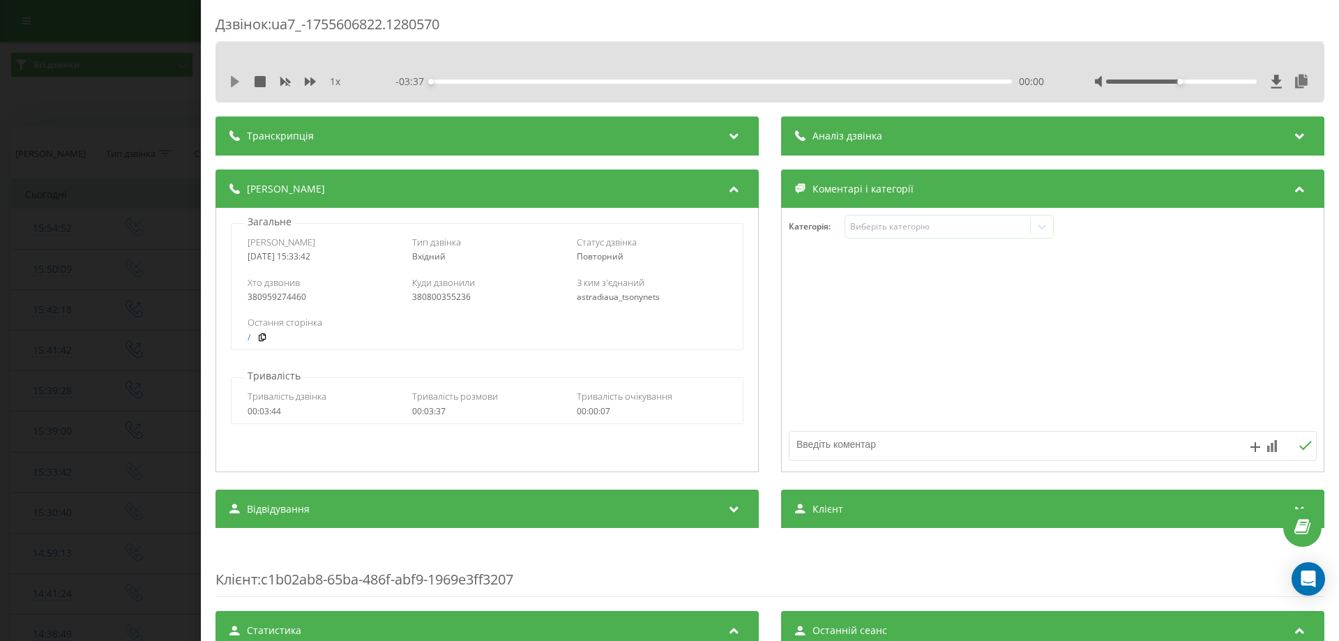
click at [232, 79] on icon at bounding box center [235, 81] width 8 height 11
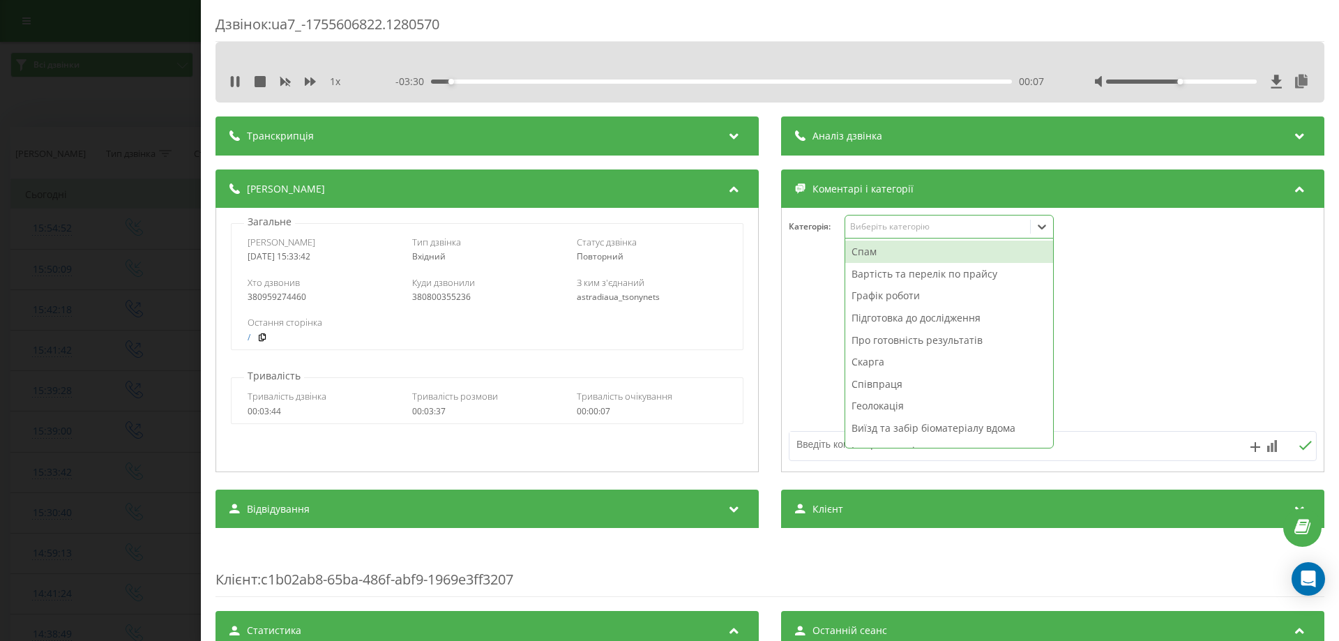
click at [876, 233] on div "Виберіть категорію" at bounding box center [937, 226] width 185 height 13
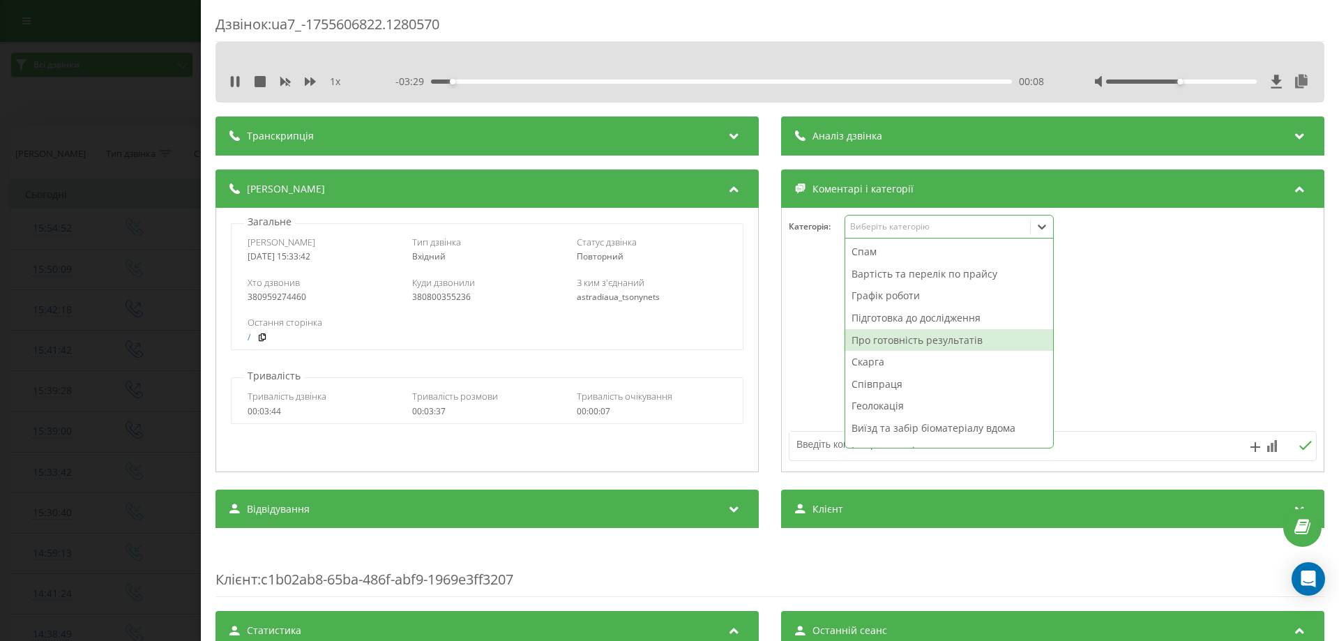
click at [888, 337] on div "Про готовність результатів" at bounding box center [949, 340] width 208 height 22
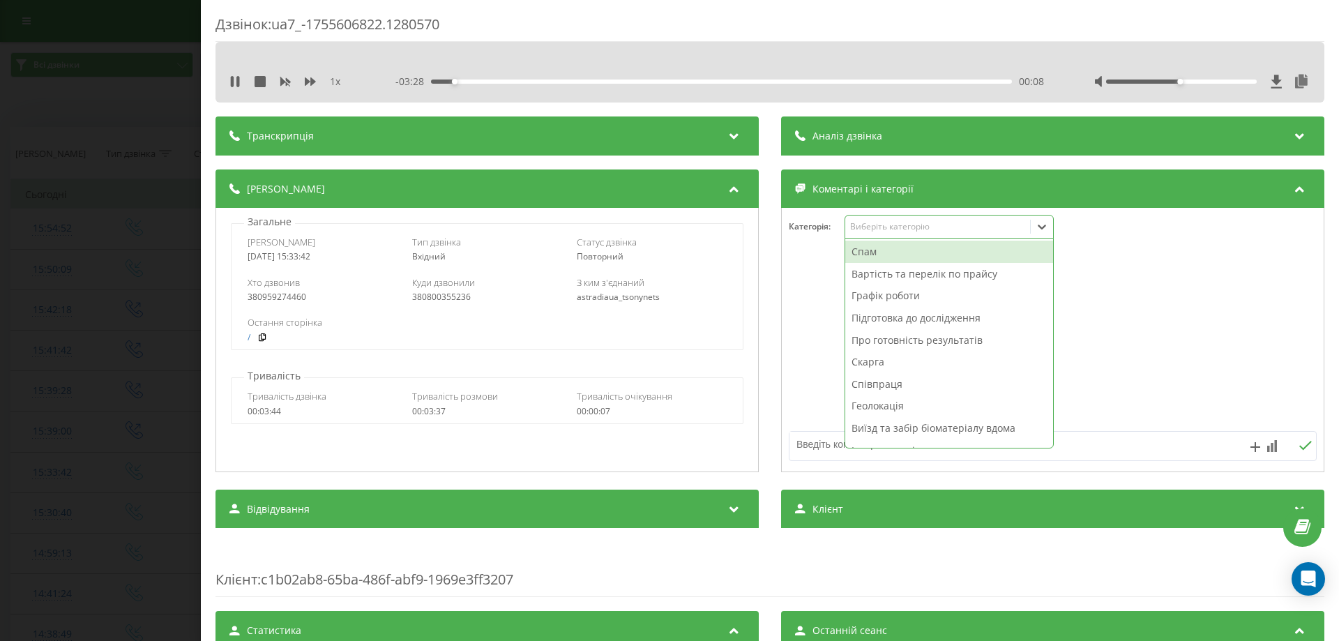
click at [814, 347] on div at bounding box center [1053, 340] width 542 height 167
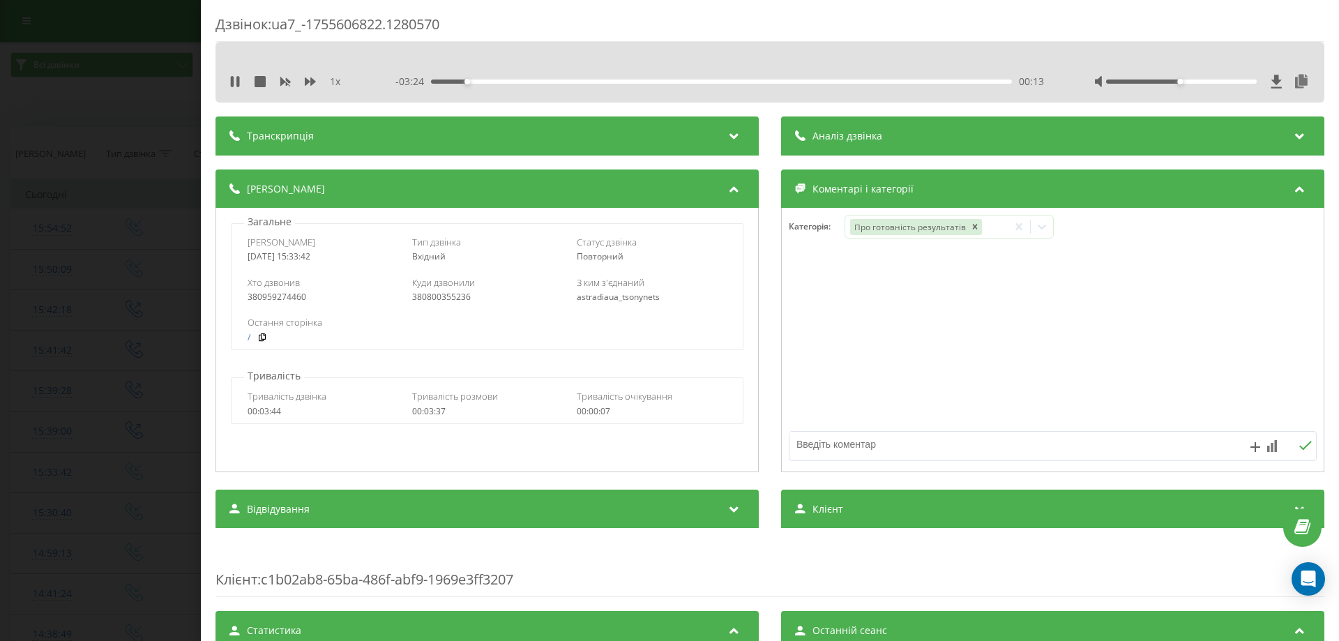
click at [58, 430] on div "Дзвінок : ua7_-1755606822.1280570 1 x - 03:24 00:13 00:13 Транскрипція Для AI-а…" at bounding box center [669, 320] width 1339 height 641
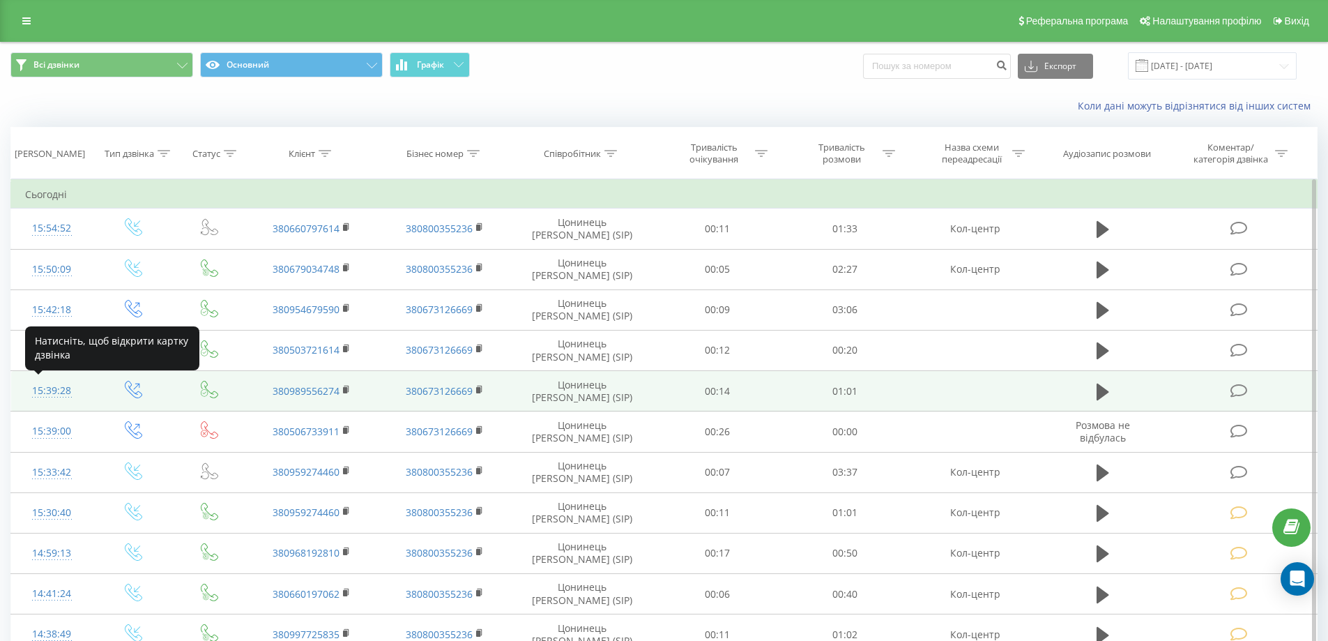
click at [52, 391] on div "15:39:28" at bounding box center [52, 390] width 54 height 27
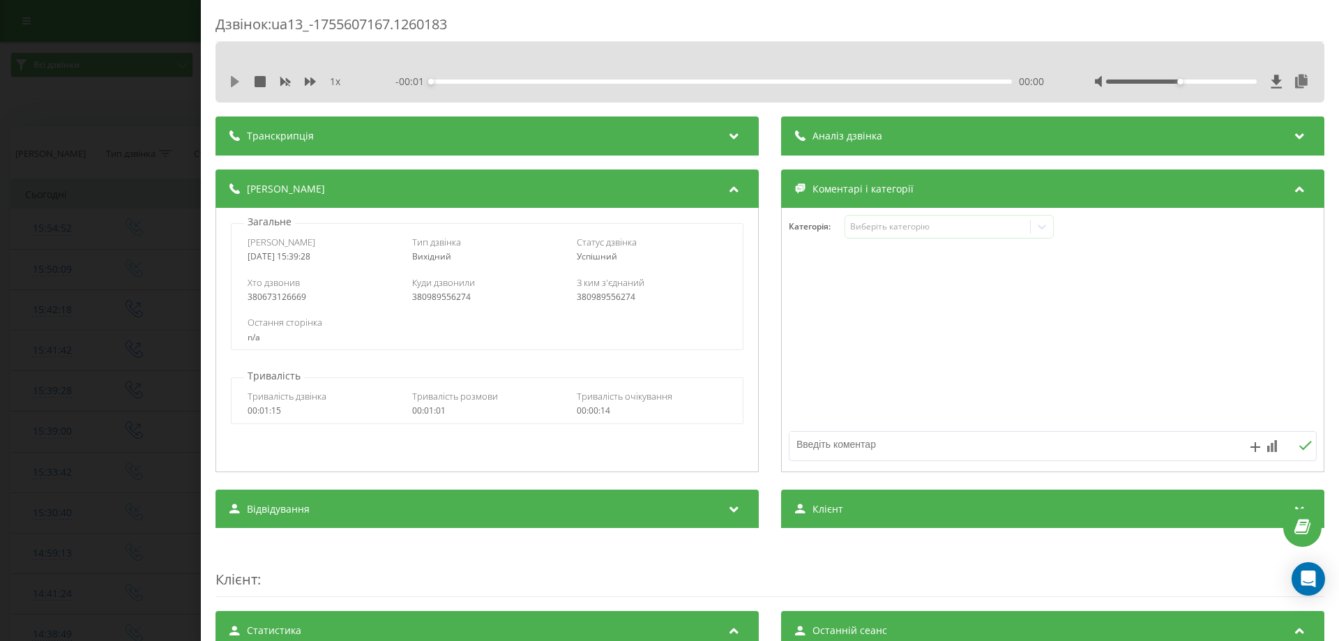
click at [234, 84] on icon at bounding box center [235, 81] width 8 height 11
click at [870, 232] on div "Виберіть категорію" at bounding box center [937, 226] width 174 height 11
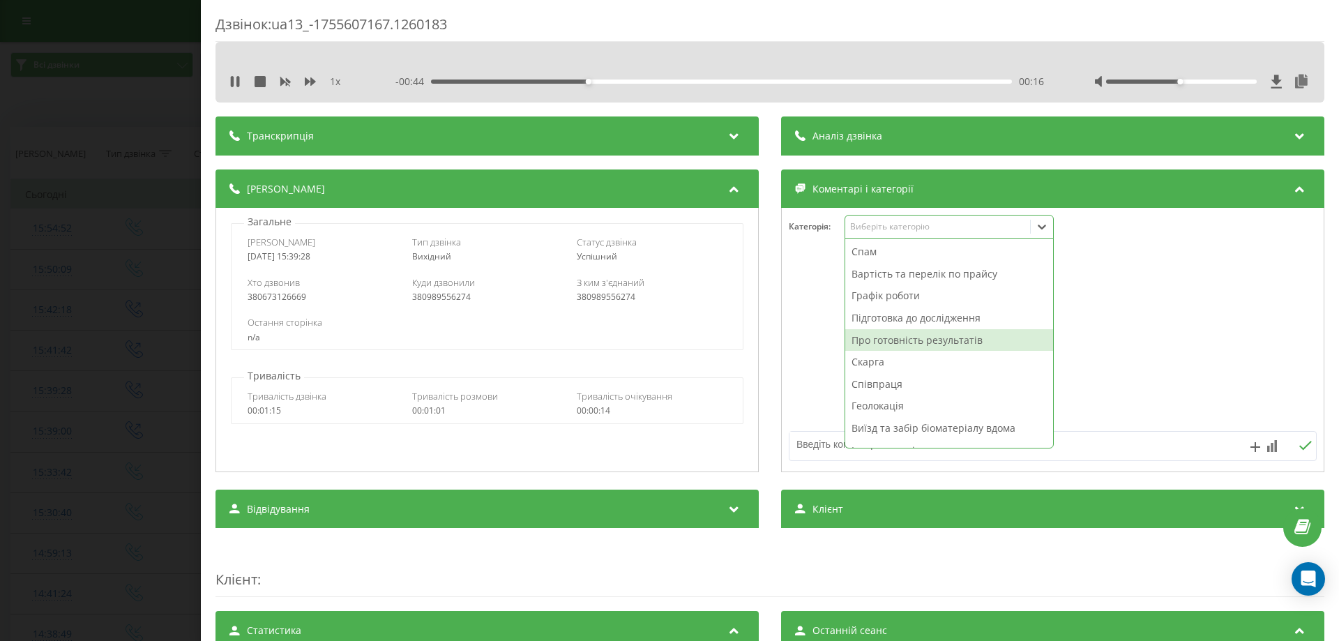
click at [884, 337] on div "Про готовність результатів" at bounding box center [949, 340] width 208 height 22
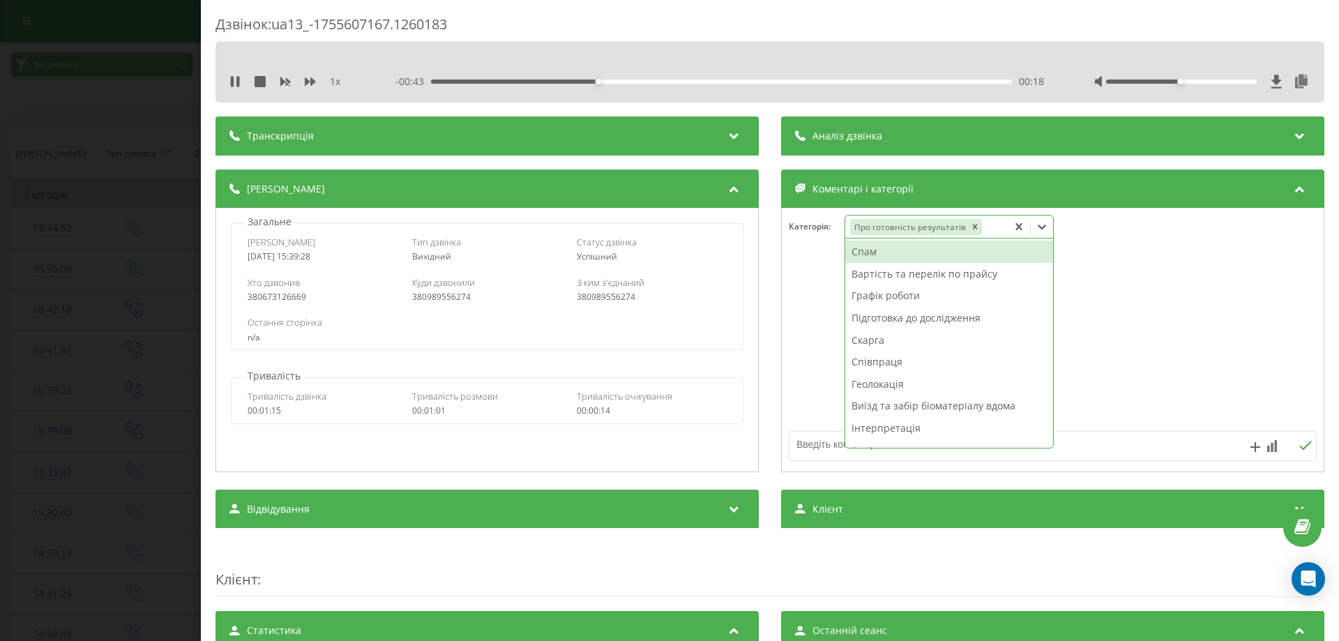
click at [817, 345] on div at bounding box center [1053, 340] width 542 height 167
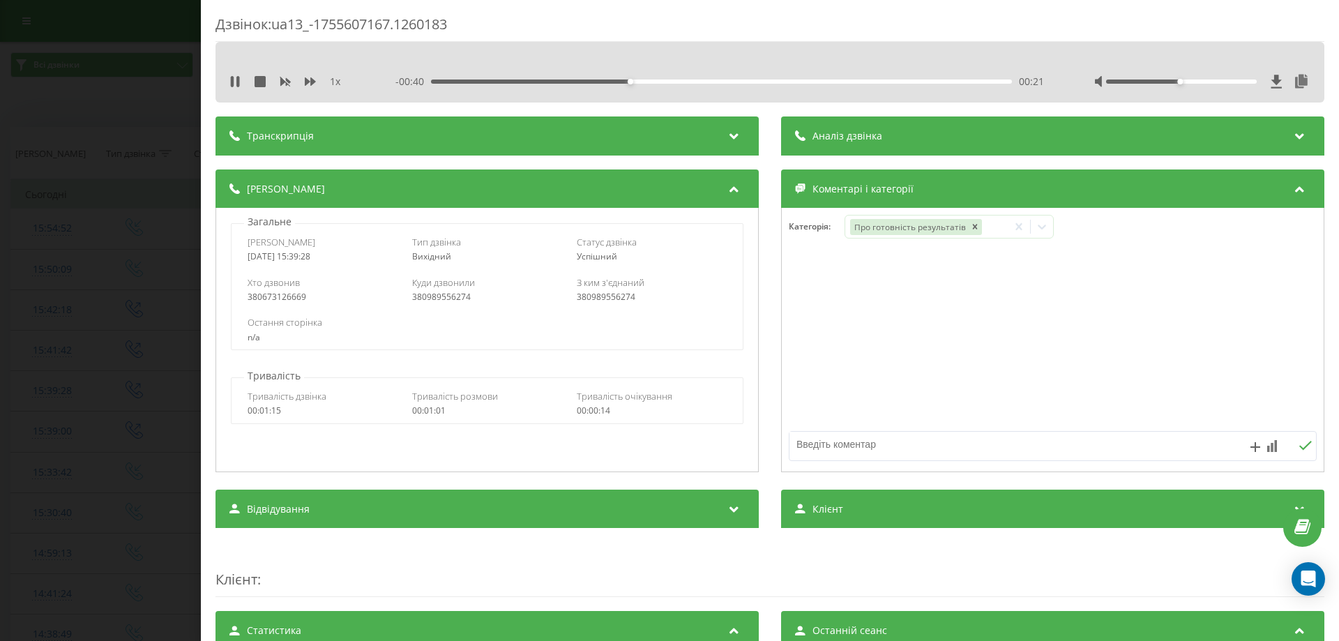
click at [53, 348] on div "Дзвінок : ua13_-1755607167.1260183 1 x - 00:40 00:21 00:21 Транскрипція Для AI-…" at bounding box center [669, 320] width 1339 height 641
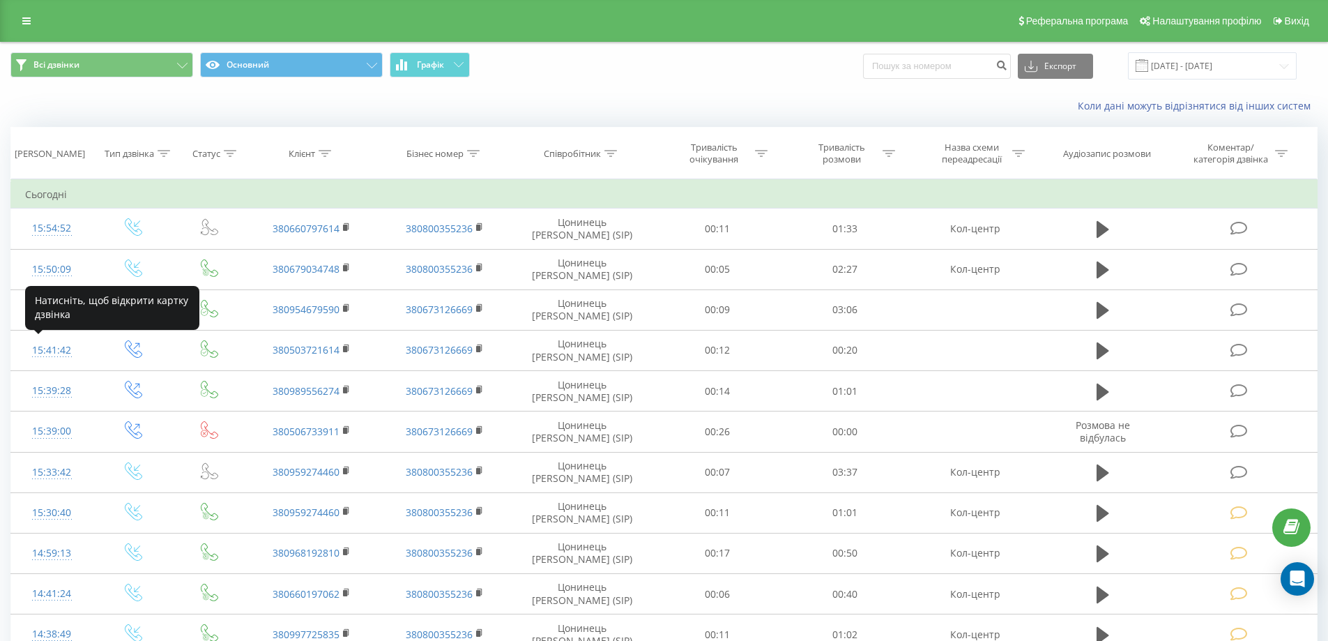
click at [53, 348] on div "15:41:42" at bounding box center [52, 350] width 54 height 27
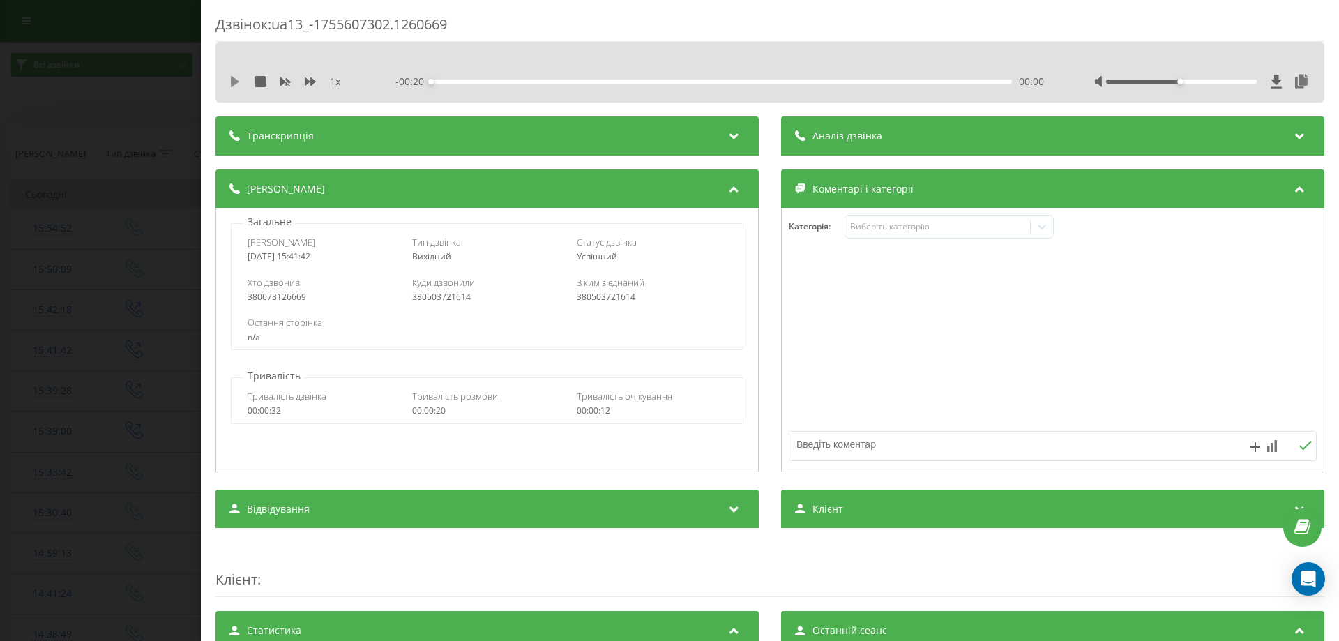
click at [236, 78] on icon at bounding box center [234, 81] width 11 height 11
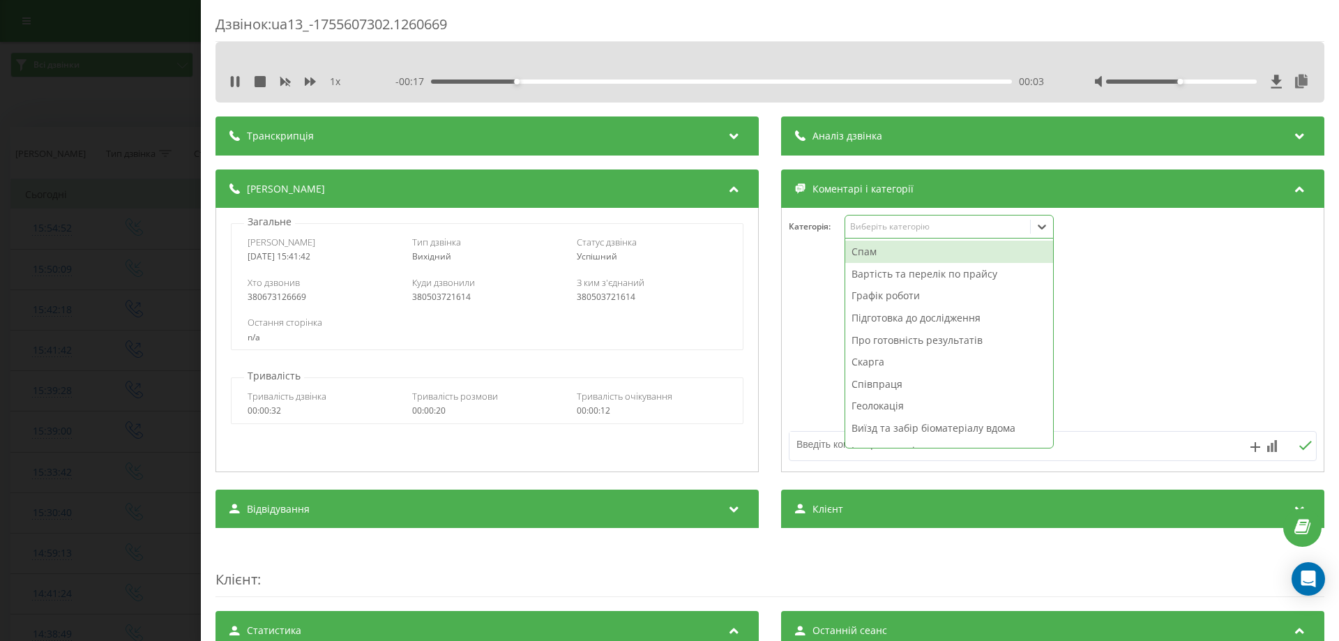
click at [898, 228] on div "Виберіть категорію" at bounding box center [937, 226] width 174 height 11
click at [888, 258] on div "Спам" at bounding box center [949, 252] width 208 height 22
click at [841, 452] on textarea at bounding box center [999, 444] width 421 height 25
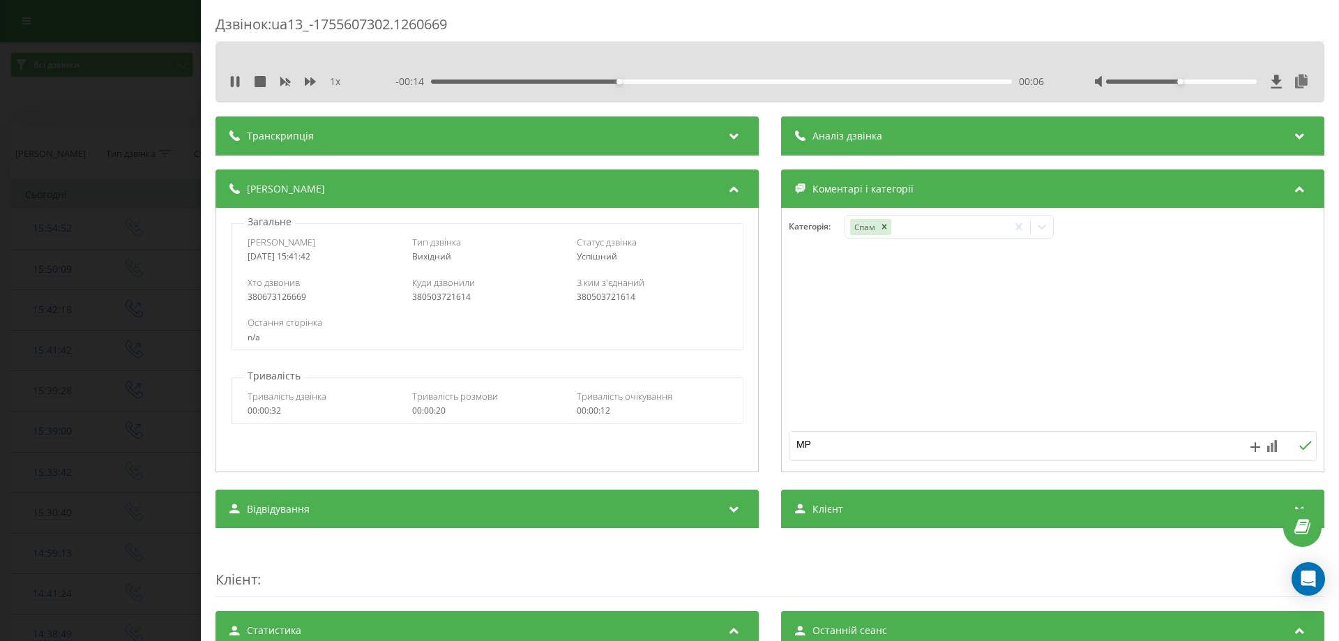
type textarea "МРТ"
click at [50, 308] on div "Дзвінок : ua13_-1755607302.1260669 1 x - 00:09 00:11 00:11 Транскрипція Для AI-…" at bounding box center [669, 320] width 1339 height 641
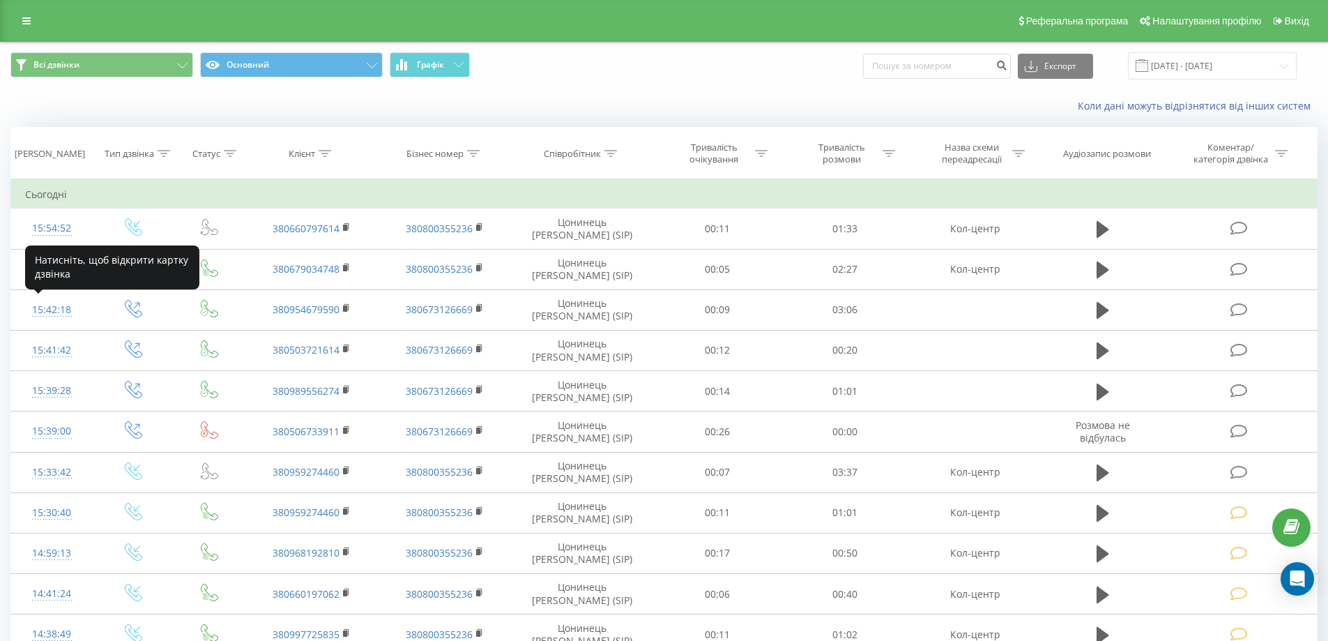
click at [50, 308] on div "15:42:18" at bounding box center [52, 309] width 54 height 27
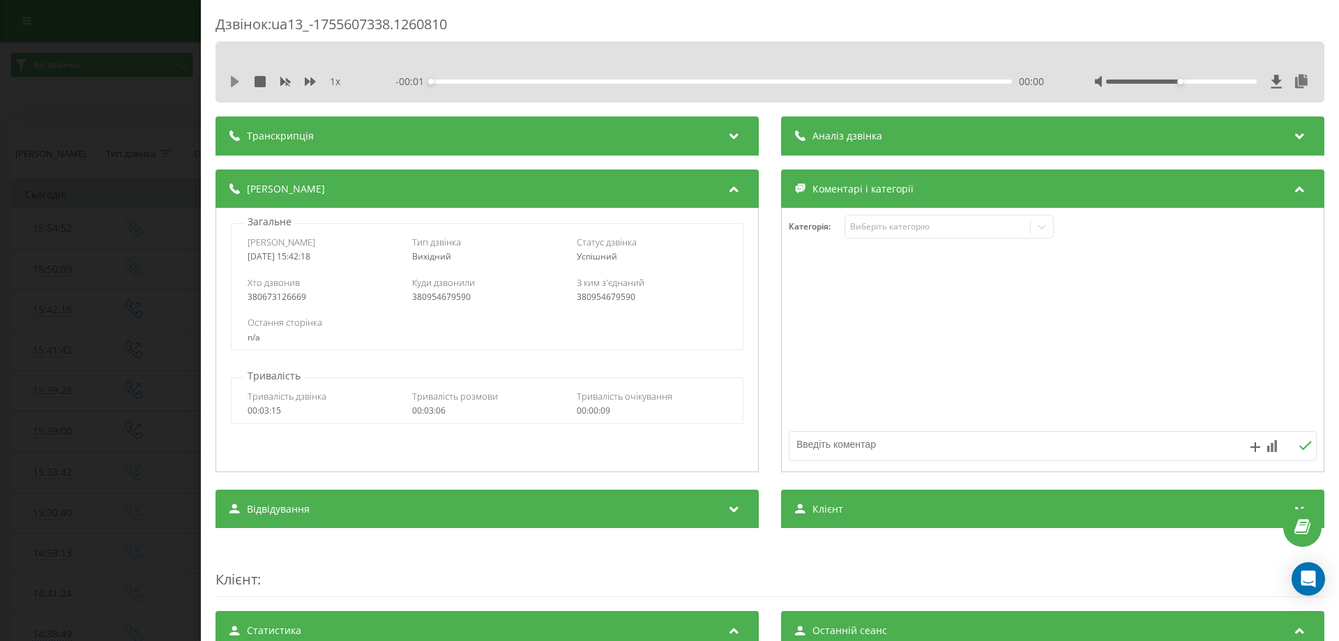
click at [238, 78] on icon at bounding box center [234, 81] width 11 height 11
click at [886, 234] on div "Виберіть категорію" at bounding box center [948, 227] width 209 height 24
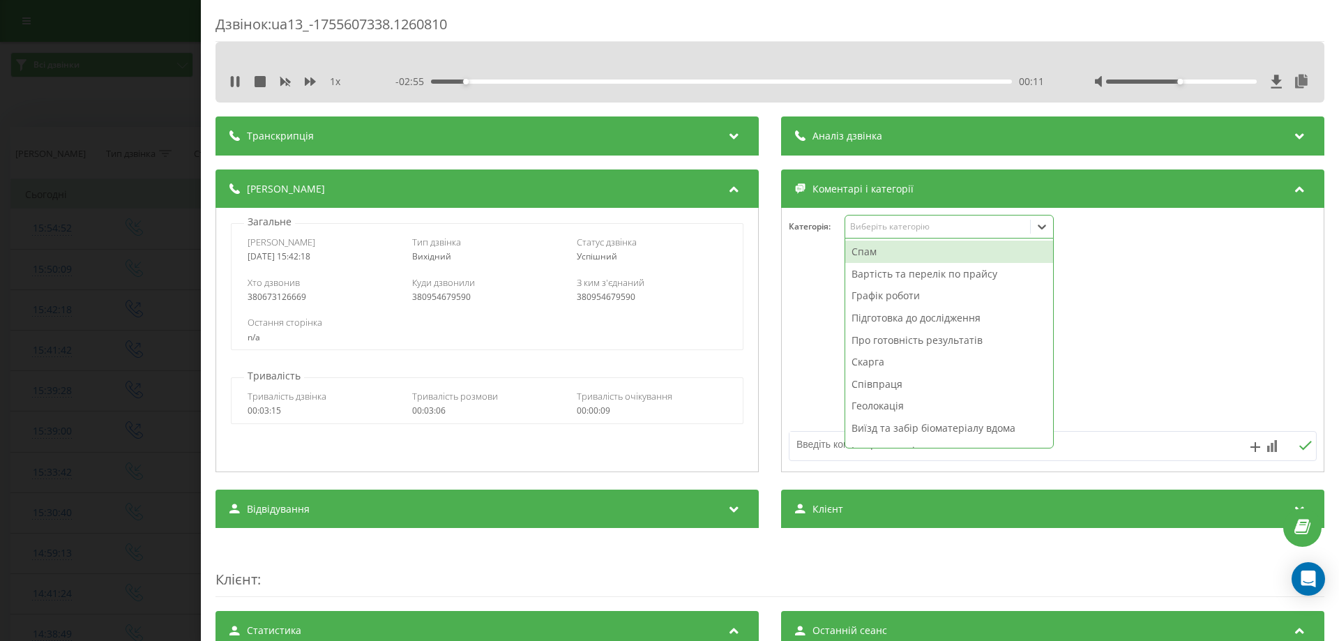
scroll to position [59, 0]
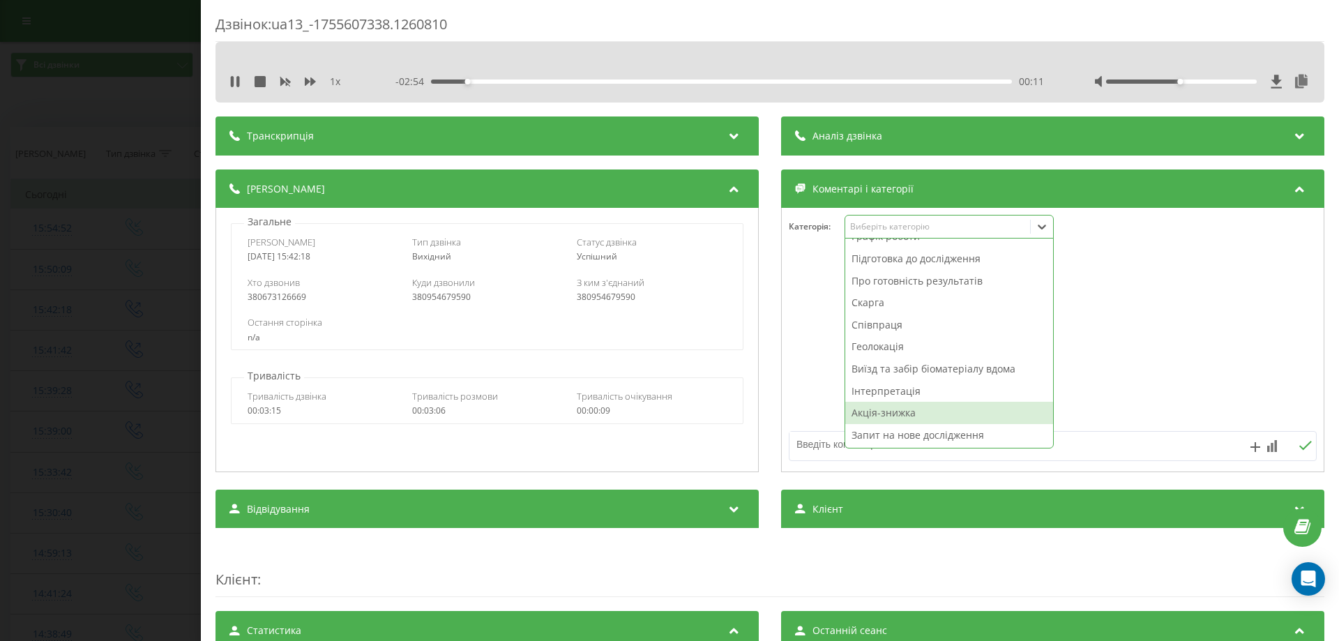
click at [870, 411] on div "Акція-знижка" at bounding box center [949, 413] width 208 height 22
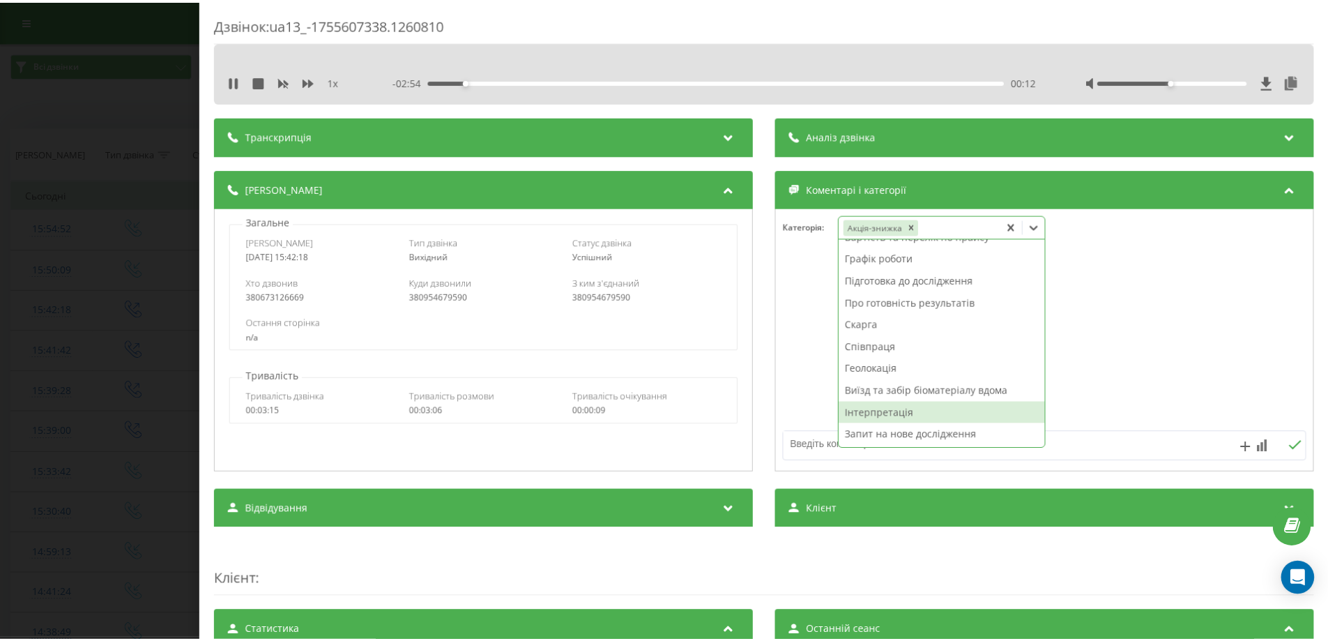
scroll to position [38, 0]
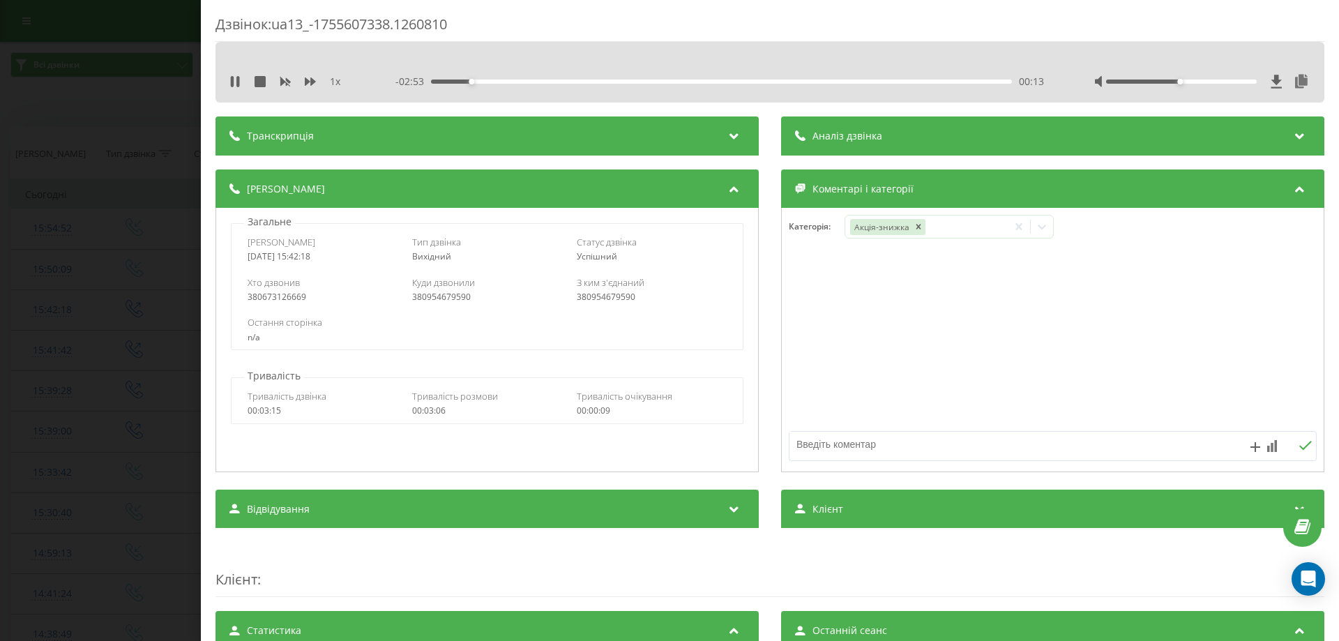
click at [814, 363] on div at bounding box center [1053, 340] width 542 height 167
click at [48, 265] on div "Дзвінок : ua13_-1755607338.1260810 1 x - 02:50 00:16 00:16 Транскрипція Для AI-…" at bounding box center [669, 320] width 1339 height 641
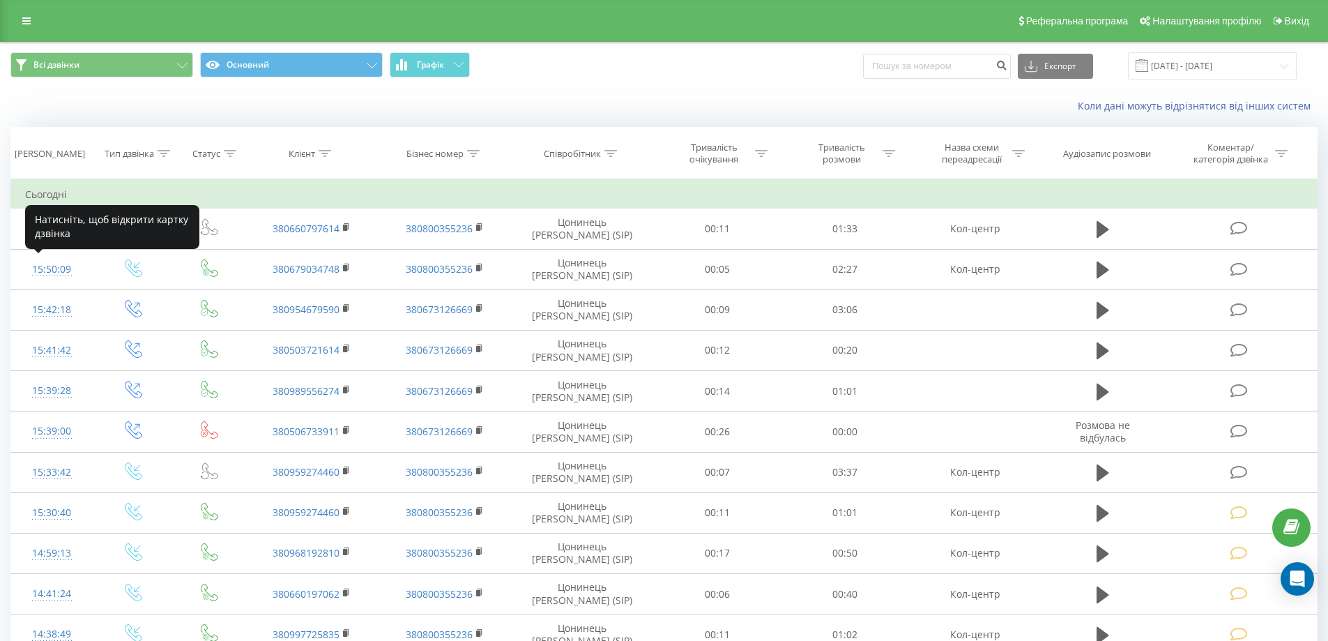
click at [48, 265] on div "15:50:09" at bounding box center [52, 269] width 54 height 27
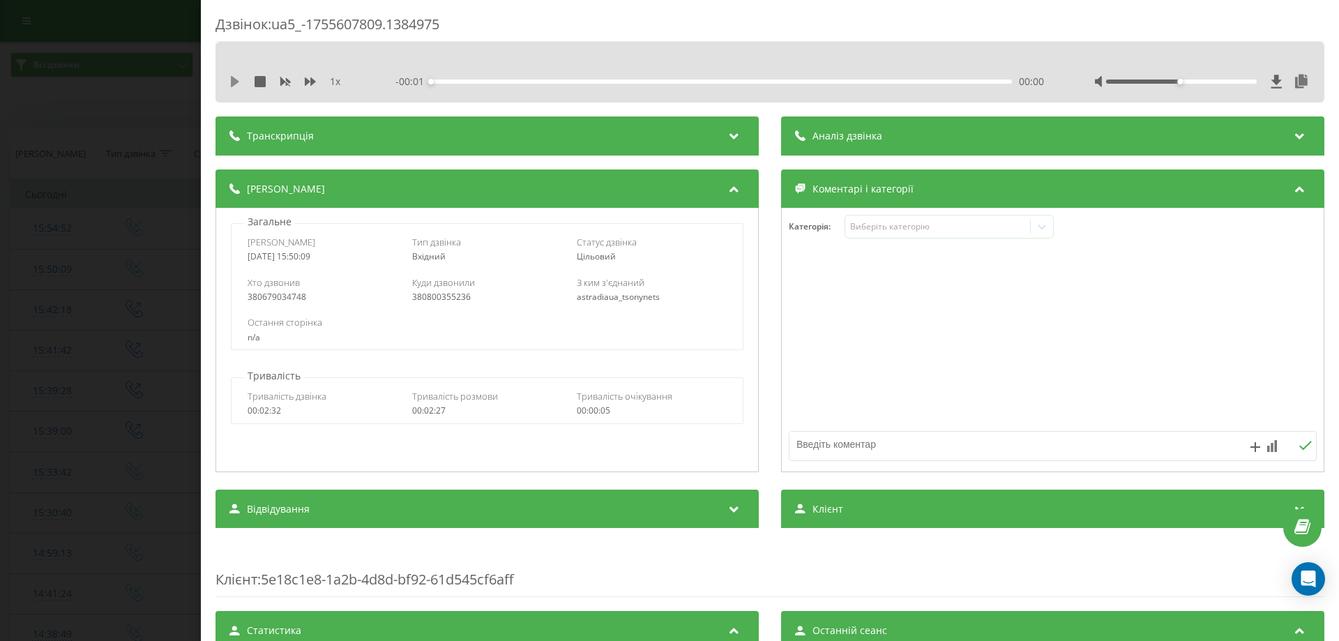
click at [234, 79] on icon at bounding box center [235, 81] width 8 height 11
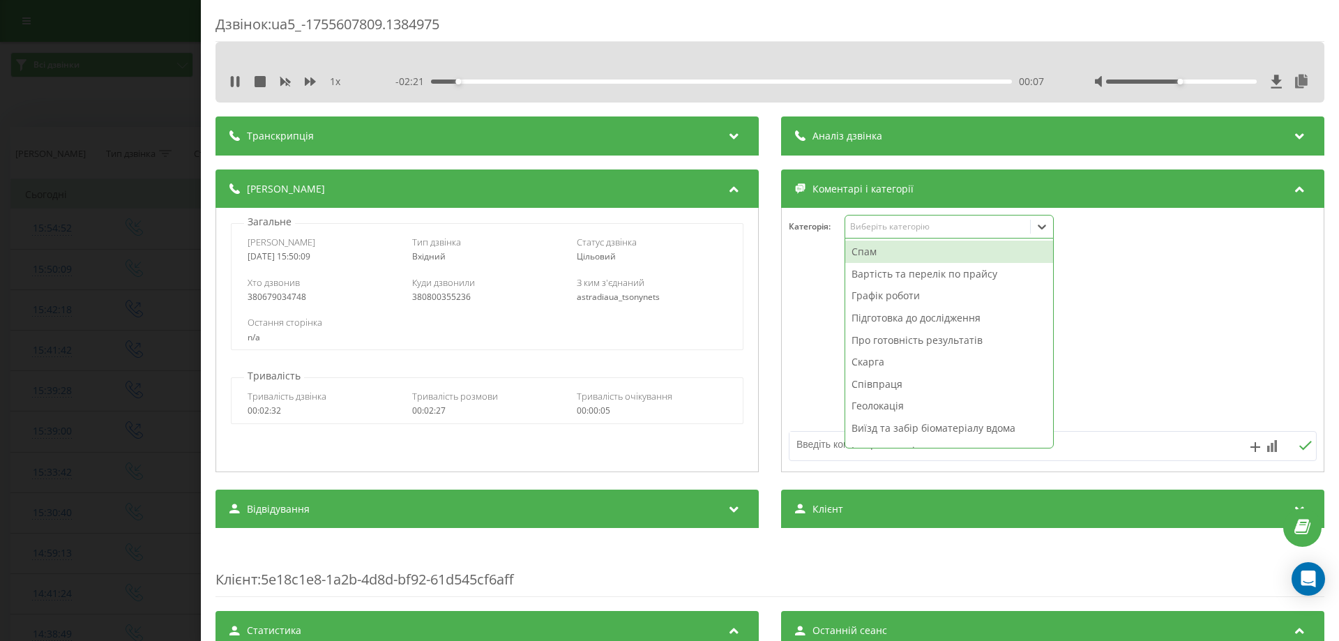
click at [894, 229] on div "Виберіть категорію" at bounding box center [937, 226] width 174 height 11
click at [882, 342] on div "Про готовність результатів" at bounding box center [949, 340] width 208 height 22
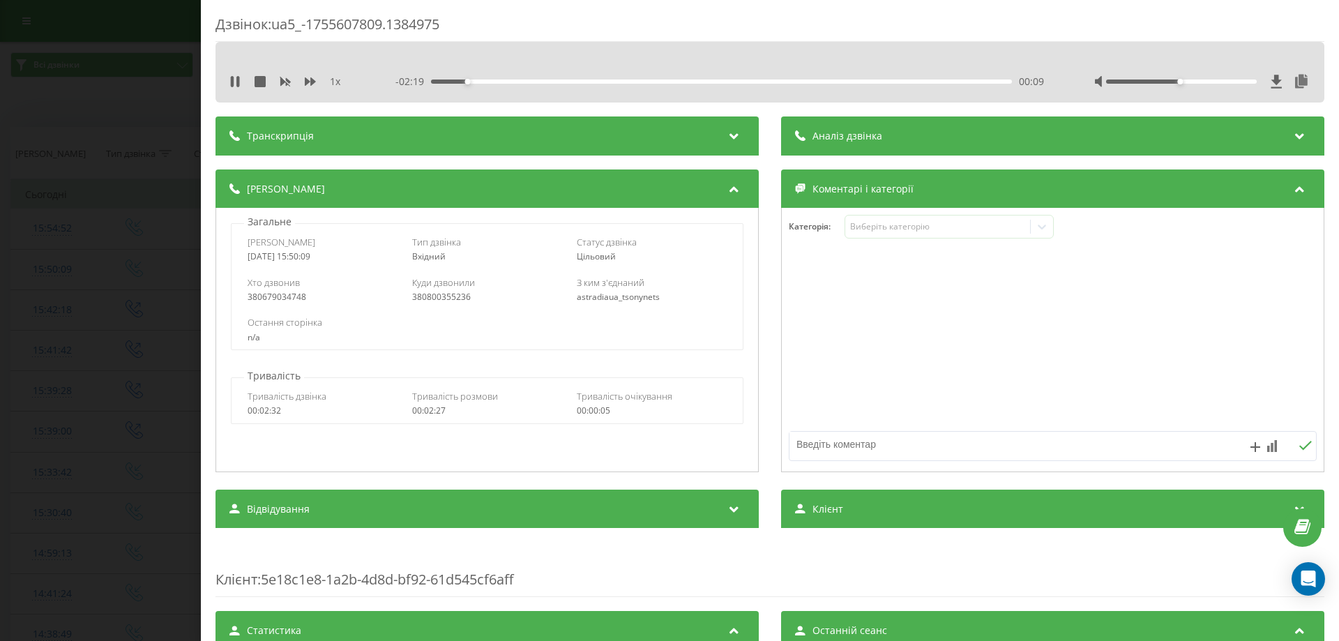
click at [809, 342] on div at bounding box center [1053, 340] width 542 height 167
click at [54, 226] on div "Дзвінок : ua5_-1755607809.1384975 1 x - 02:17 00:10 00:10 Транскрипція Для AI-а…" at bounding box center [669, 320] width 1339 height 641
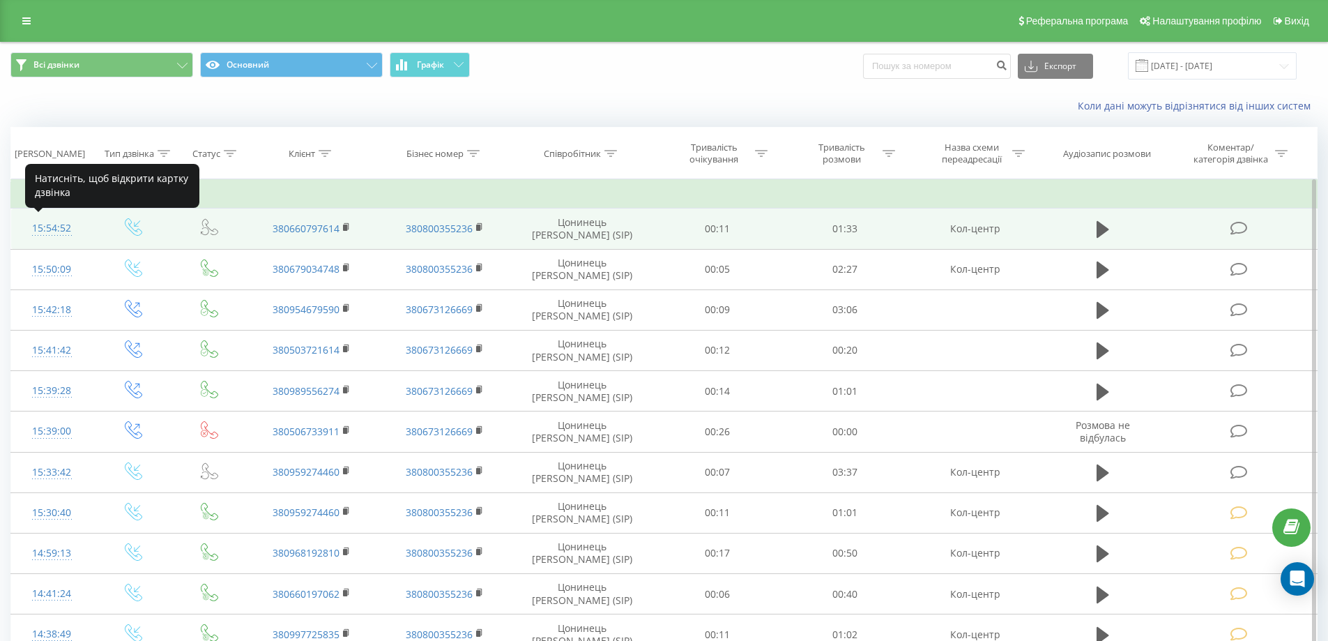
click at [54, 229] on div "15:54:52" at bounding box center [52, 228] width 54 height 27
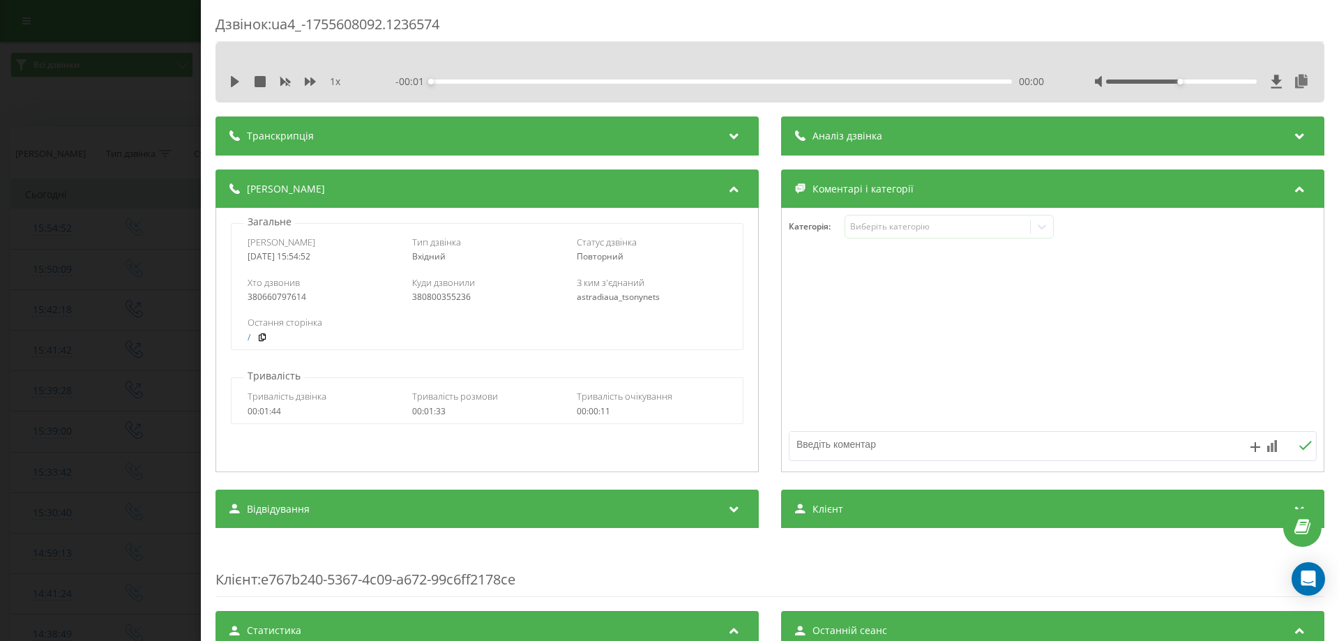
click at [861, 213] on div "Категорія : Виберіть категорію" at bounding box center [1052, 340] width 543 height 264
click at [863, 225] on div "Виберіть категорію" at bounding box center [937, 226] width 174 height 11
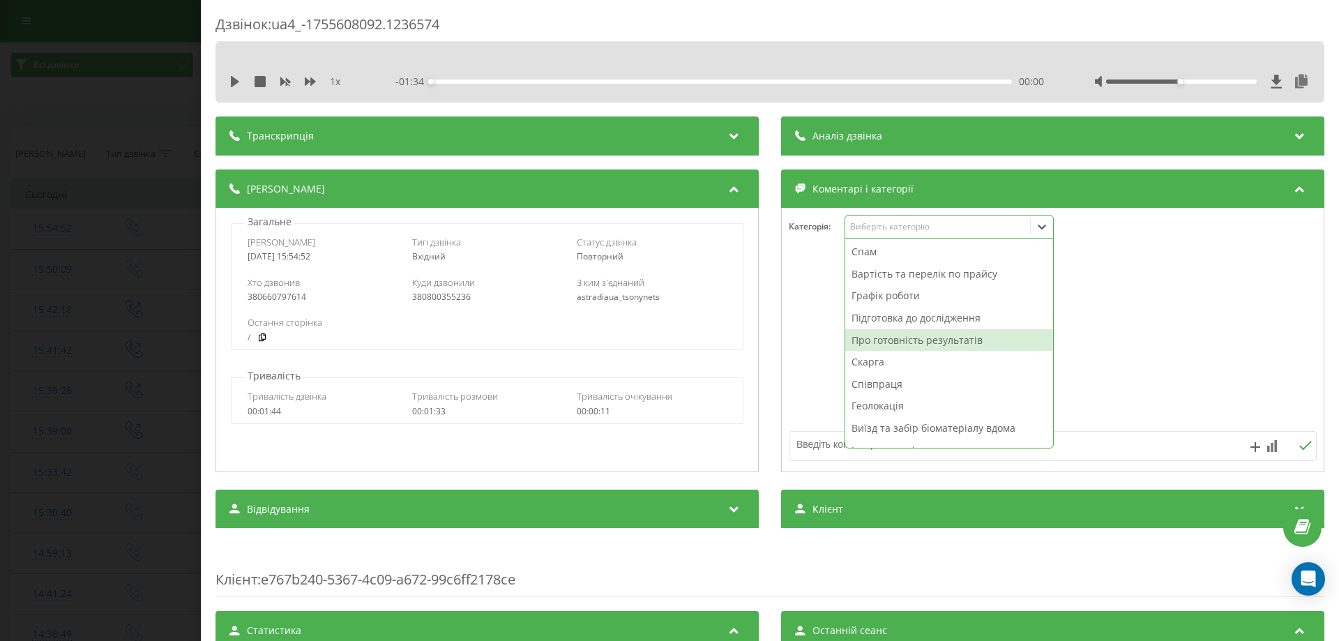
click at [873, 333] on div "Про готовність результатів" at bounding box center [949, 340] width 208 height 22
click at [826, 333] on div at bounding box center [1053, 340] width 542 height 167
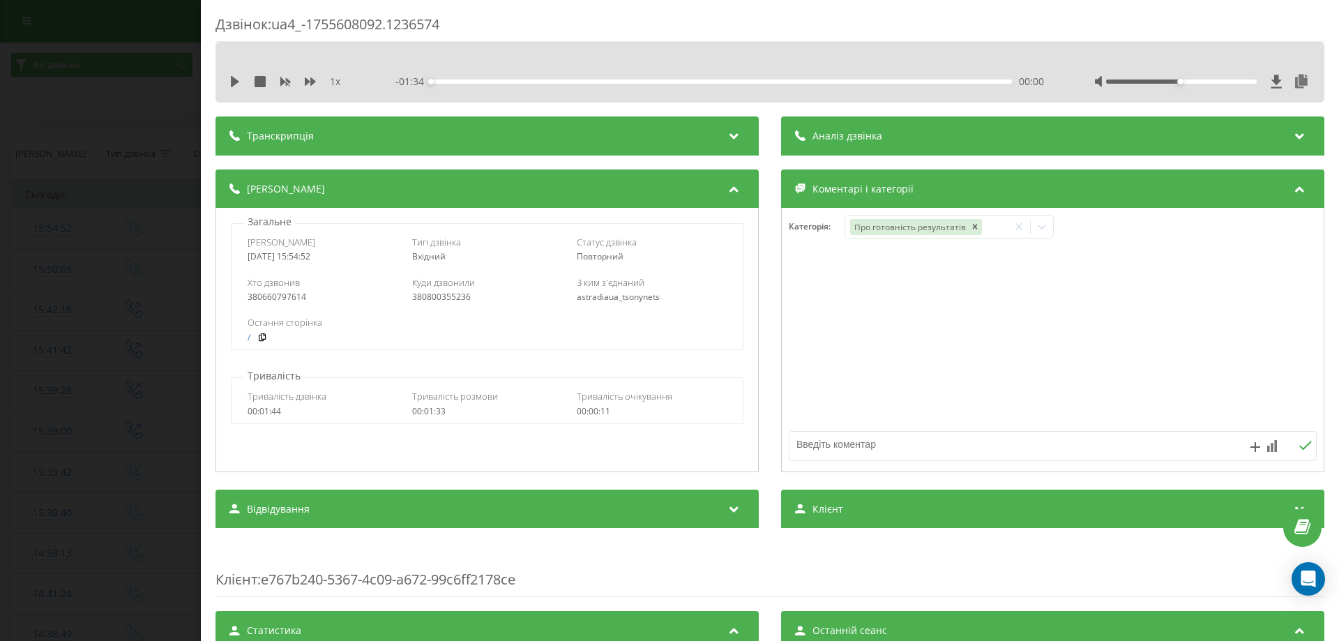
click at [119, 109] on div "Дзвінок : ua4_-1755608092.1236574 1 x - 01:34 00:00 00:00 Транскрипція Для AI-а…" at bounding box center [669, 320] width 1339 height 641
